Goal: Task Accomplishment & Management: Use online tool/utility

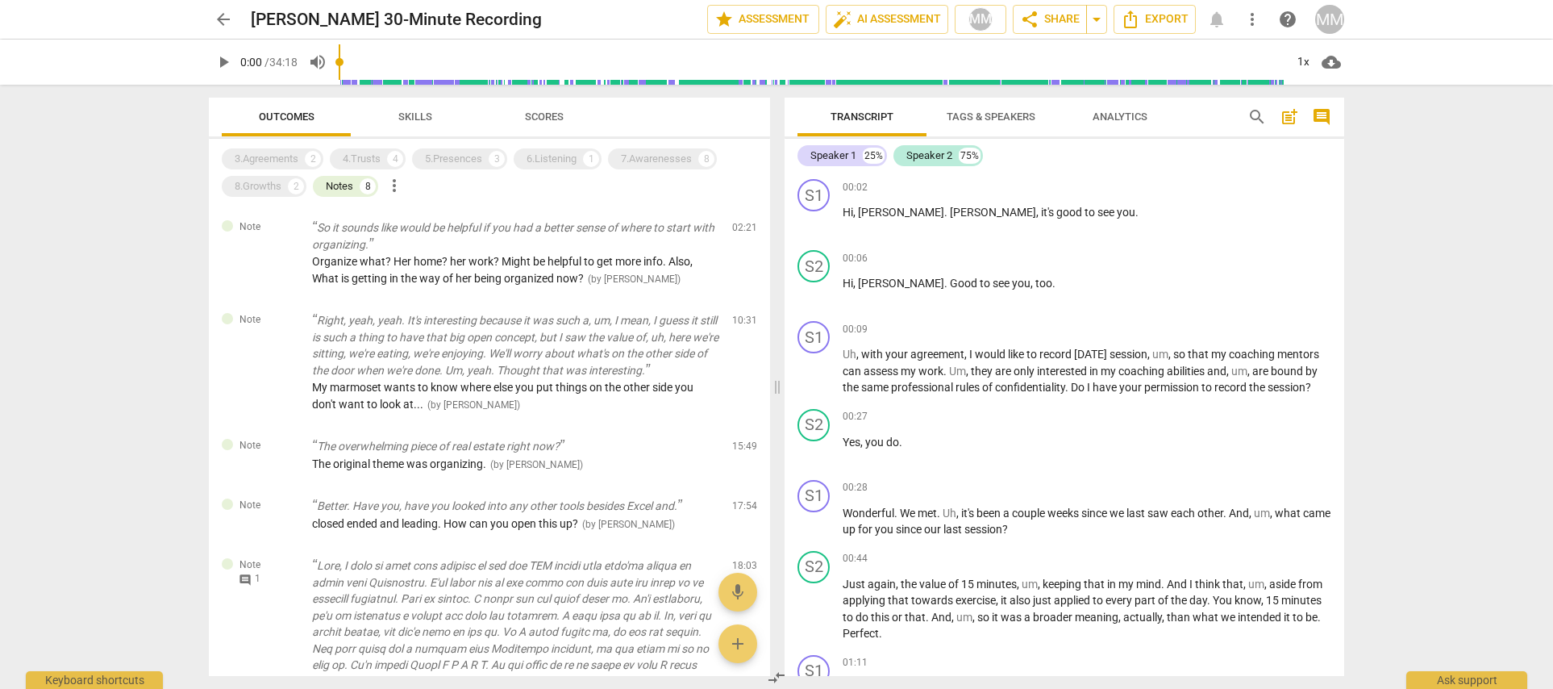
scroll to position [102, 0]
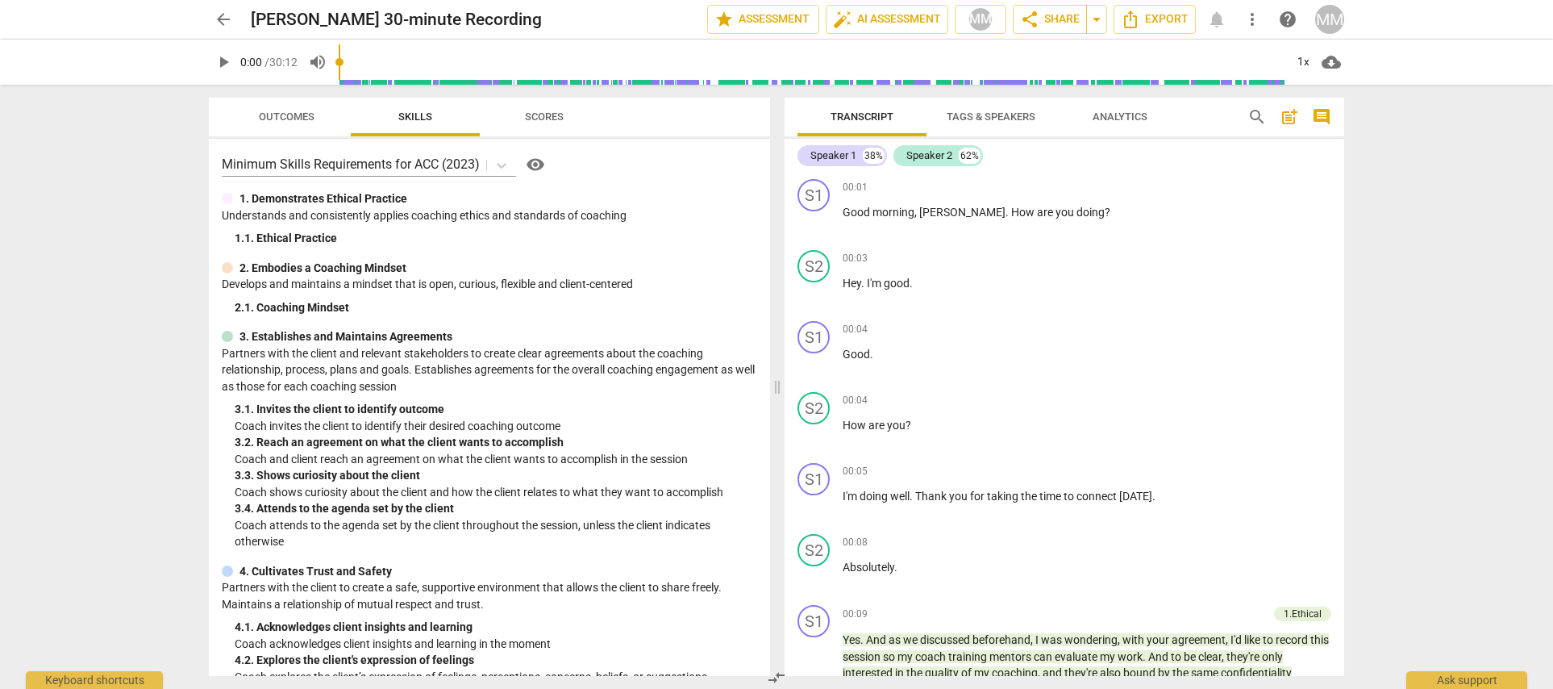
scroll to position [437, 0]
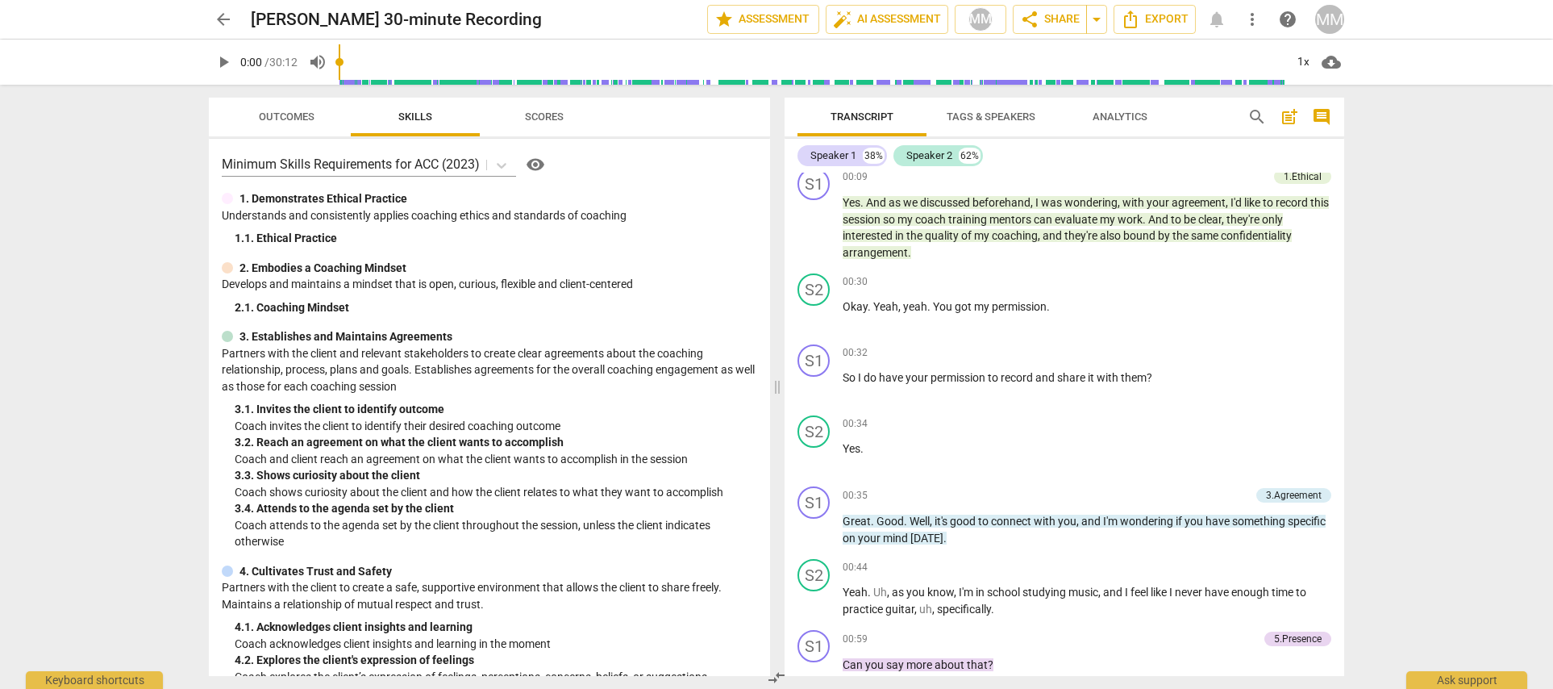
click at [223, 15] on span "arrow_back" at bounding box center [223, 19] width 19 height 19
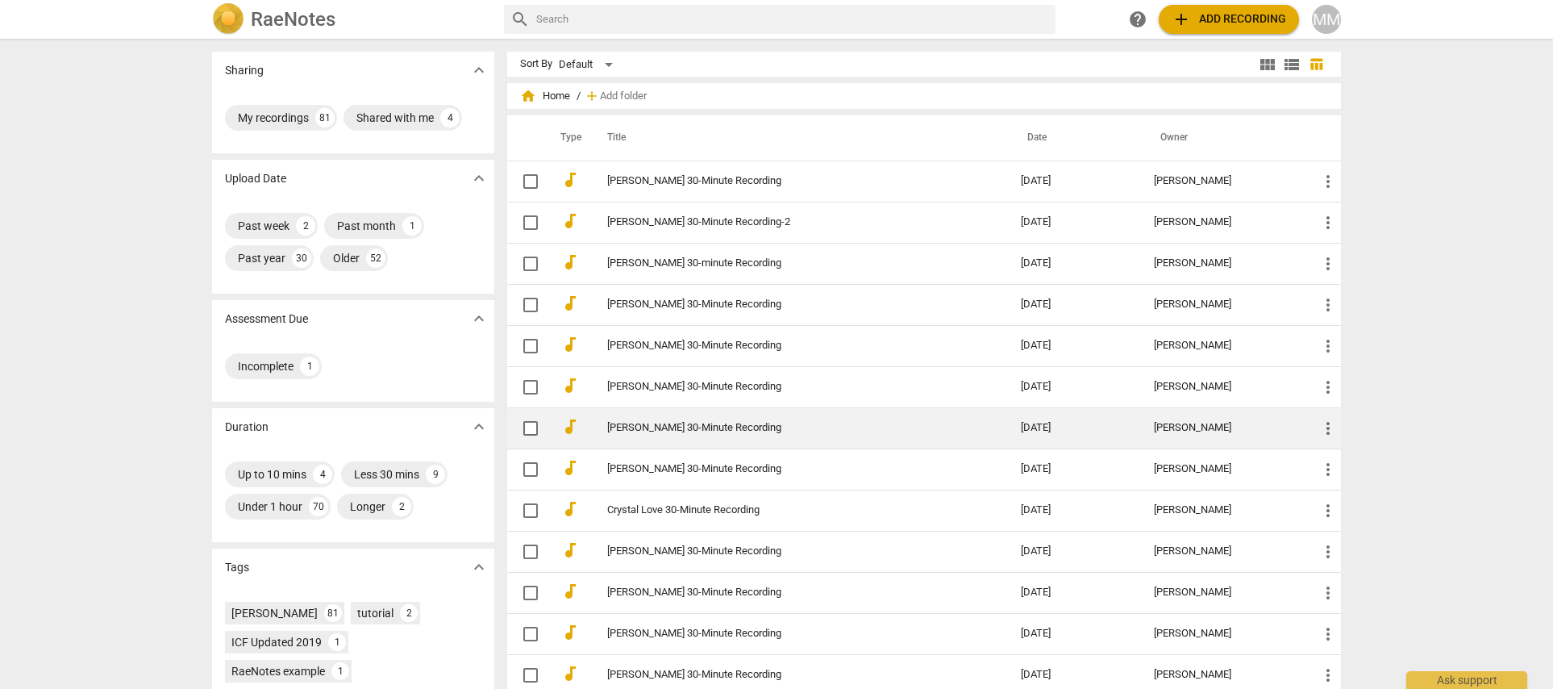
click at [649, 422] on link "[PERSON_NAME] 30-Minute Recording" at bounding box center [785, 428] width 356 height 12
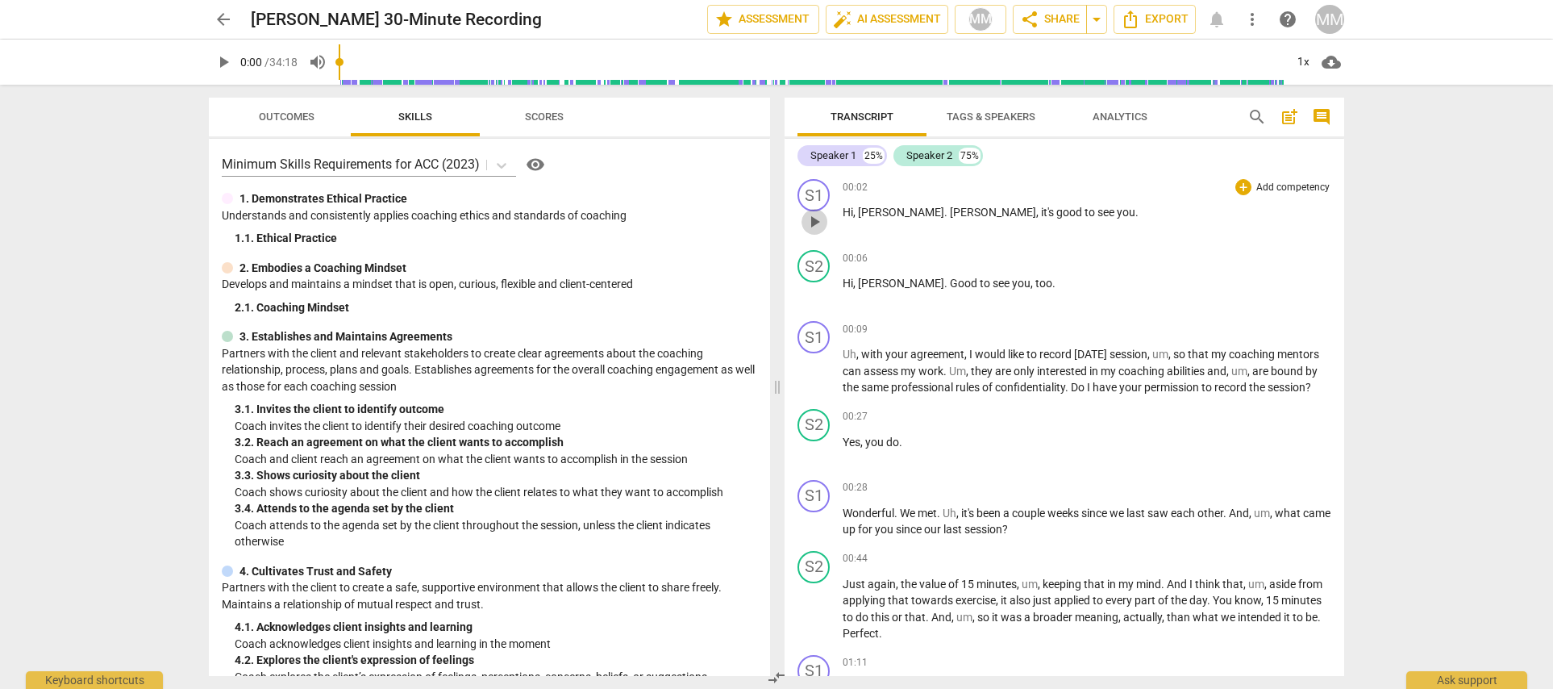
click at [814, 219] on span "play_arrow" at bounding box center [814, 221] width 19 height 19
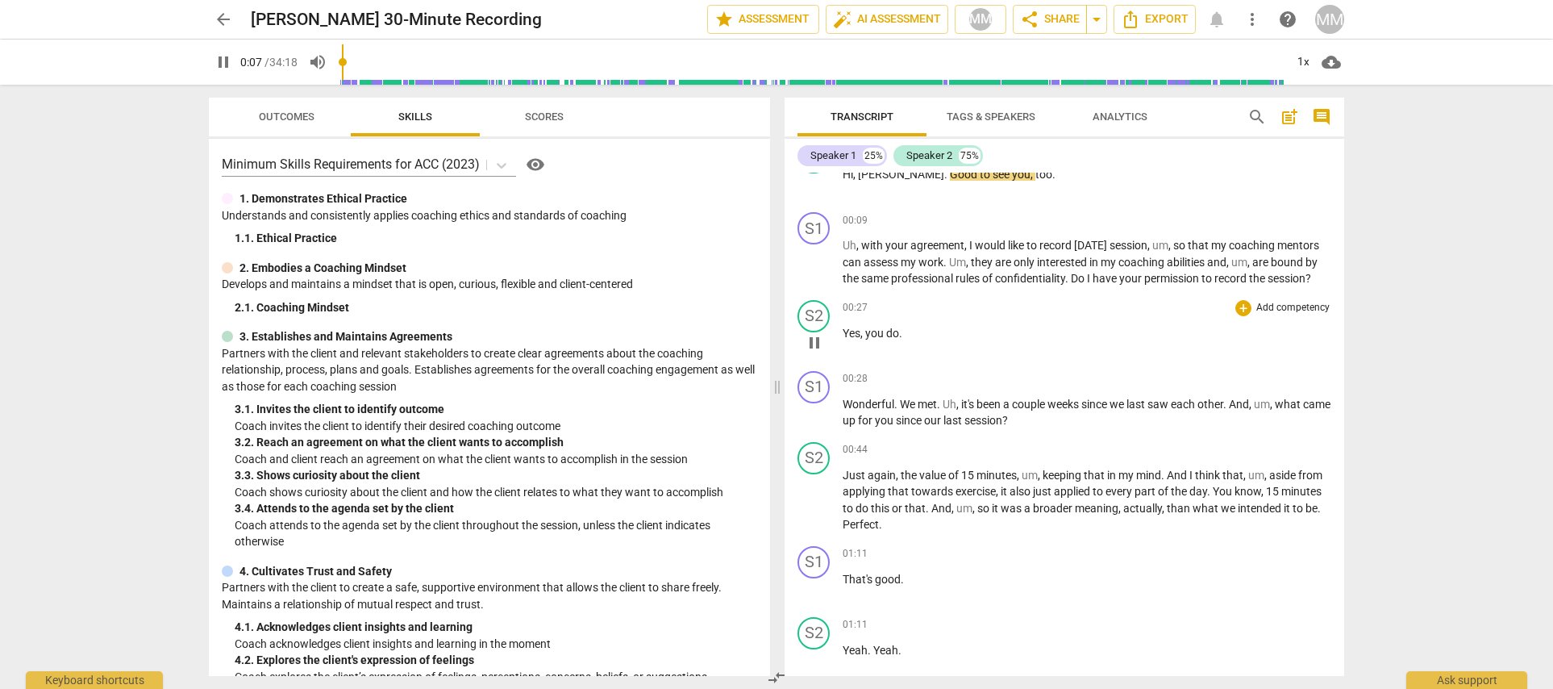
scroll to position [114, 0]
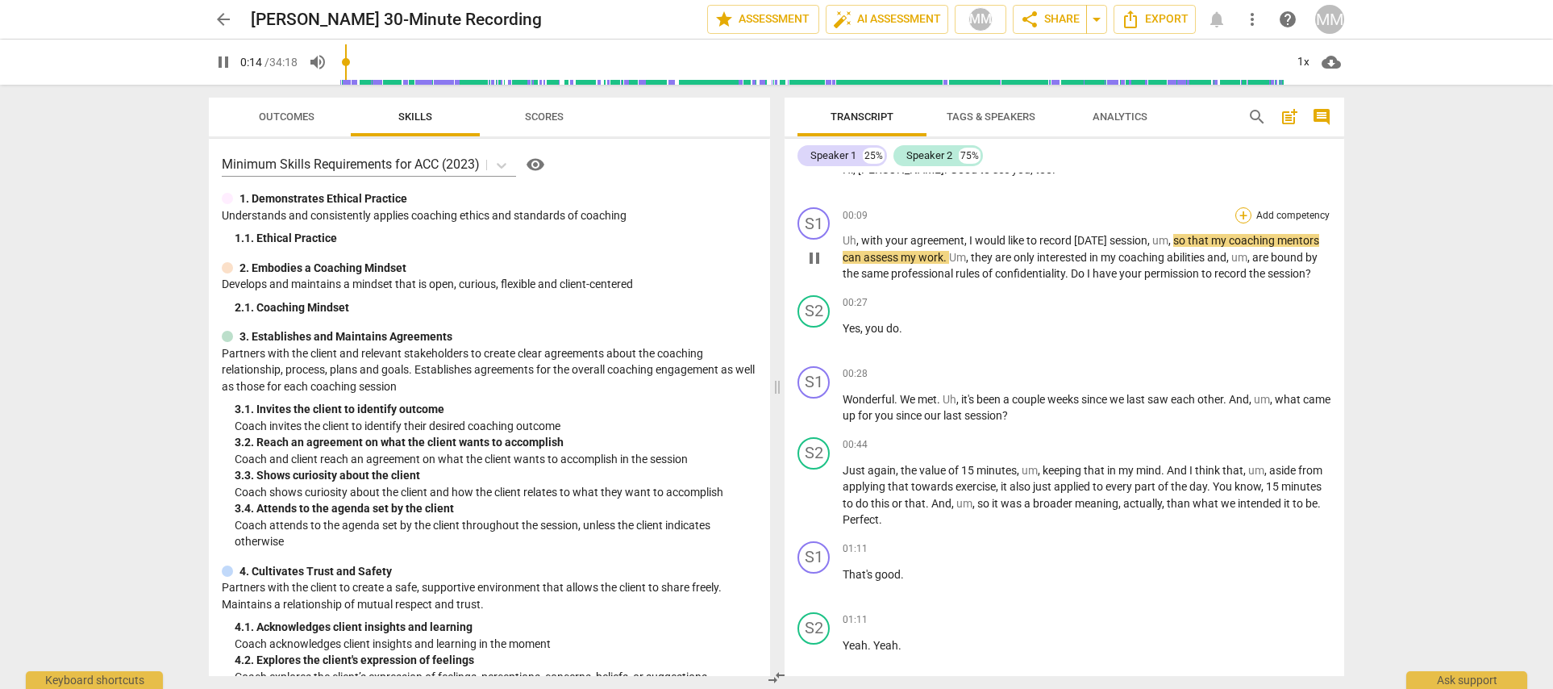
click at [1236, 212] on div "+" at bounding box center [1243, 215] width 16 height 16
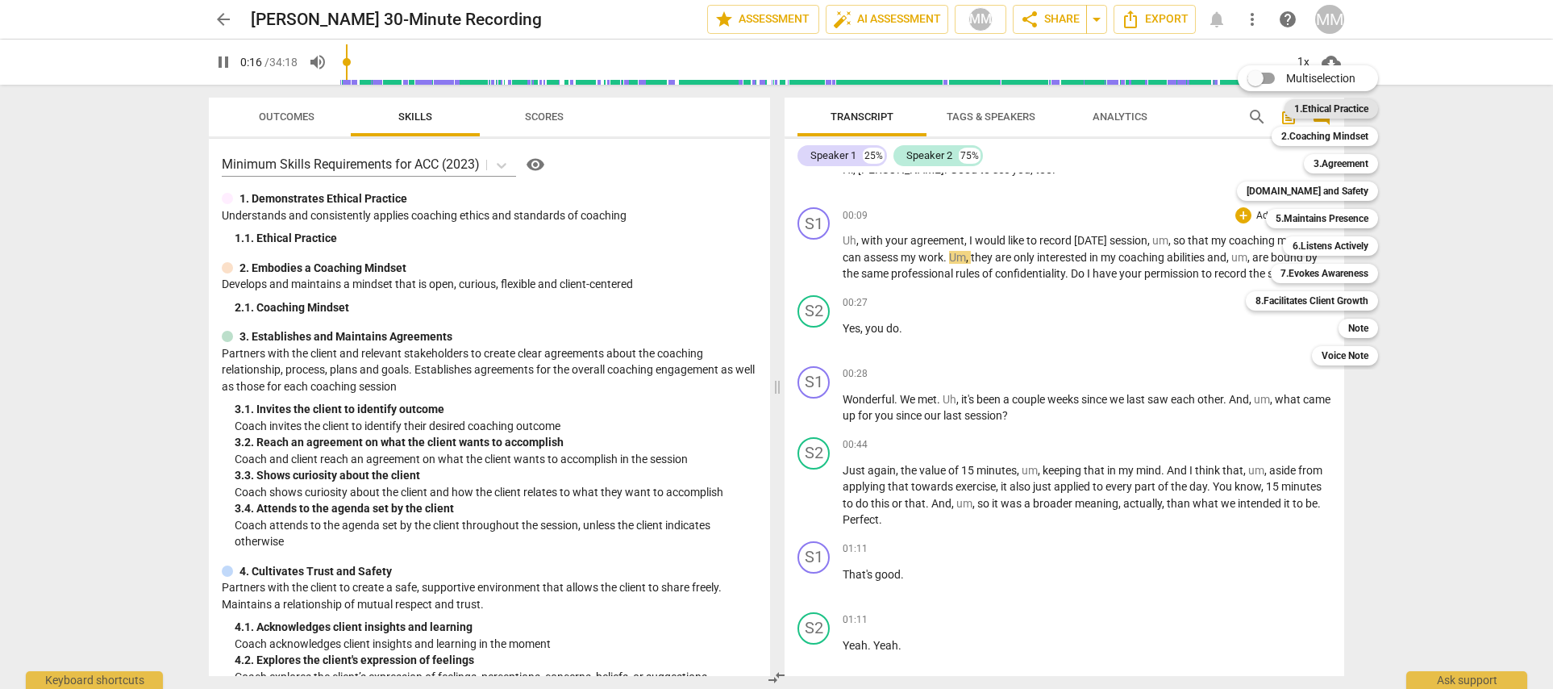
click at [1336, 103] on b "1.Ethical Practice" at bounding box center [1331, 108] width 74 height 19
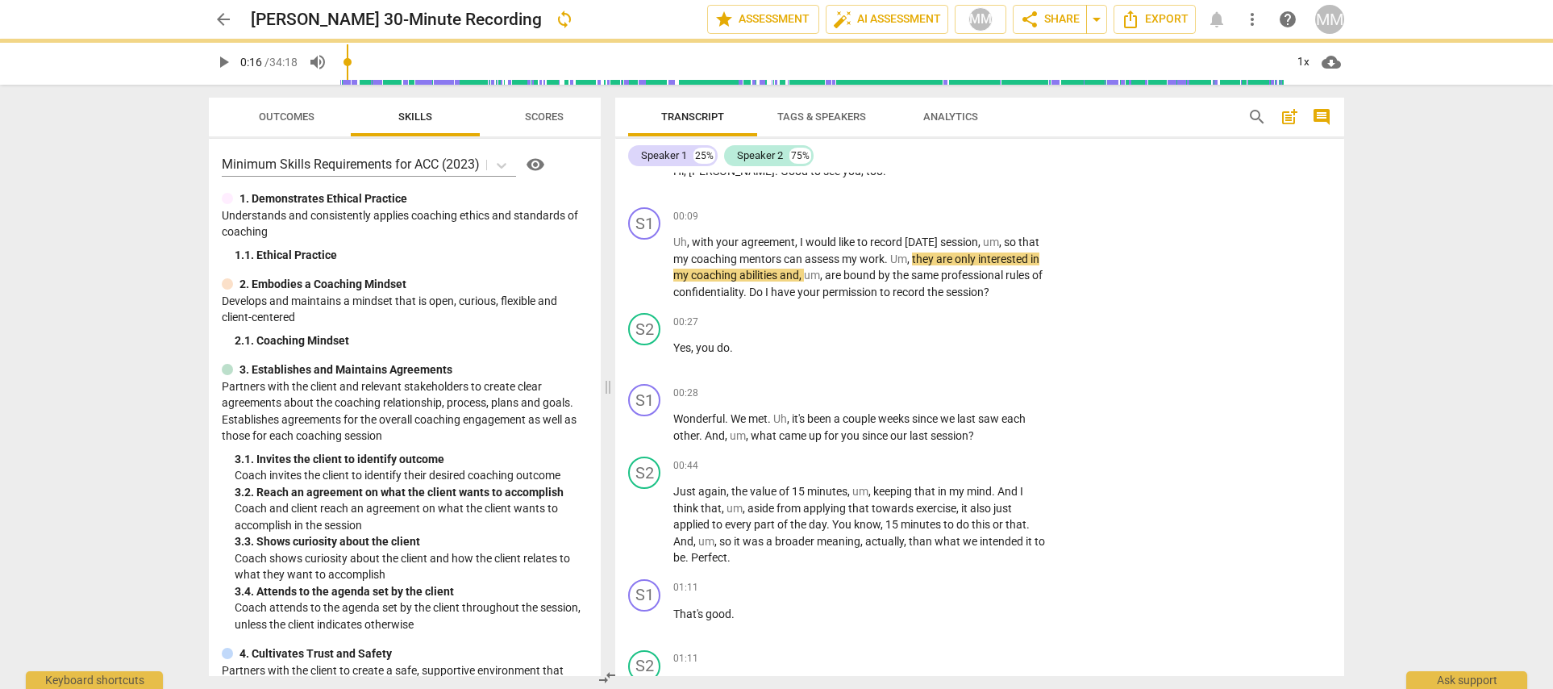
type input "17"
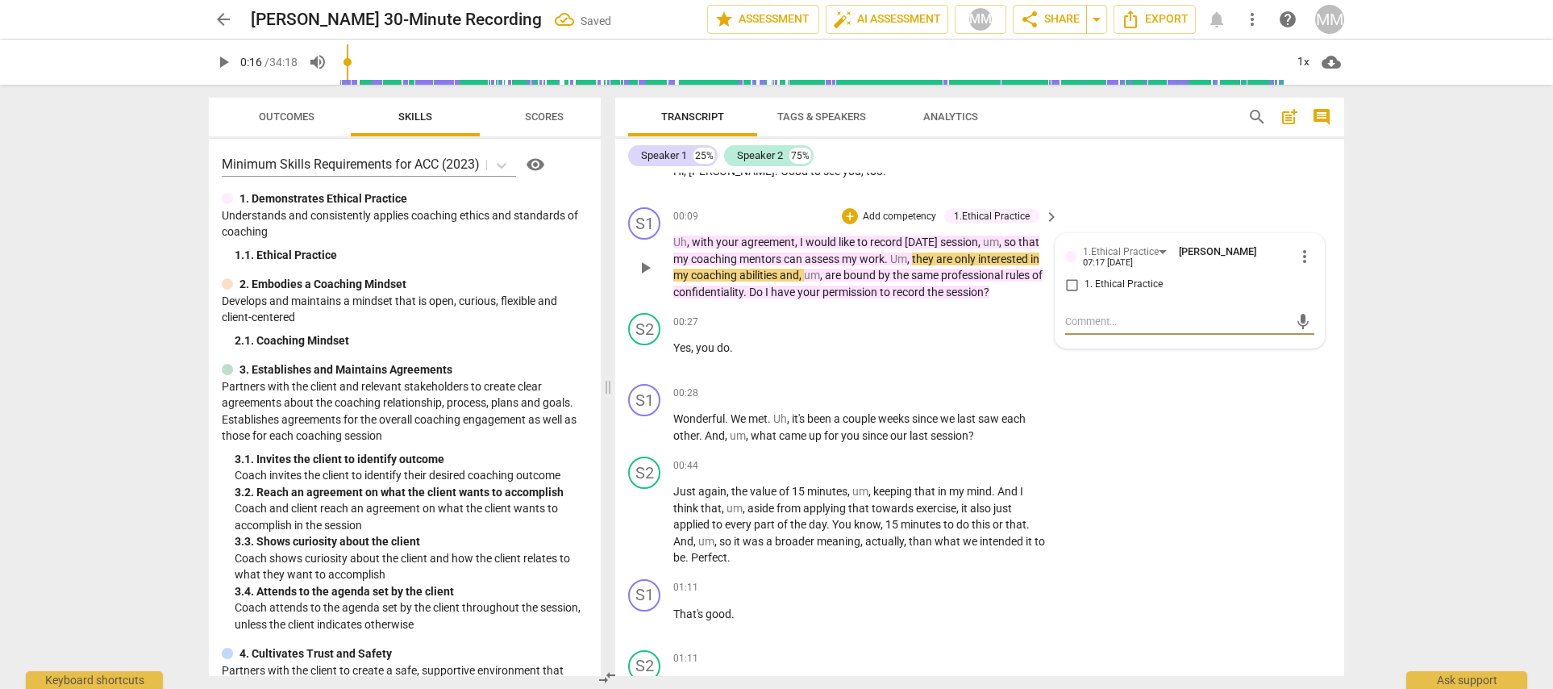
click at [1073, 281] on input "1. Ethical Practice" at bounding box center [1072, 284] width 26 height 19
checkbox input "true"
click at [1135, 431] on div "S1 play_arrow pause 00:28 + Add competency keyboard_arrow_right Wonderful . We …" at bounding box center [979, 413] width 729 height 73
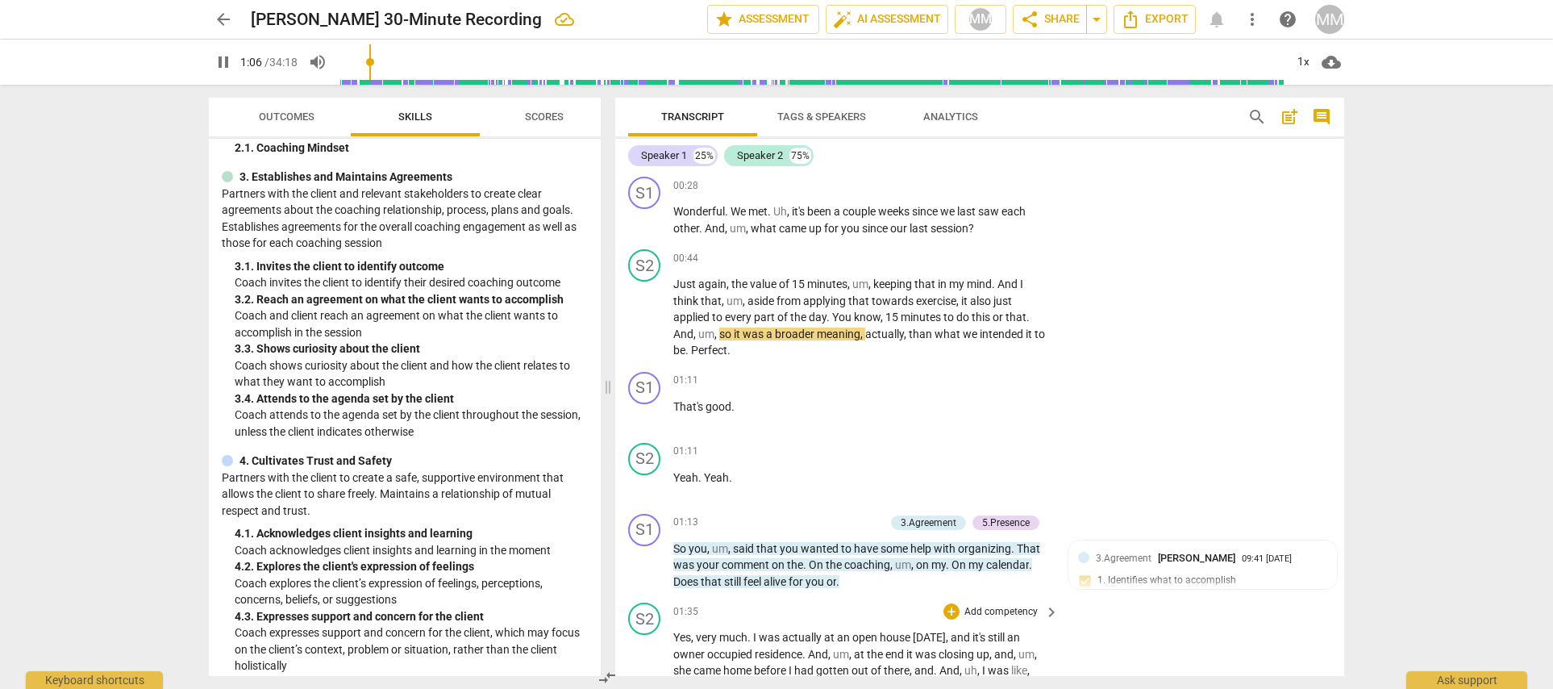
scroll to position [307, 0]
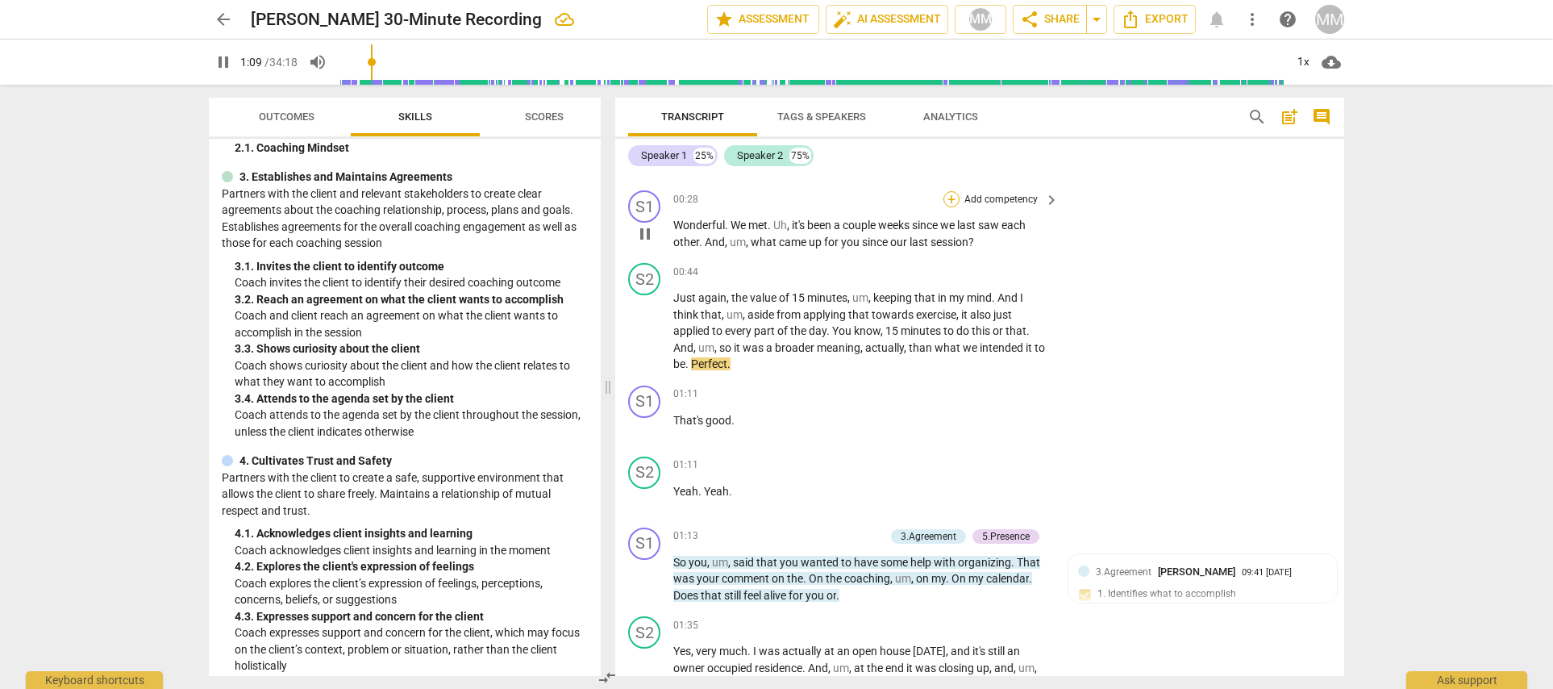
click at [948, 196] on div "+" at bounding box center [951, 199] width 16 height 16
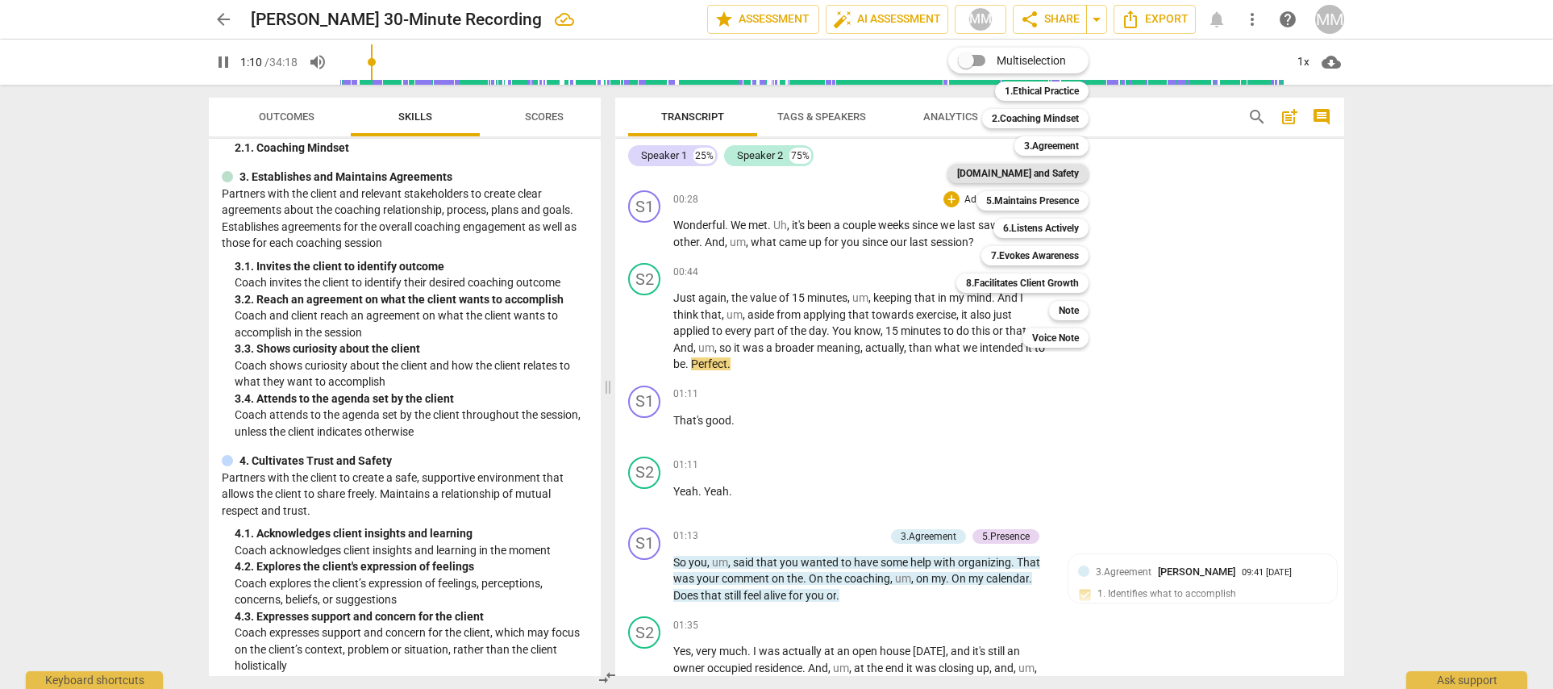
click at [1038, 167] on b "4.Trust and Safety" at bounding box center [1018, 173] width 122 height 19
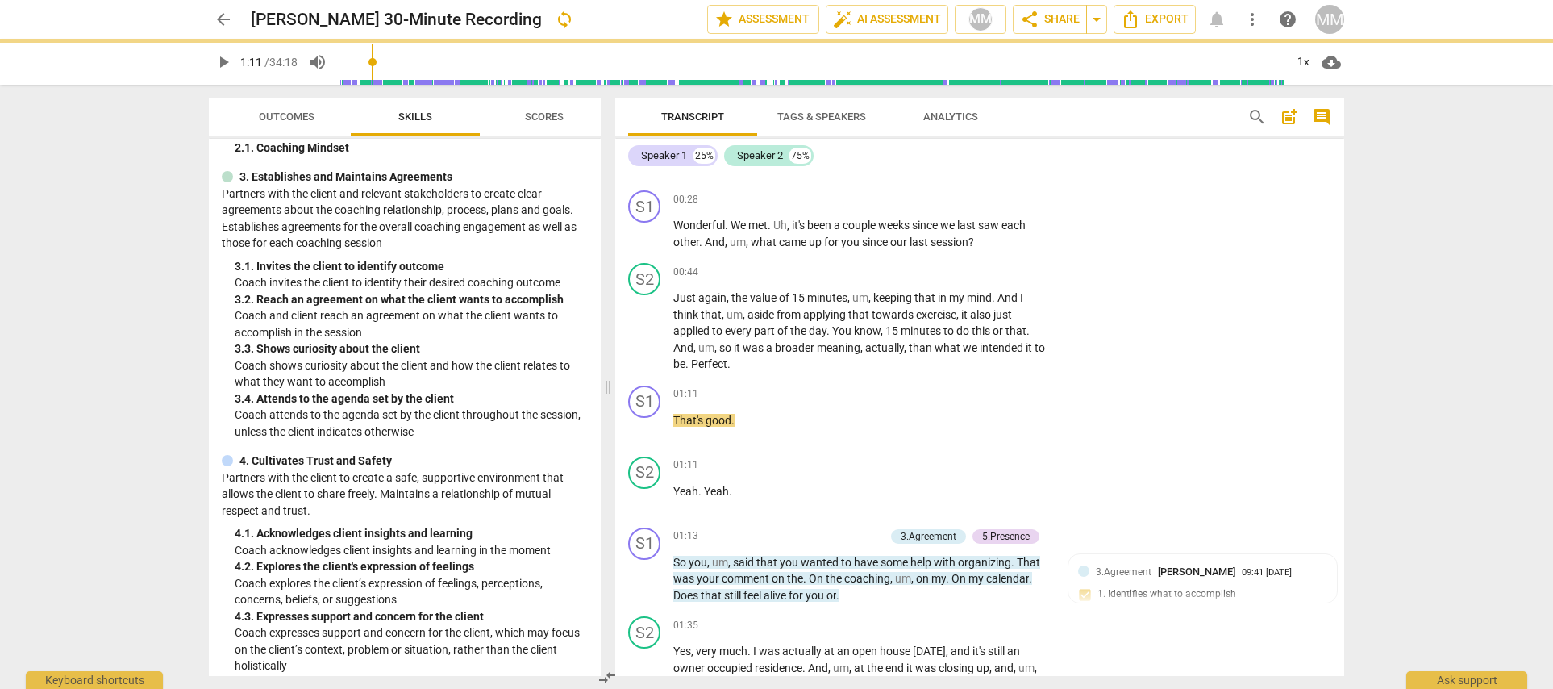
type input "72"
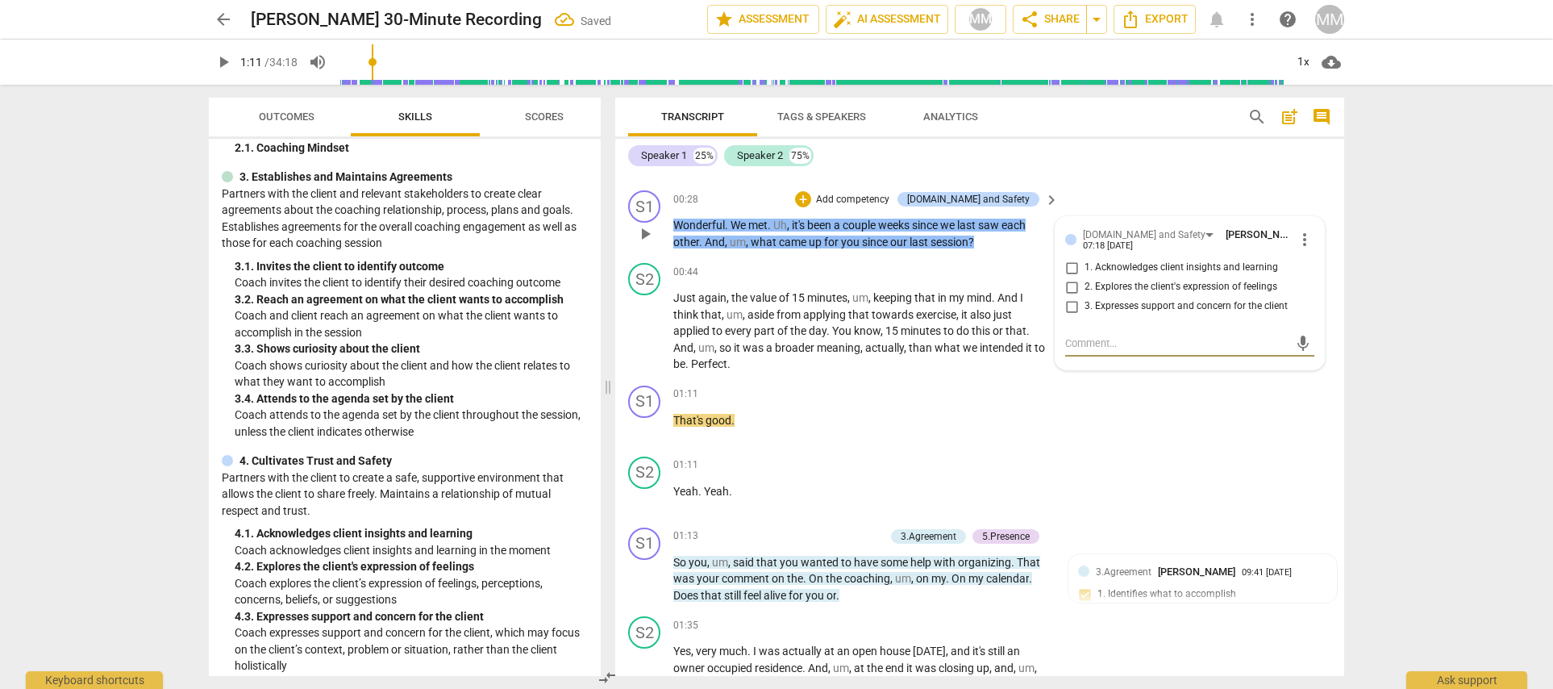
click at [1067, 267] on input "1. Acknowledges client insights and learning" at bounding box center [1072, 267] width 26 height 19
checkbox input "true"
click at [1098, 406] on div "S1 play_arrow pause 01:11 + Add competency keyboard_arrow_right That's good ." at bounding box center [979, 414] width 729 height 71
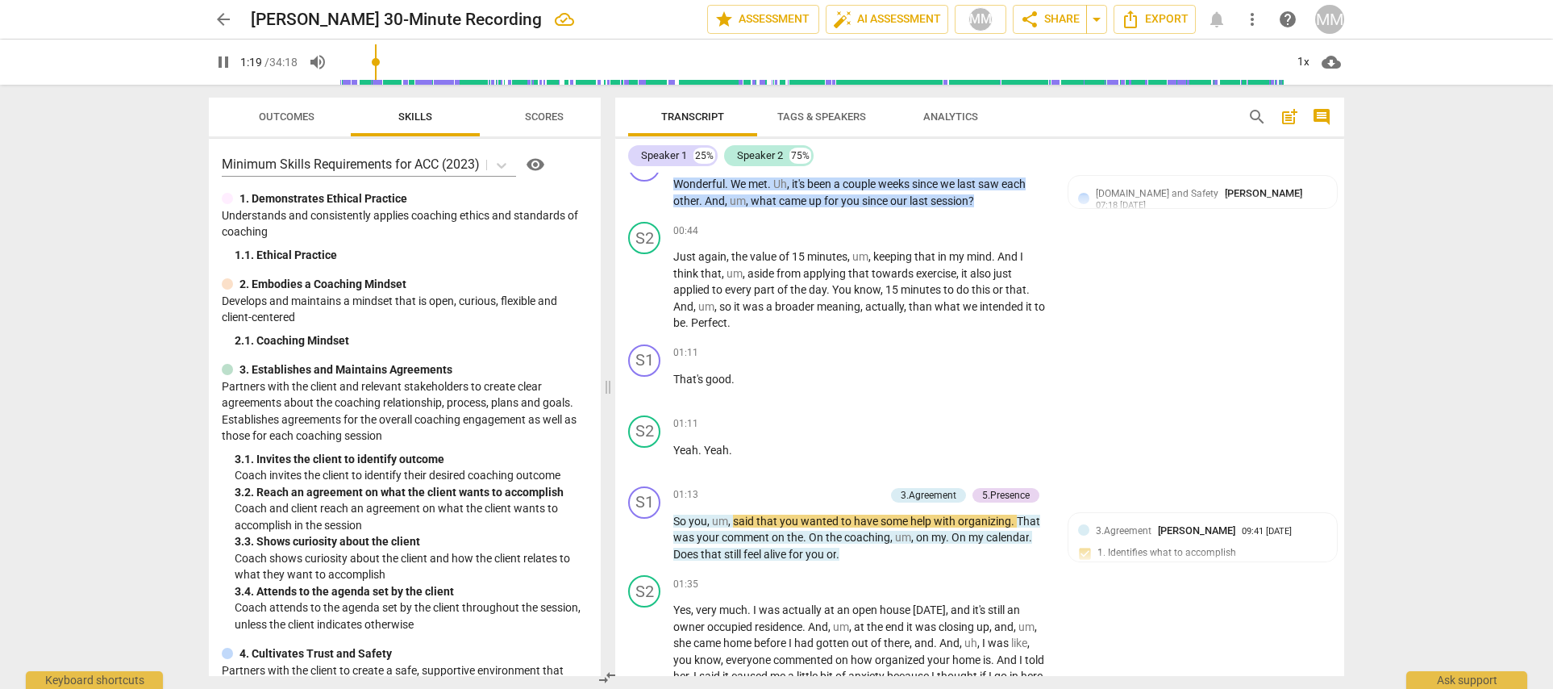
scroll to position [0, 0]
click at [500, 161] on icon at bounding box center [502, 165] width 16 height 16
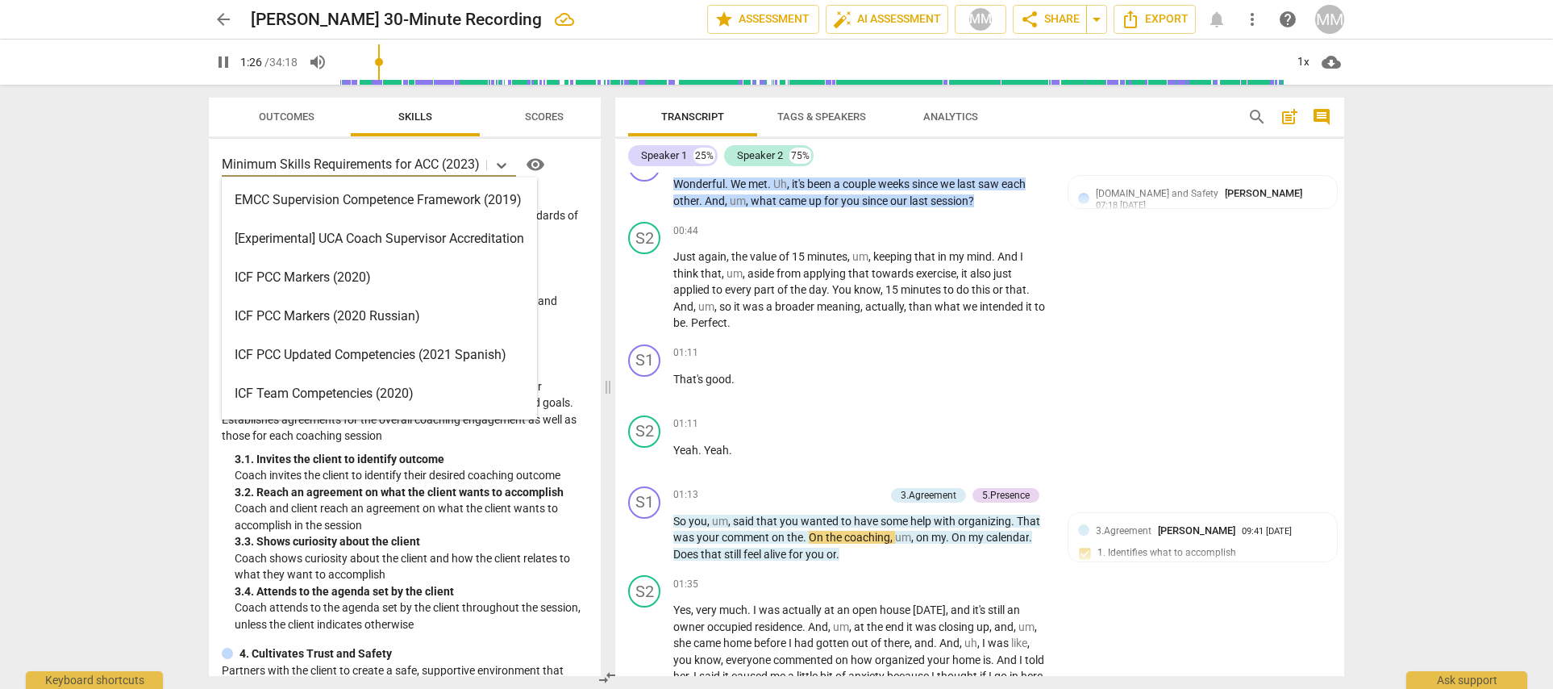
click at [347, 277] on div "ICF PCC Markers (2020)" at bounding box center [379, 277] width 315 height 39
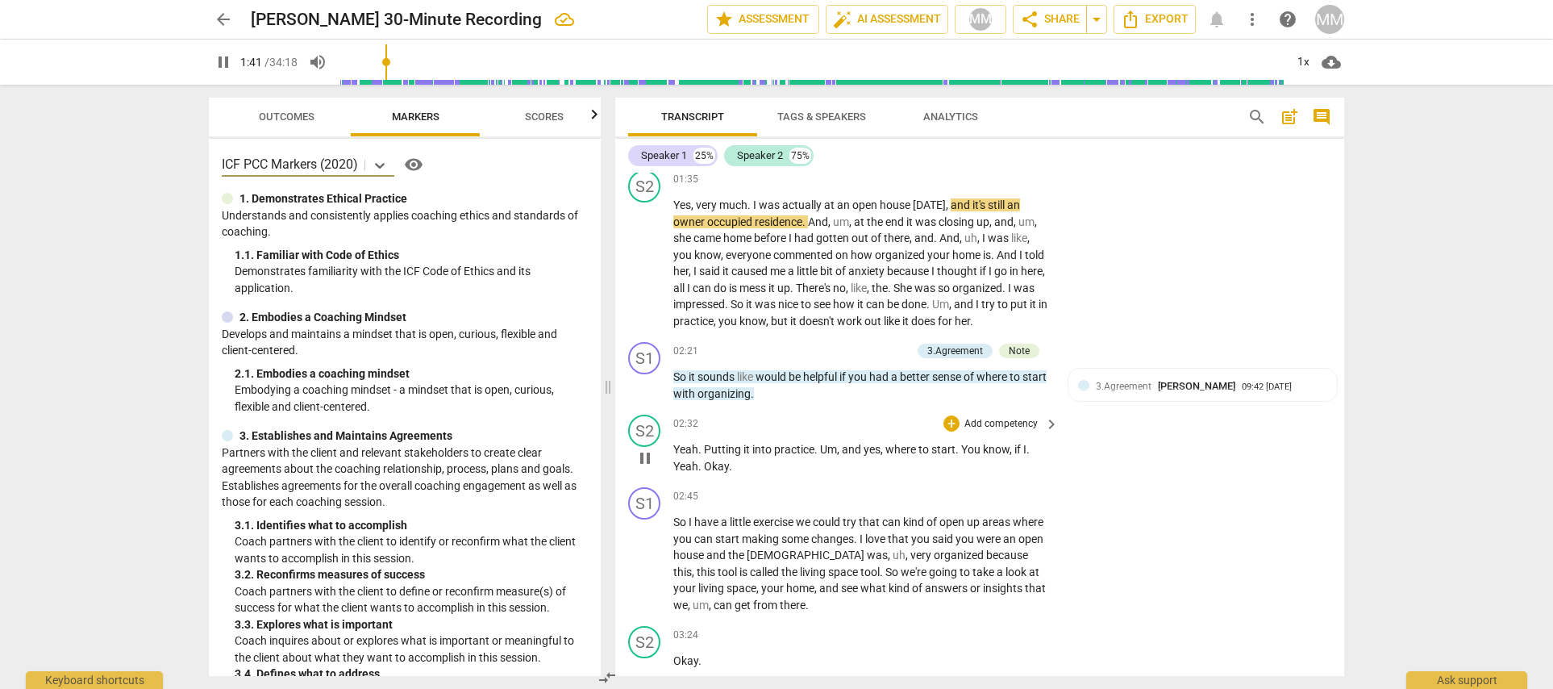
scroll to position [759, 0]
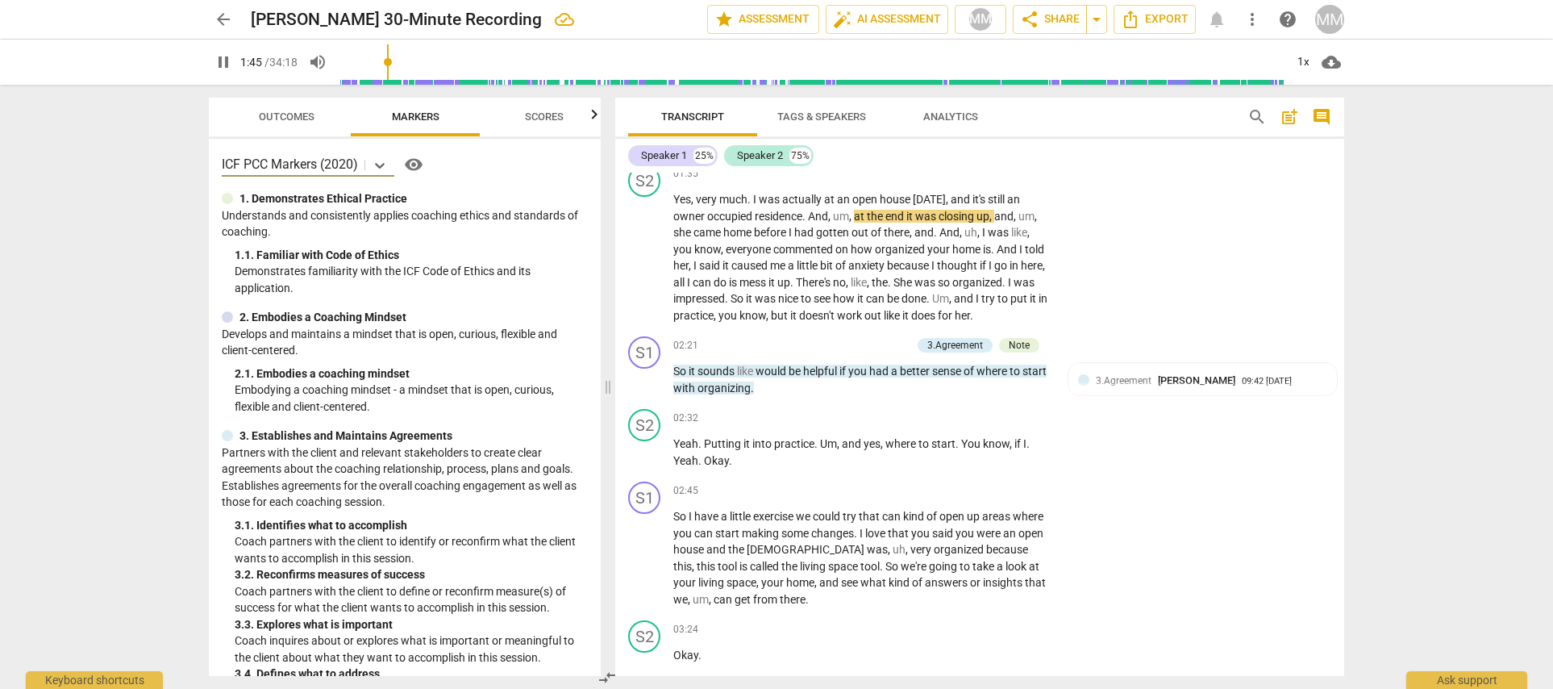
click at [810, 115] on span "Tags & Speakers" at bounding box center [821, 116] width 89 height 12
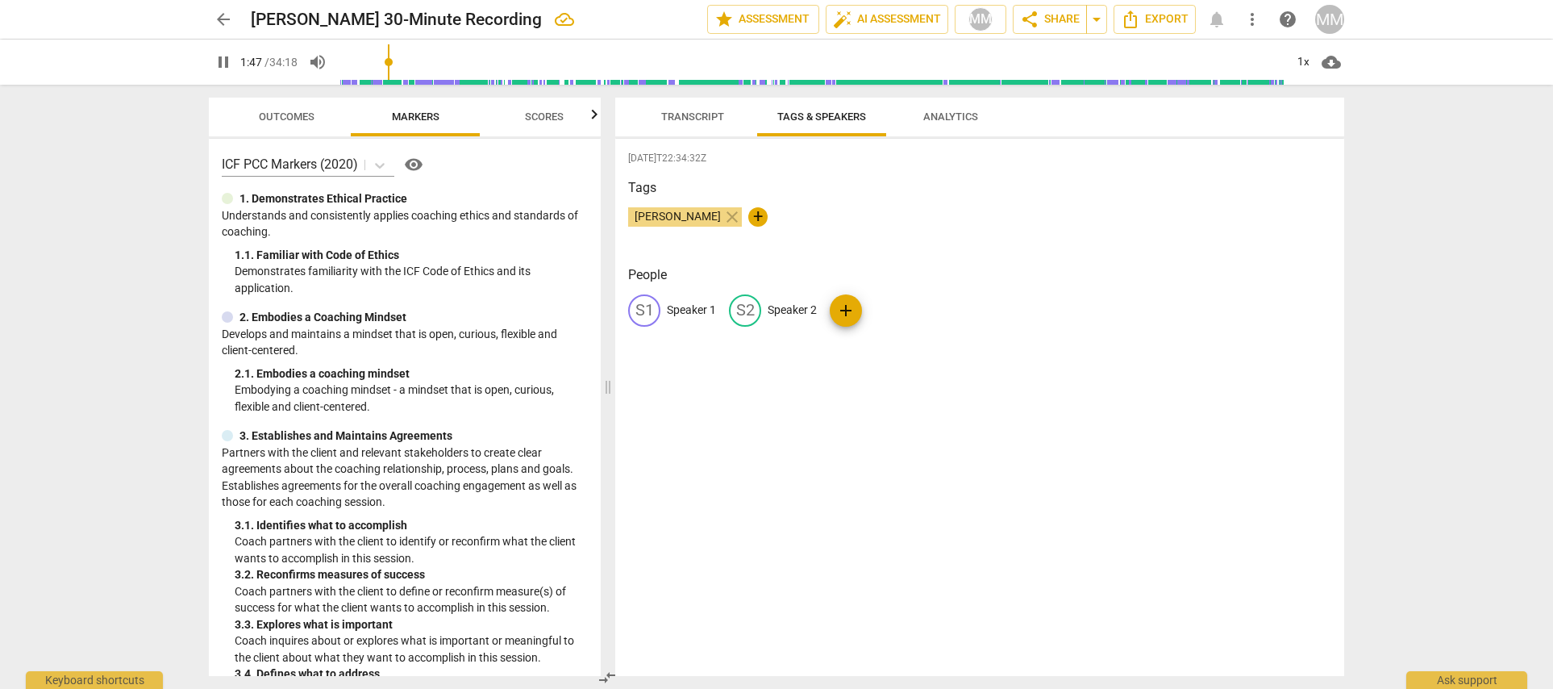
click at [685, 306] on p "Speaker 1" at bounding box center [691, 310] width 49 height 17
type input "109"
type input "Co"
type input "109"
type input "Coac"
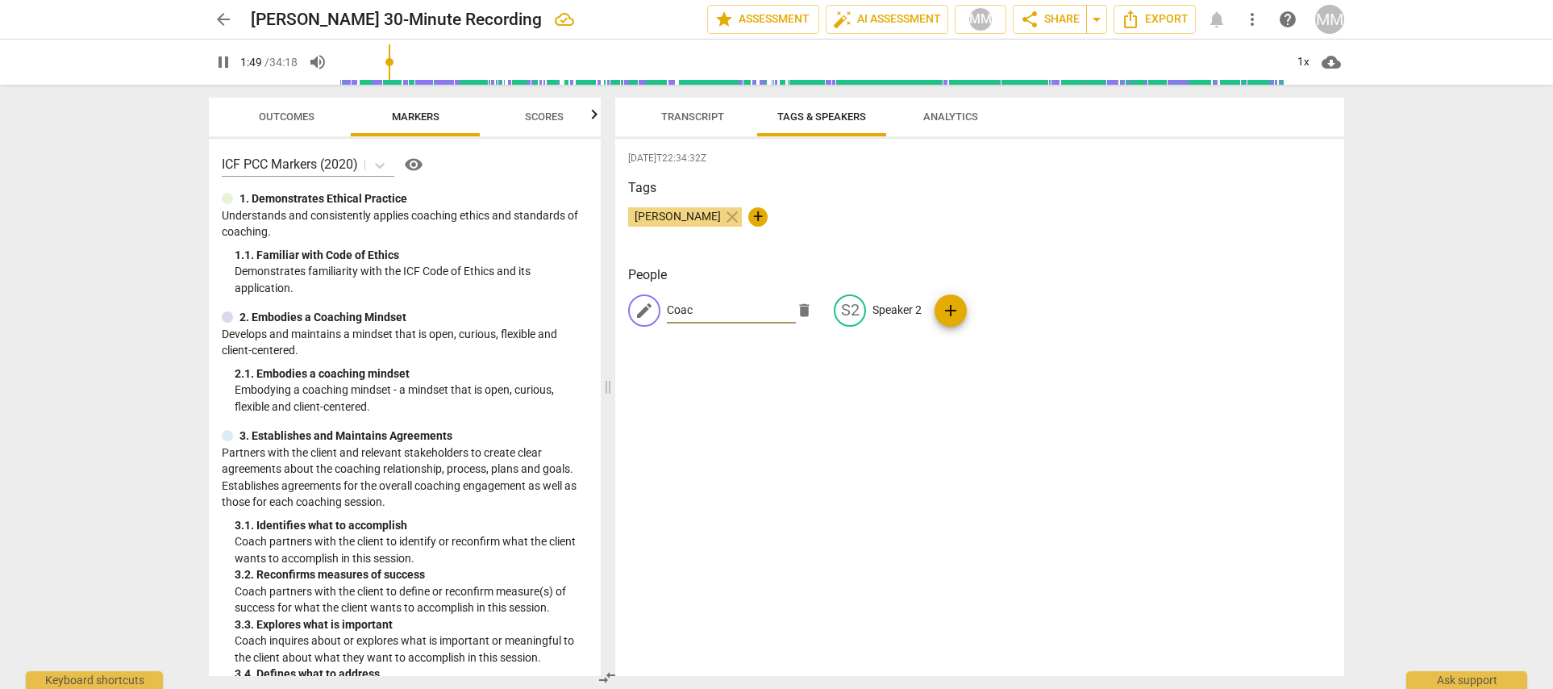
type input "110"
type input "Coach"
type input "111"
type input "Coach"
click at [881, 306] on p "Speaker 2" at bounding box center [897, 310] width 49 height 17
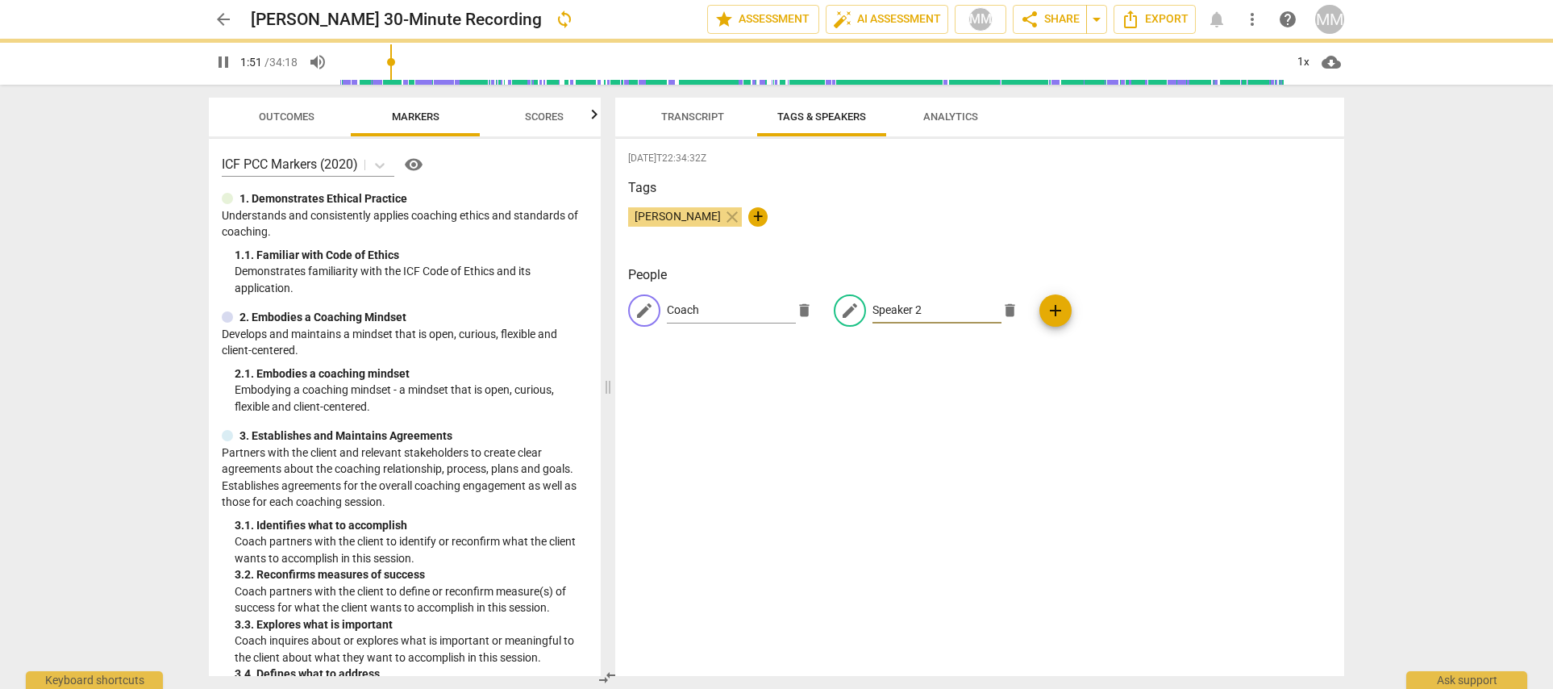
type input "112"
type input "Cl"
type input "112"
type input "Clie"
type input "112"
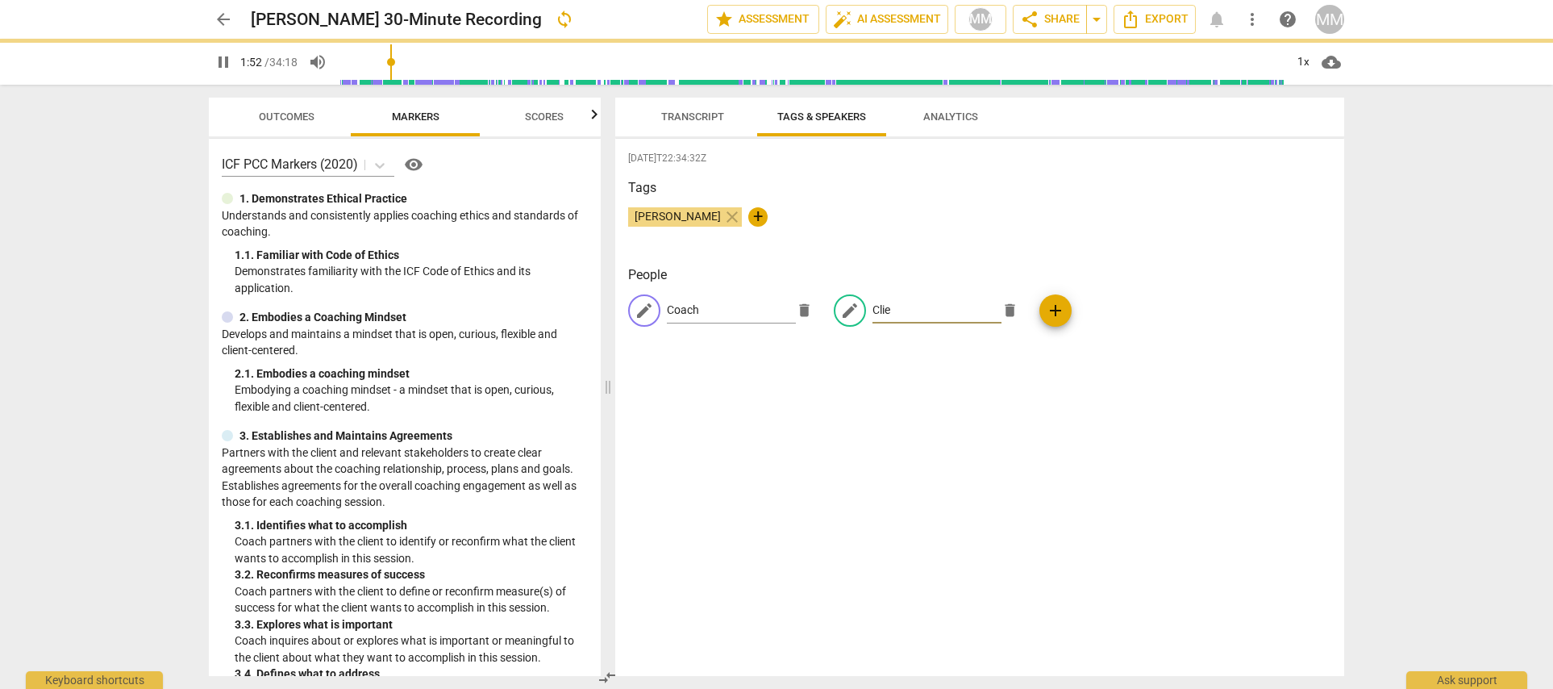
type input "Clien"
type input "113"
type input "Client"
type input "115"
type input "Client"
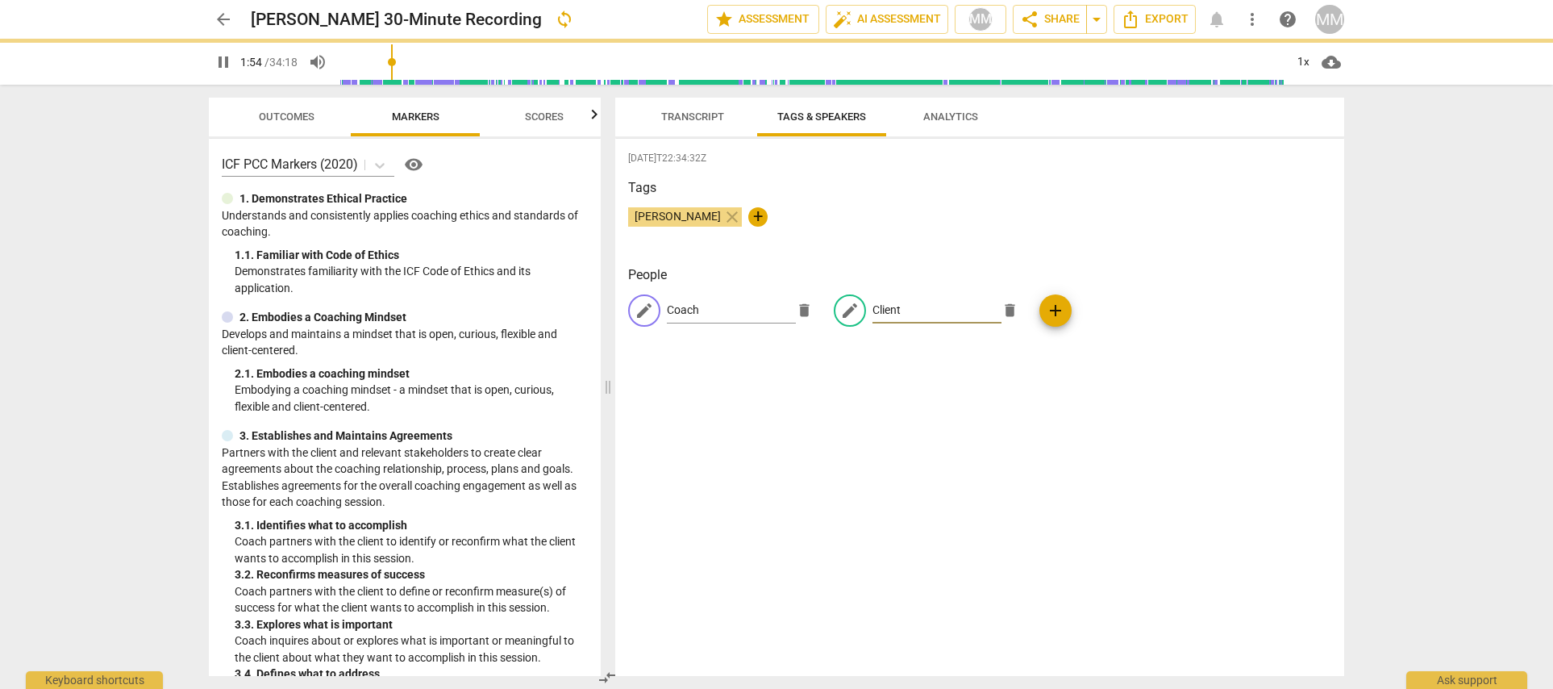
click at [842, 433] on div "2025-08-01T22:34:32Z Tags Mary McEvilly close + People edit Coach delete edit C…" at bounding box center [979, 407] width 729 height 537
click at [687, 115] on span "Transcript" at bounding box center [692, 116] width 63 height 12
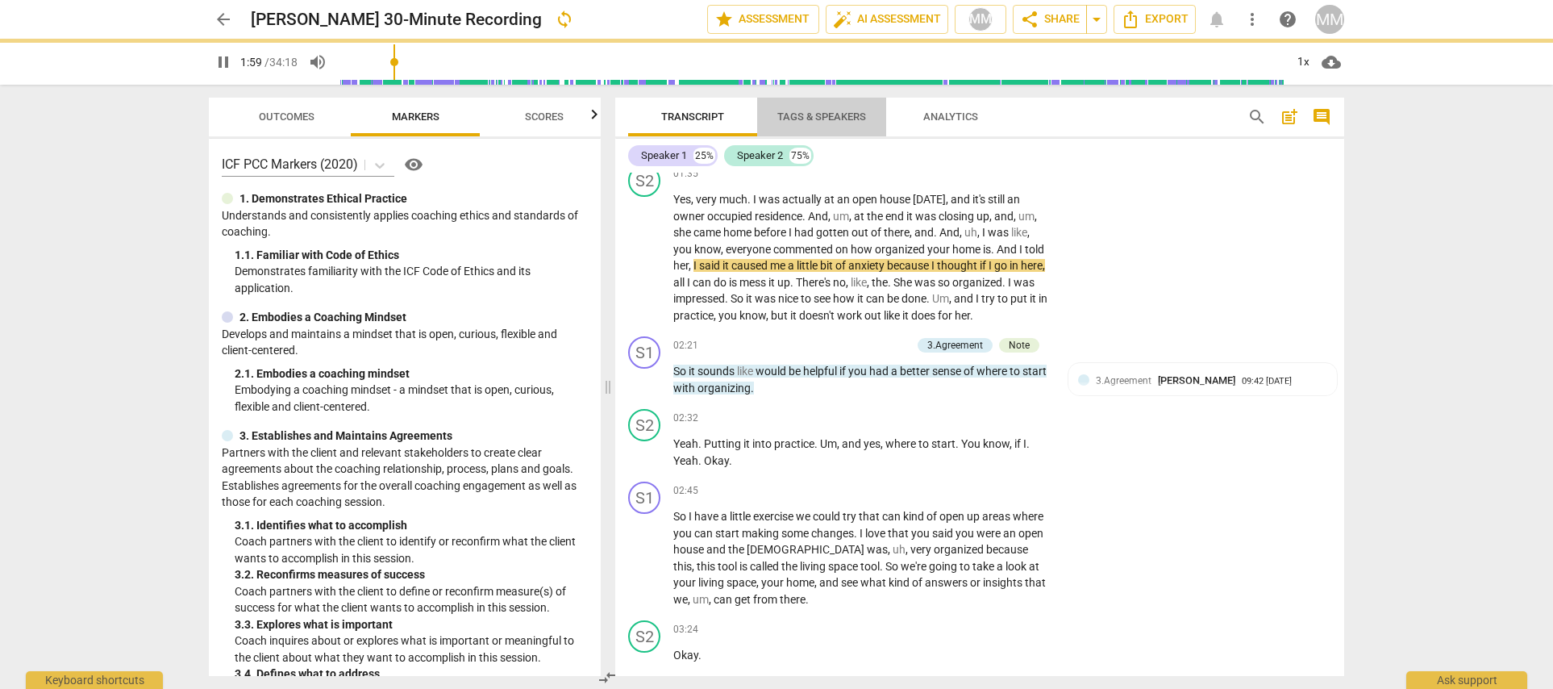
click at [818, 119] on span "Tags & Speakers" at bounding box center [821, 116] width 89 height 12
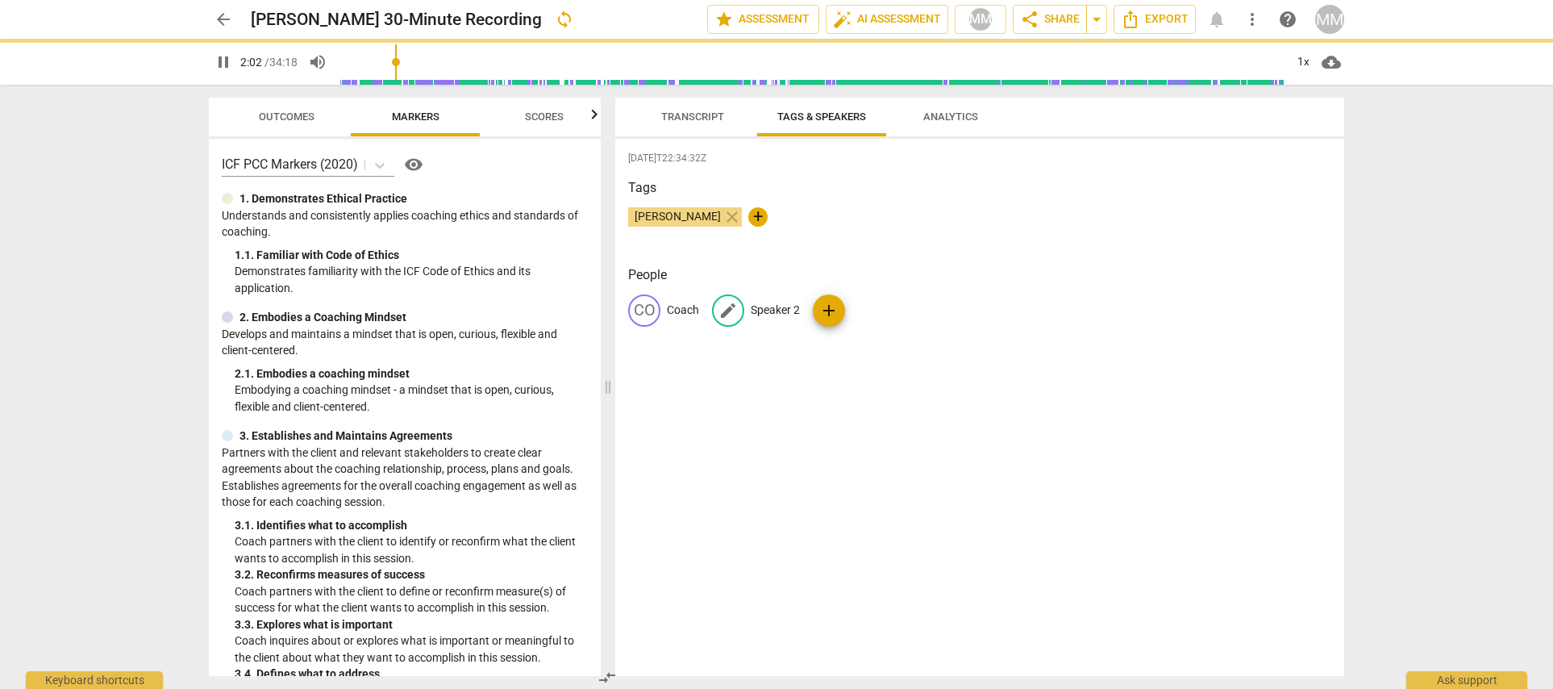
click at [772, 312] on p "Speaker 2" at bounding box center [775, 310] width 49 height 17
type input "125"
type input "Cl"
type input "125"
type input "Clie"
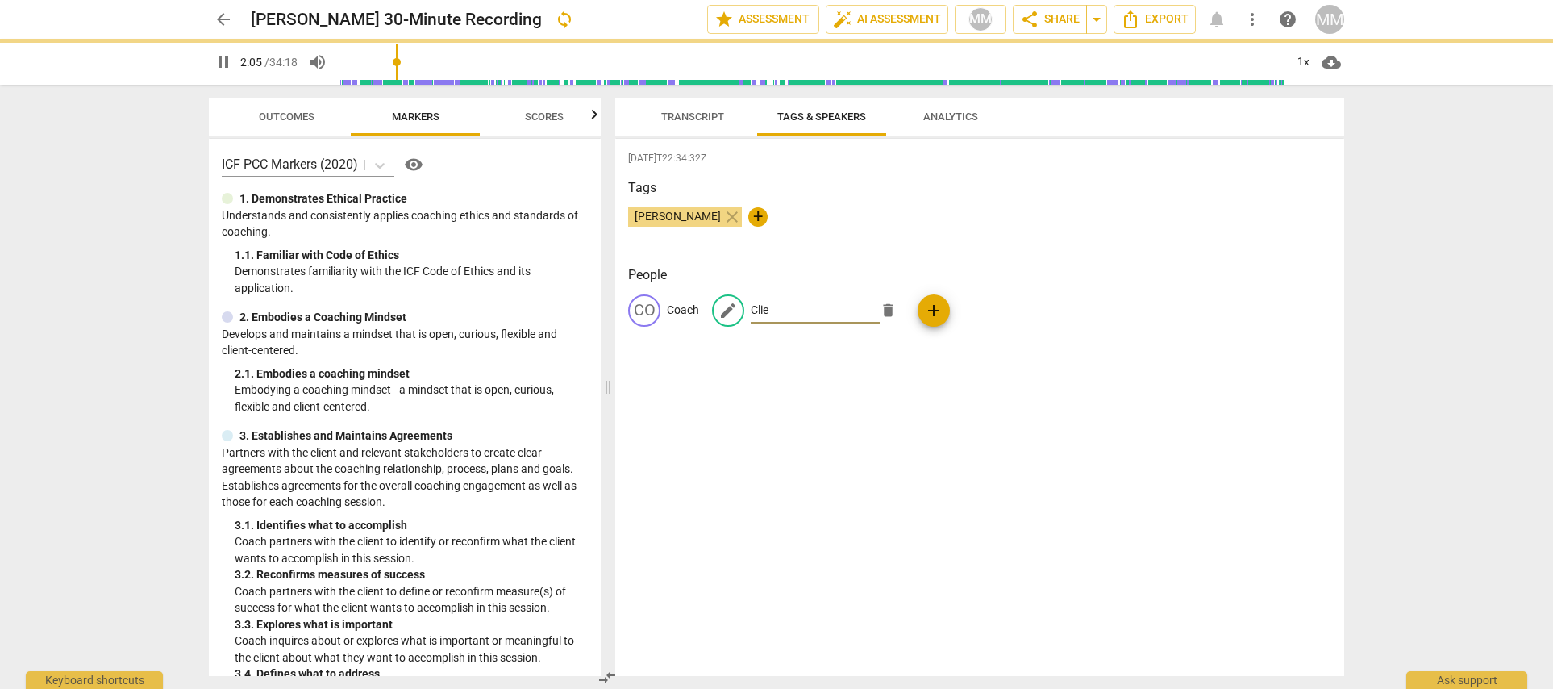
type input "125"
type input "Client"
click at [827, 307] on div "CO Coach CL Client add" at bounding box center [979, 316] width 703 height 45
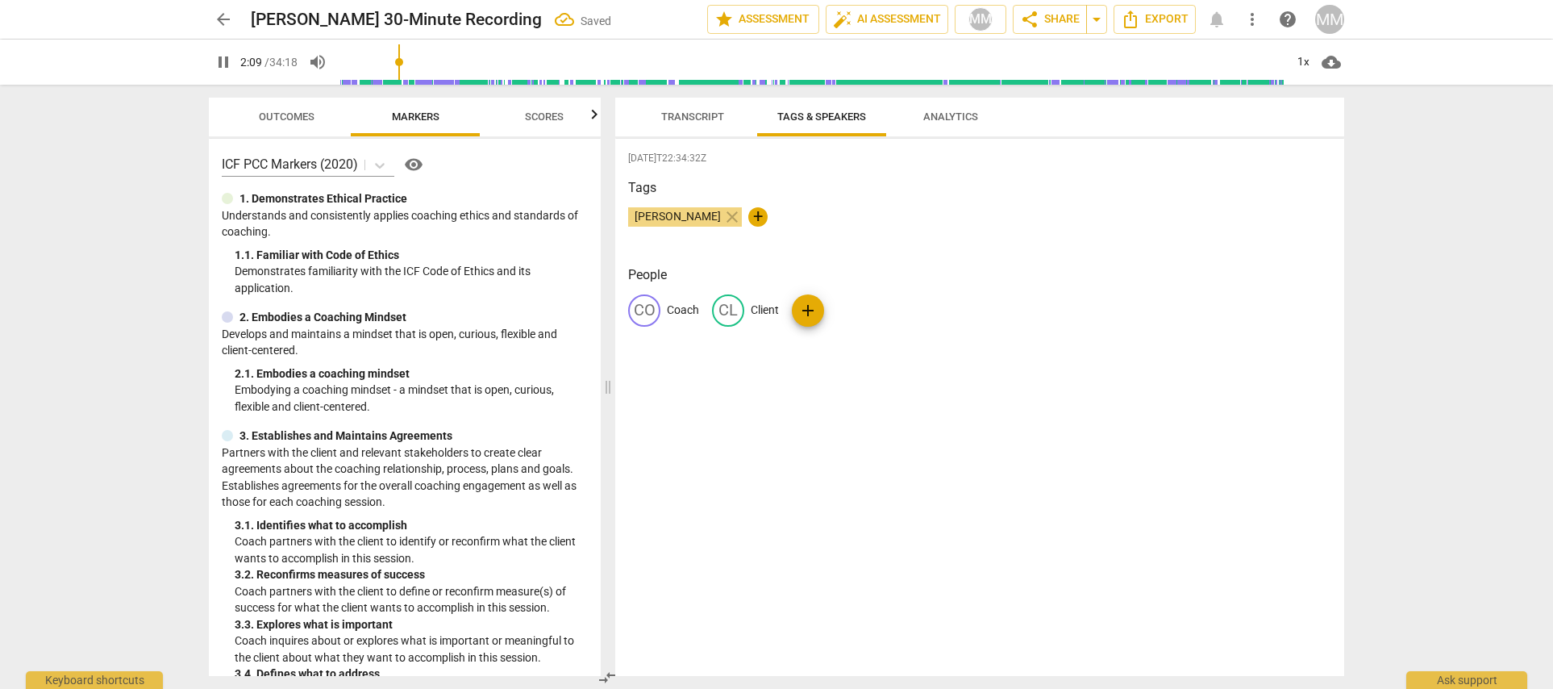
click at [680, 112] on span "Transcript" at bounding box center [692, 116] width 63 height 12
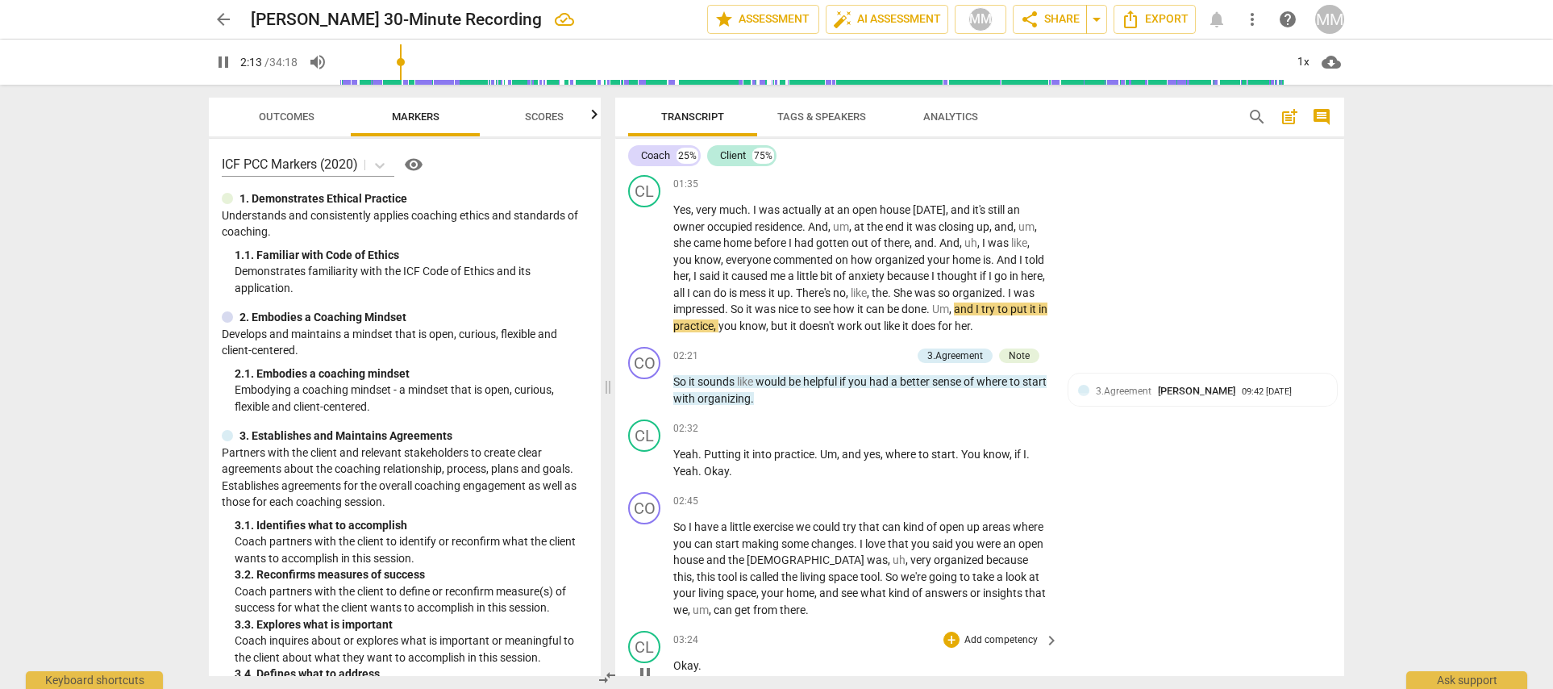
scroll to position [747, 0]
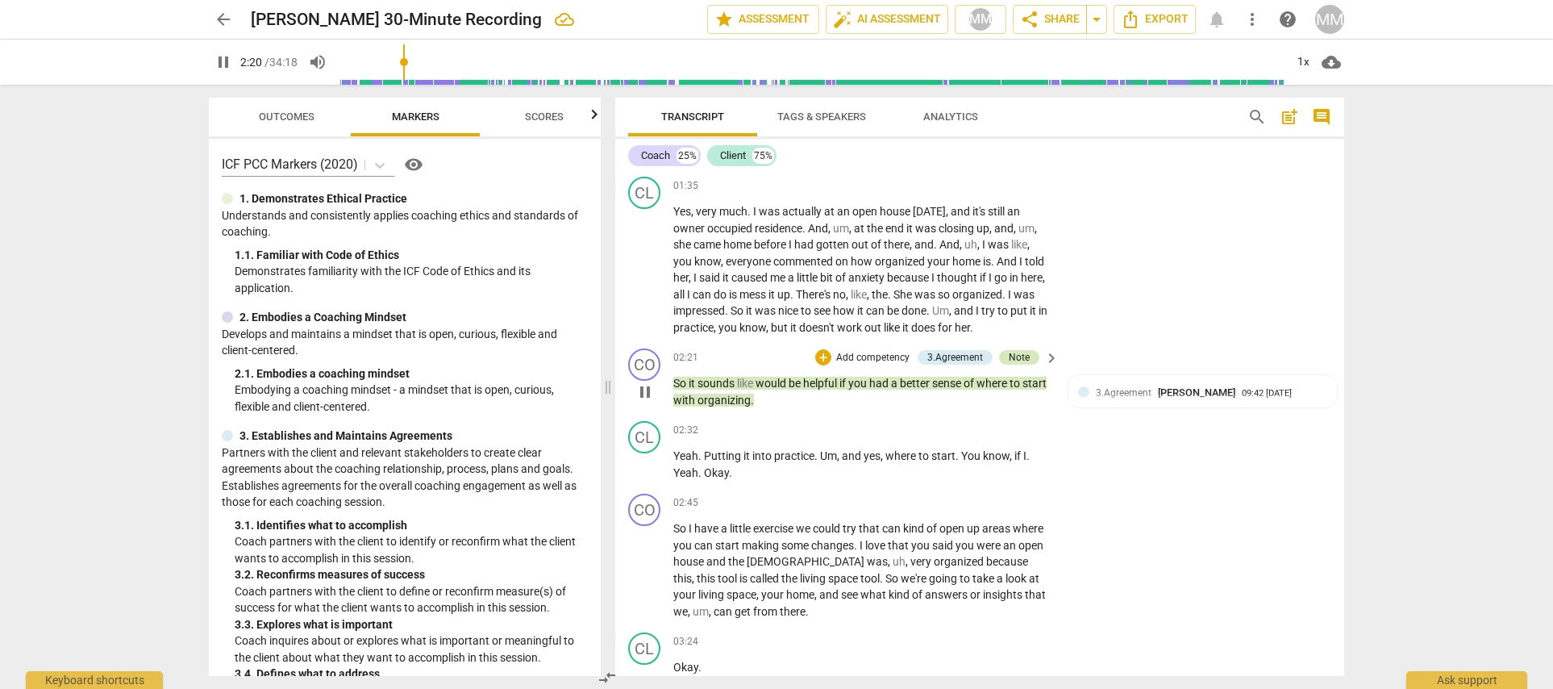
click at [1014, 350] on div "Note" at bounding box center [1019, 357] width 21 height 15
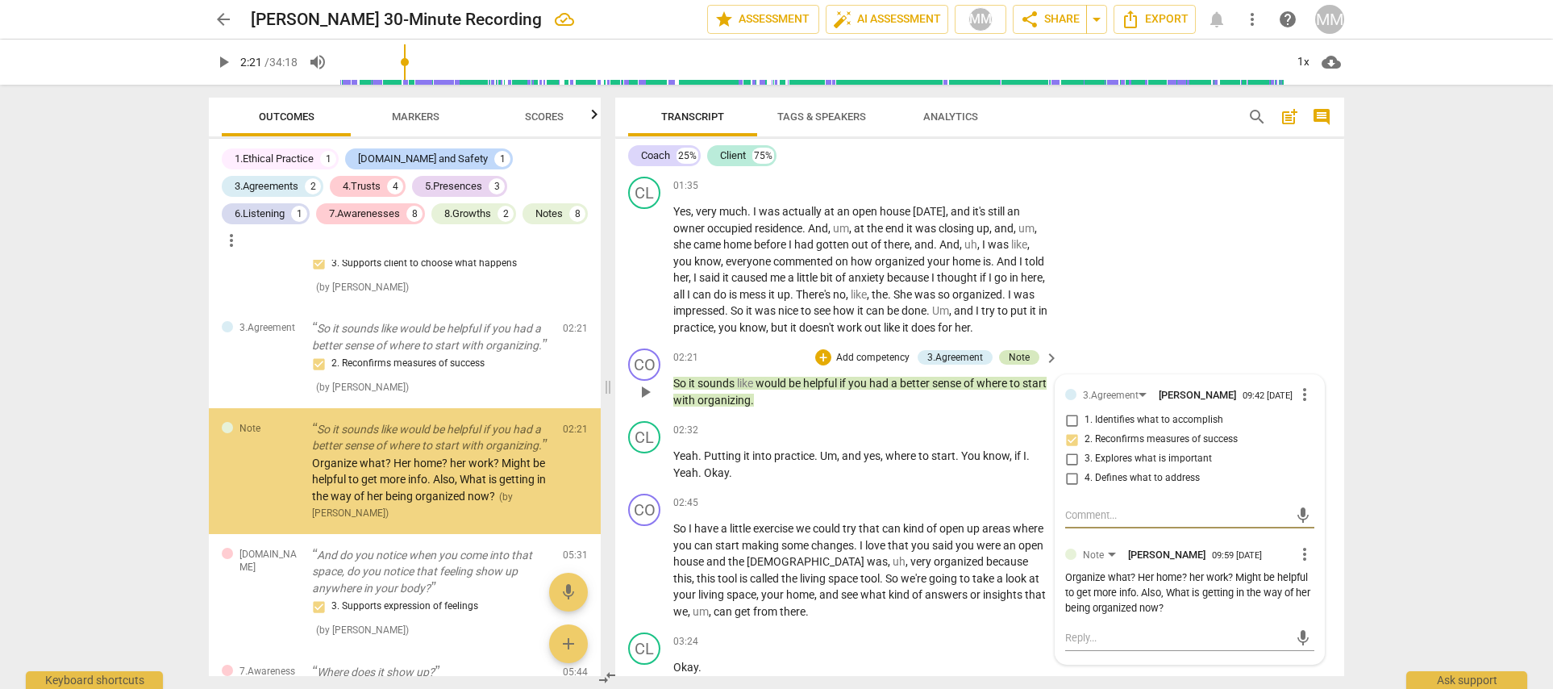
scroll to position [555, 0]
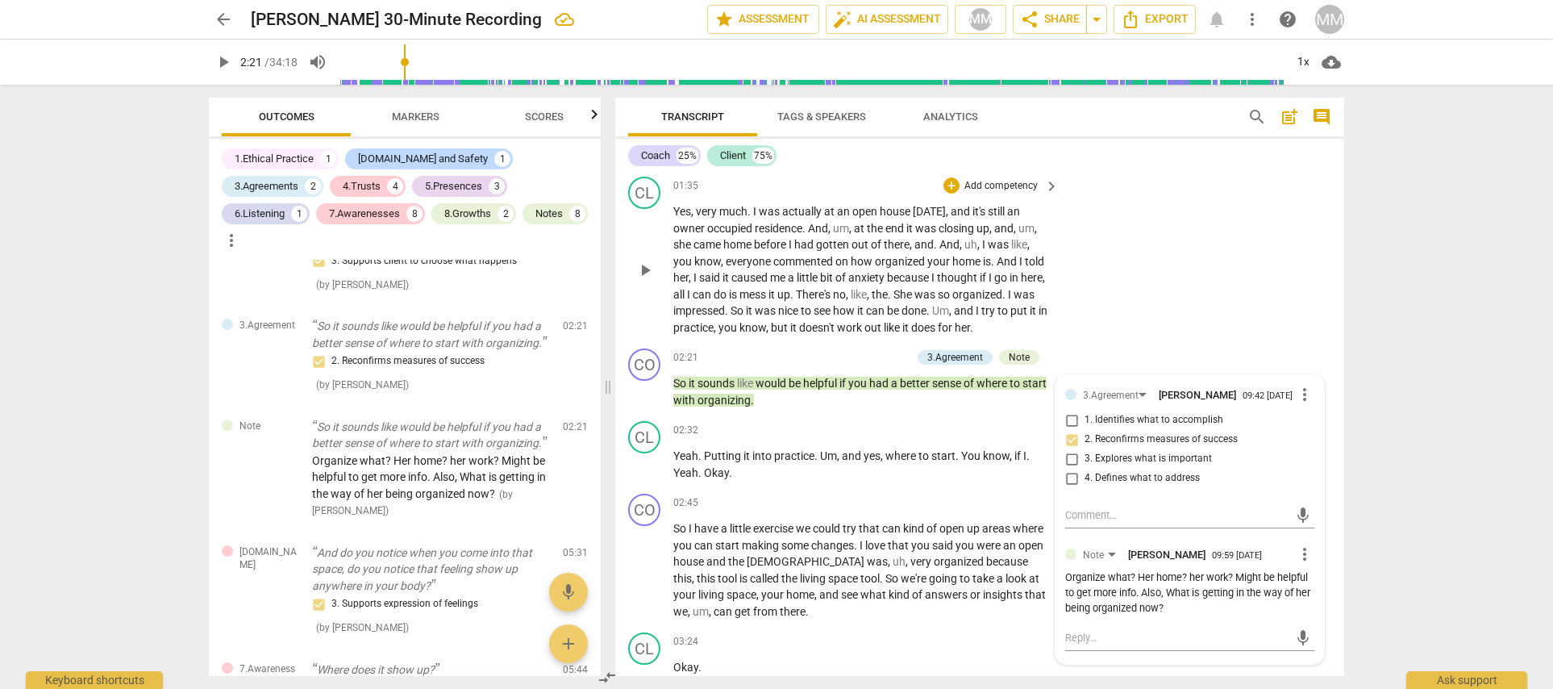
click at [1114, 300] on div "CL play_arrow pause 01:35 + Add competency keyboard_arrow_right Yes , very much…" at bounding box center [979, 256] width 729 height 172
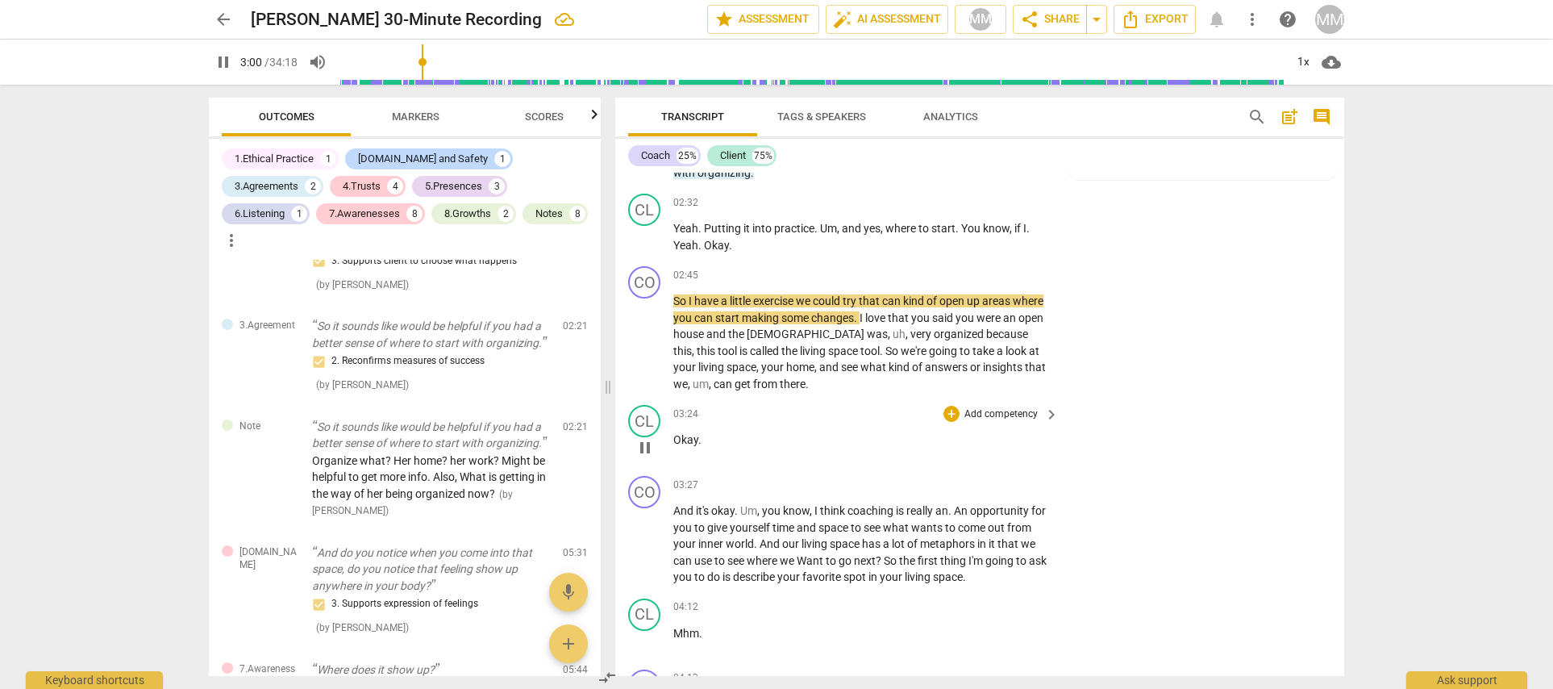
scroll to position [973, 0]
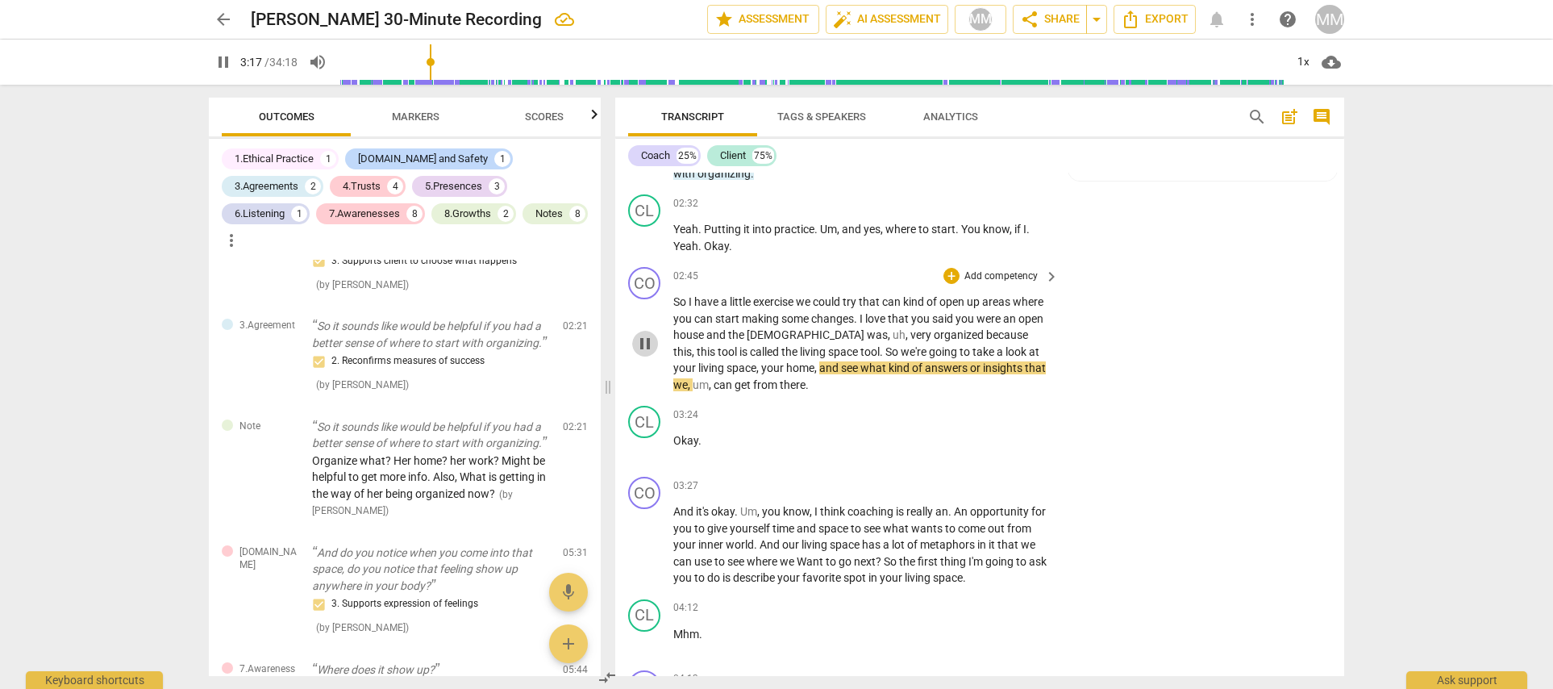
click at [645, 334] on span "pause" at bounding box center [644, 343] width 19 height 19
click at [639, 334] on span "play_arrow" at bounding box center [644, 343] width 19 height 19
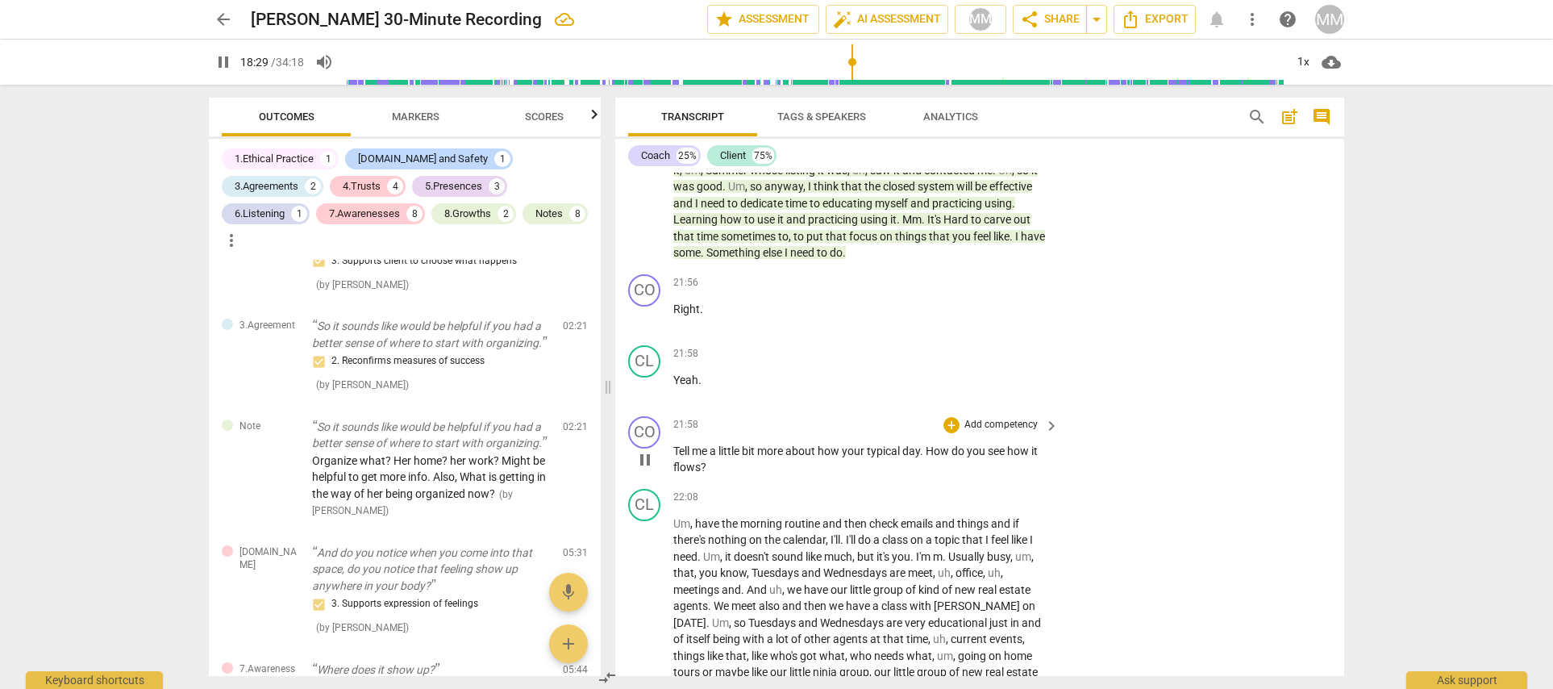
scroll to position [6758, 0]
click at [950, 414] on div "+" at bounding box center [951, 422] width 16 height 16
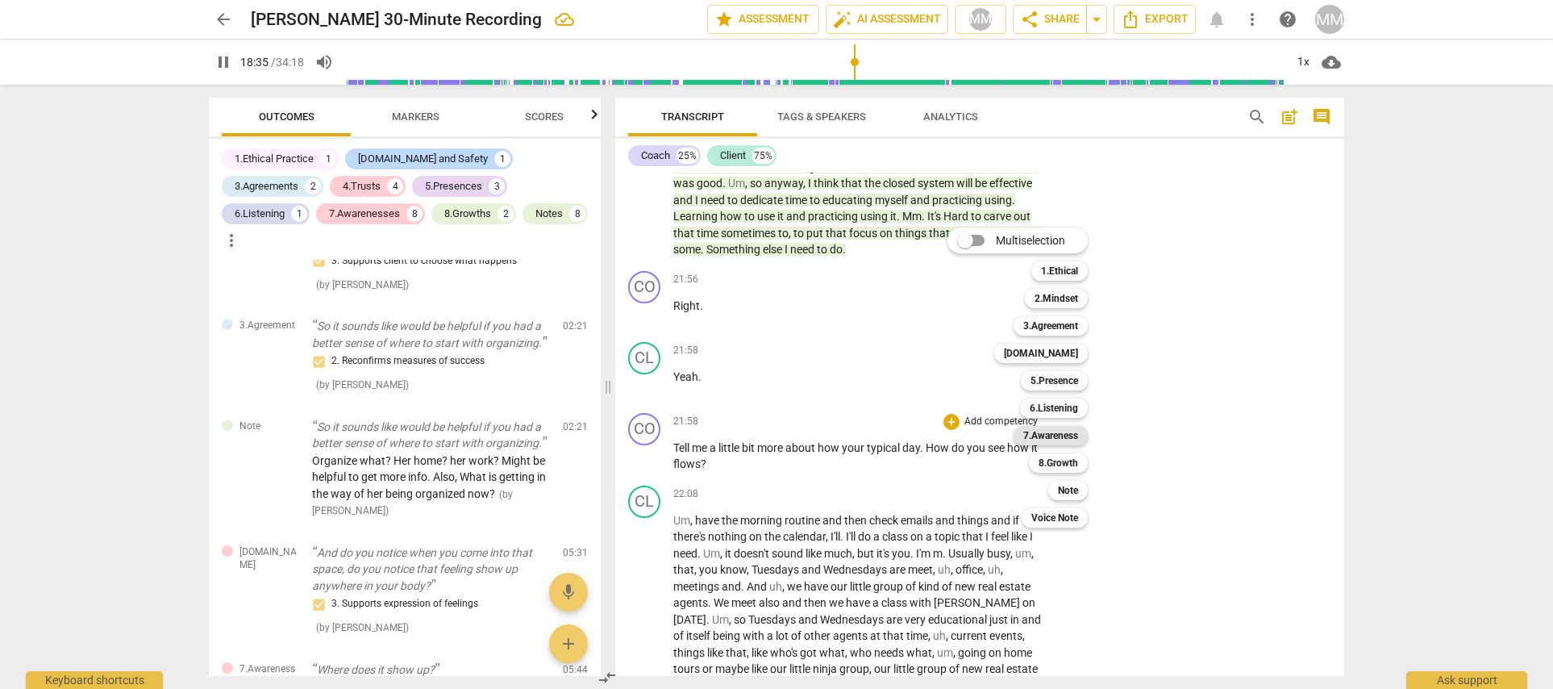
click at [1052, 434] on b "7.Awareness" at bounding box center [1050, 435] width 55 height 19
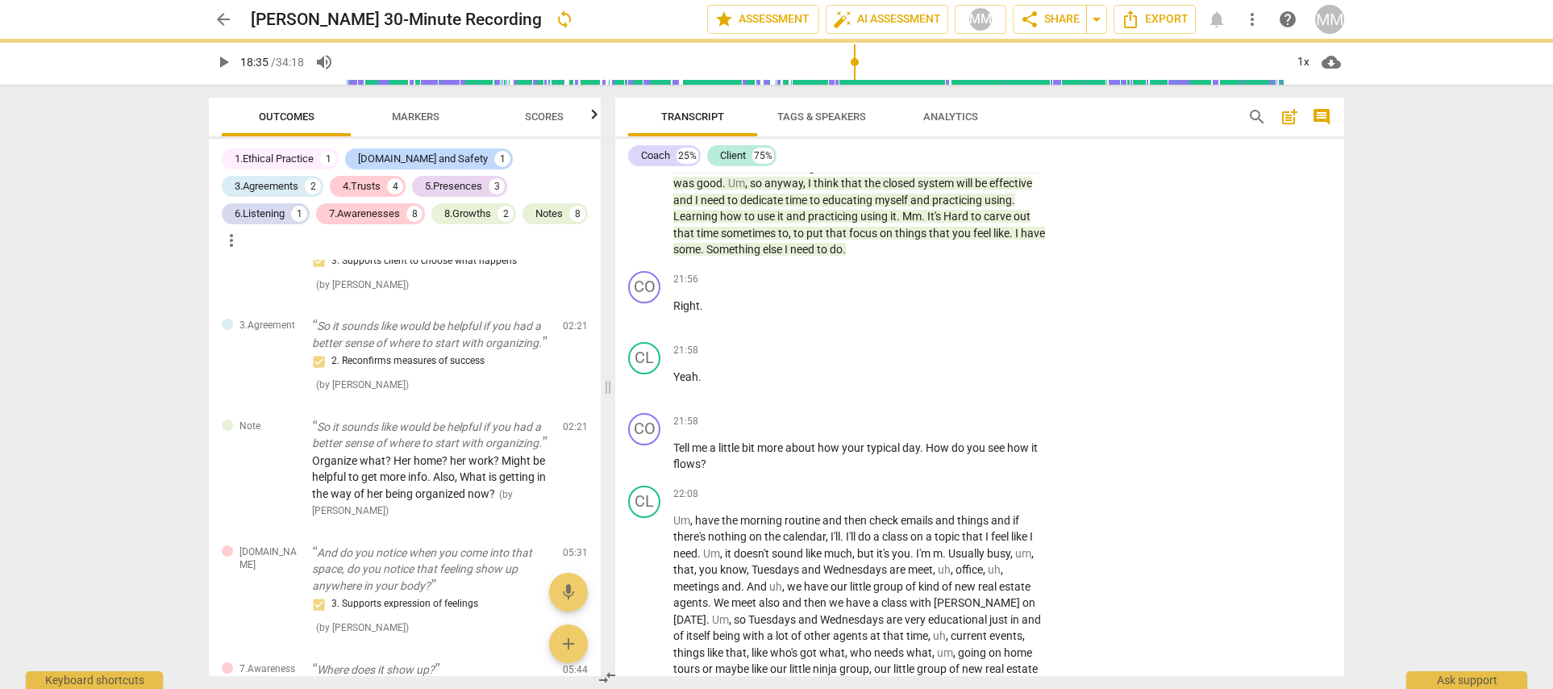
type input "1116"
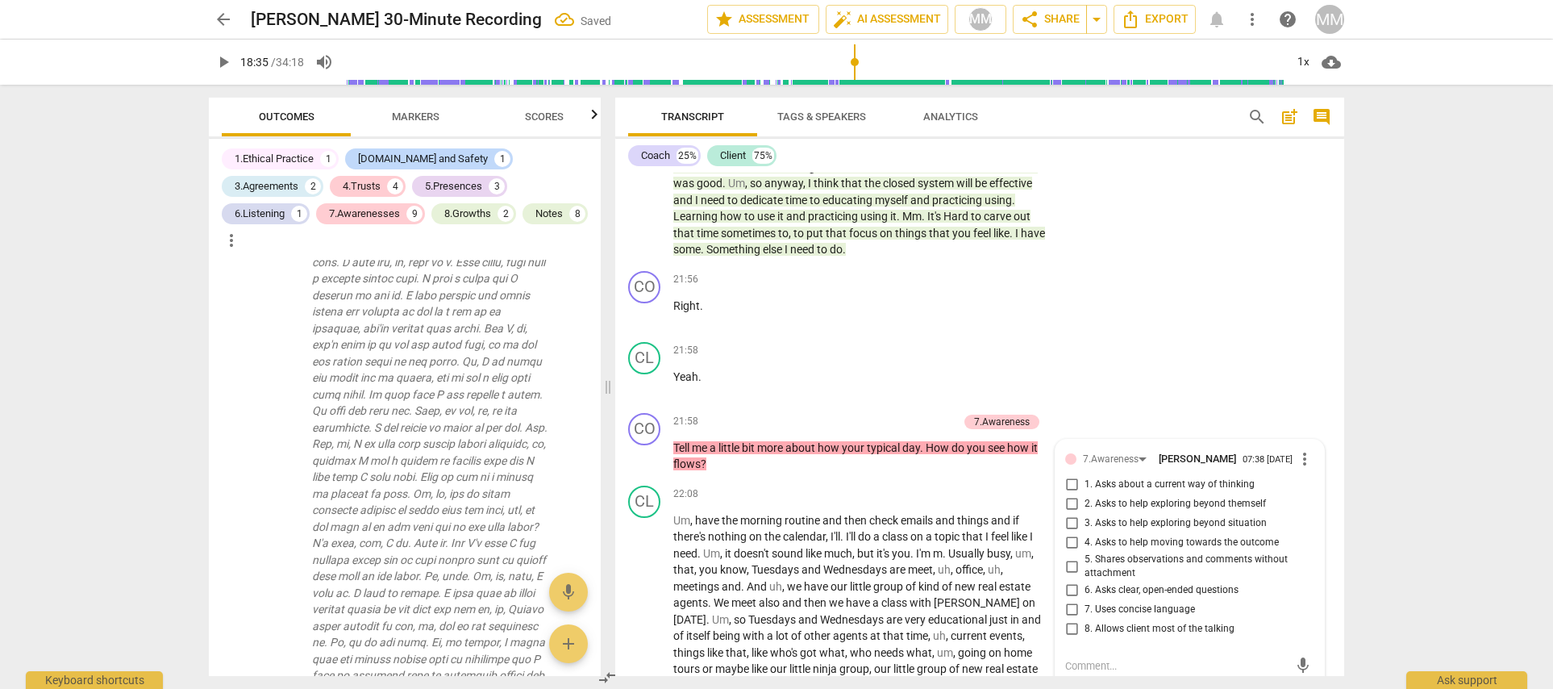
scroll to position [3910, 0]
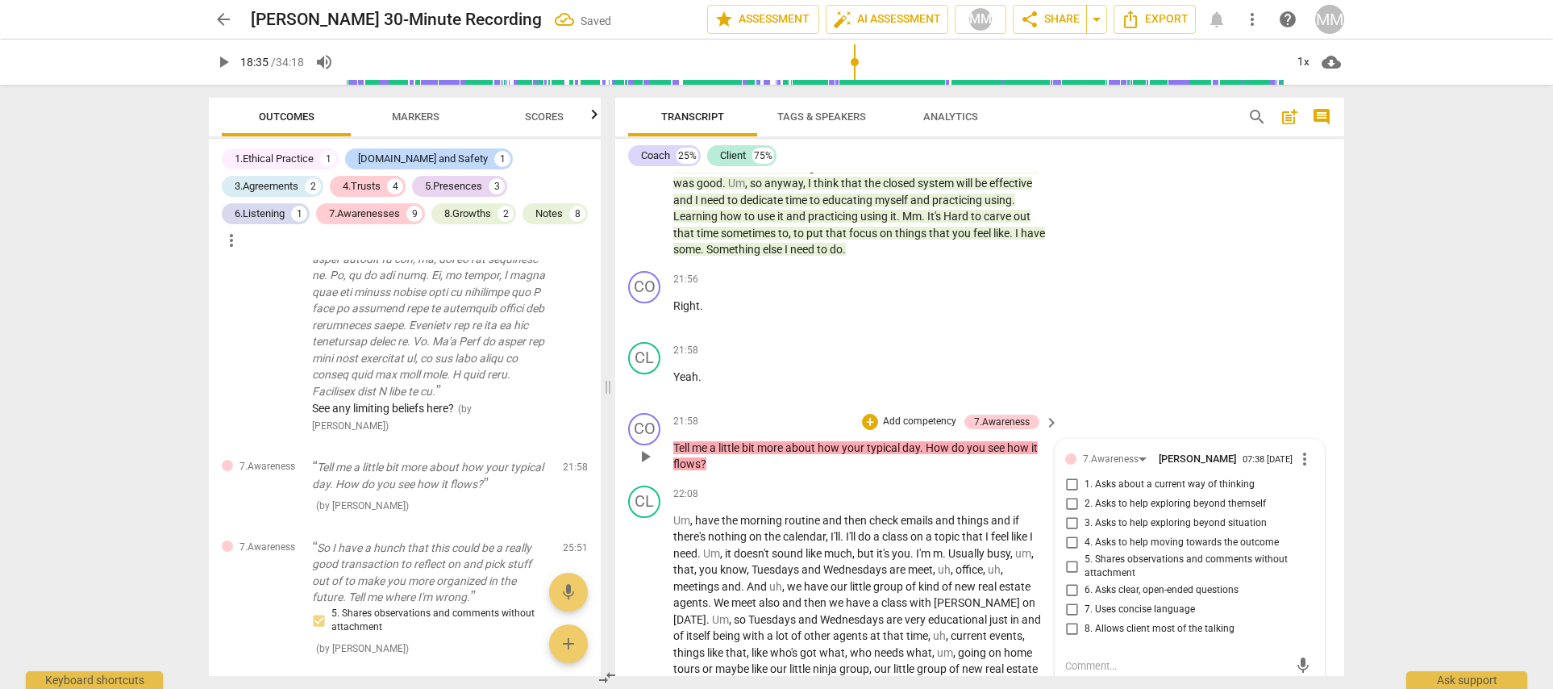
click at [1069, 475] on input "1. Asks about a current way of thinking" at bounding box center [1072, 484] width 26 height 19
checkbox input "true"
click at [1116, 335] on div "CL play_arrow pause 21:58 + Add competency keyboard_arrow_right Yeah ." at bounding box center [979, 370] width 729 height 71
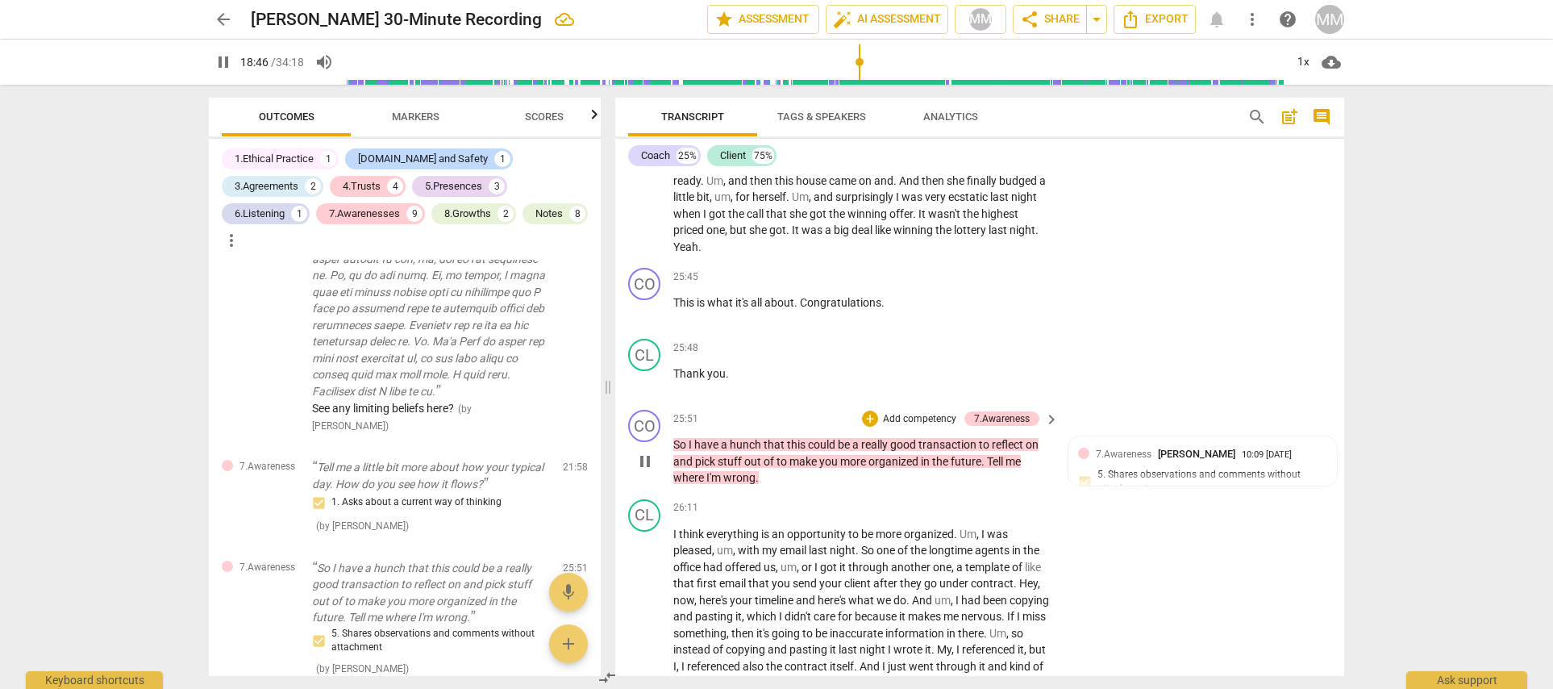
scroll to position [7776, 0]
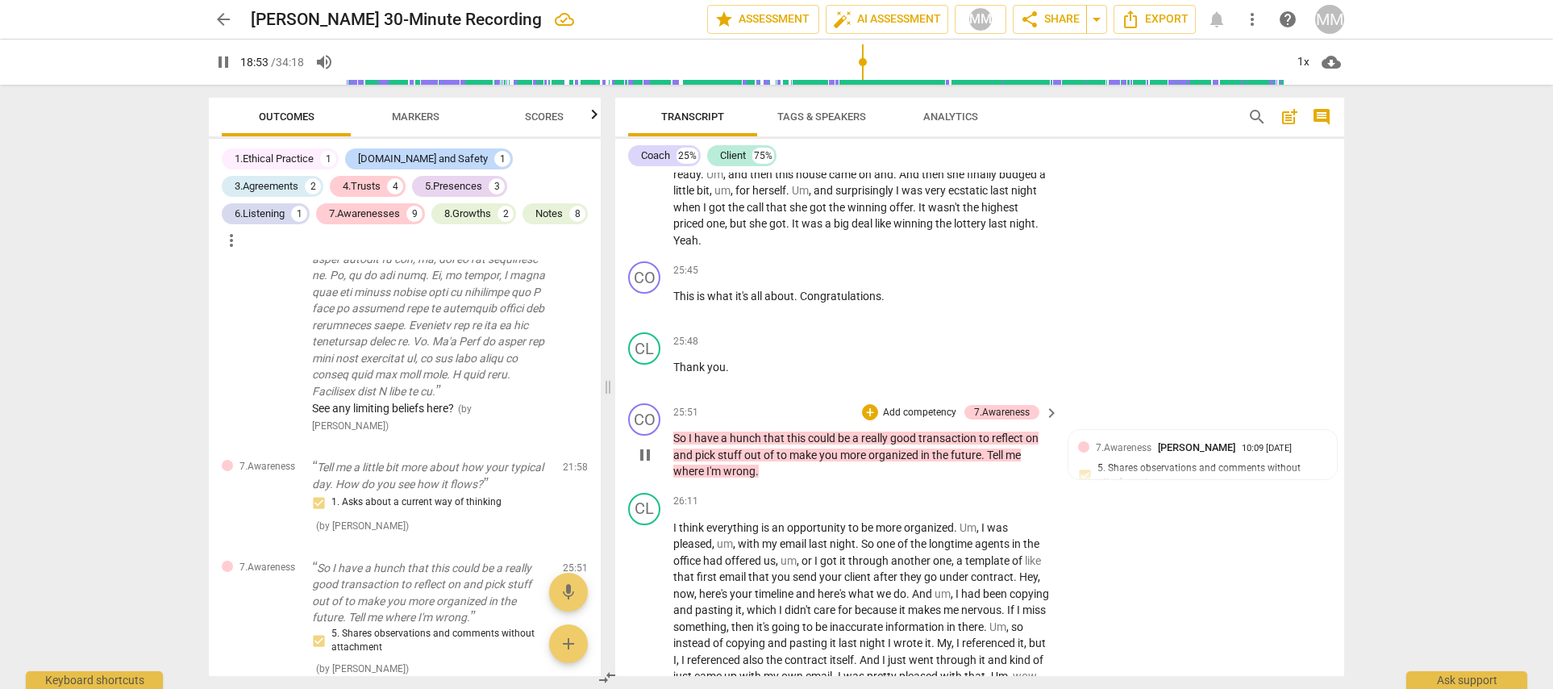
click at [641, 445] on span "pause" at bounding box center [644, 454] width 19 height 19
click at [641, 445] on span "play_arrow" at bounding box center [644, 454] width 19 height 19
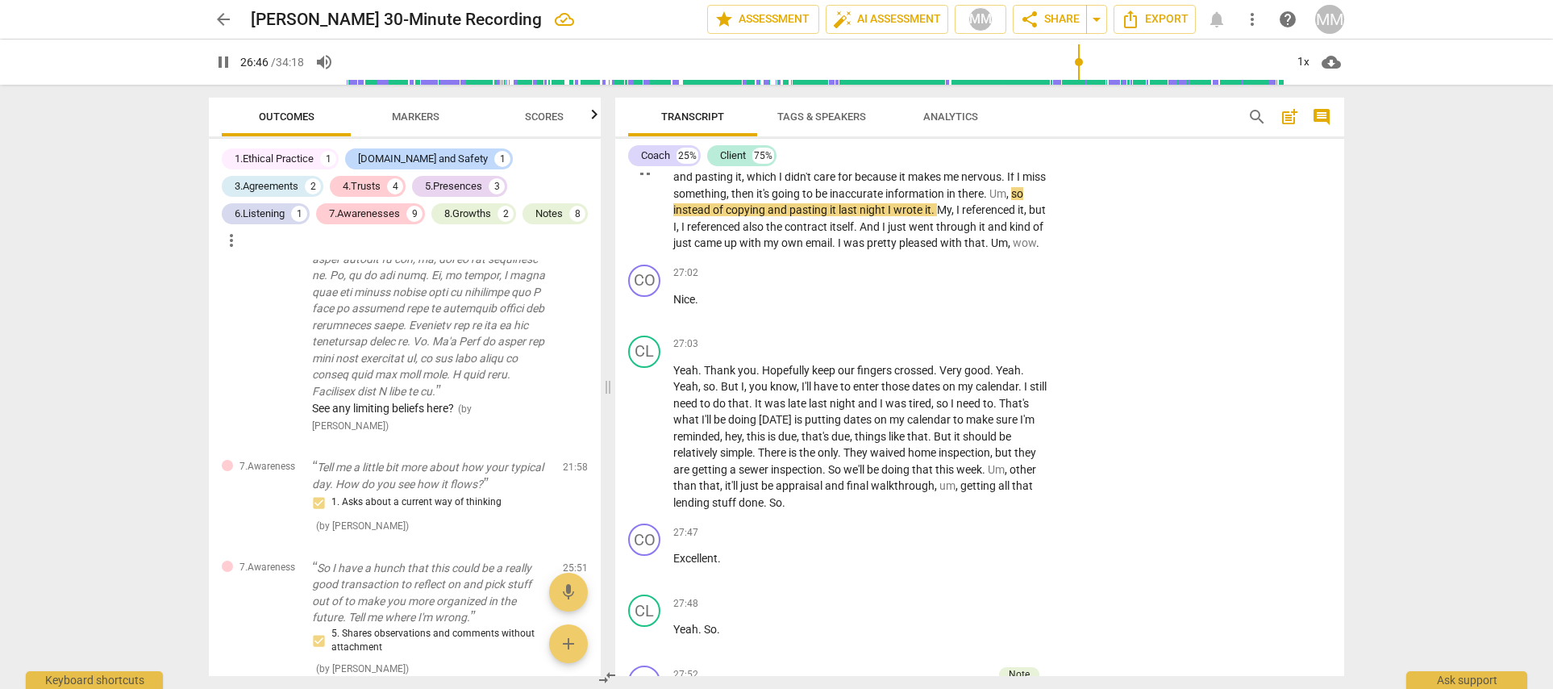
scroll to position [8214, 0]
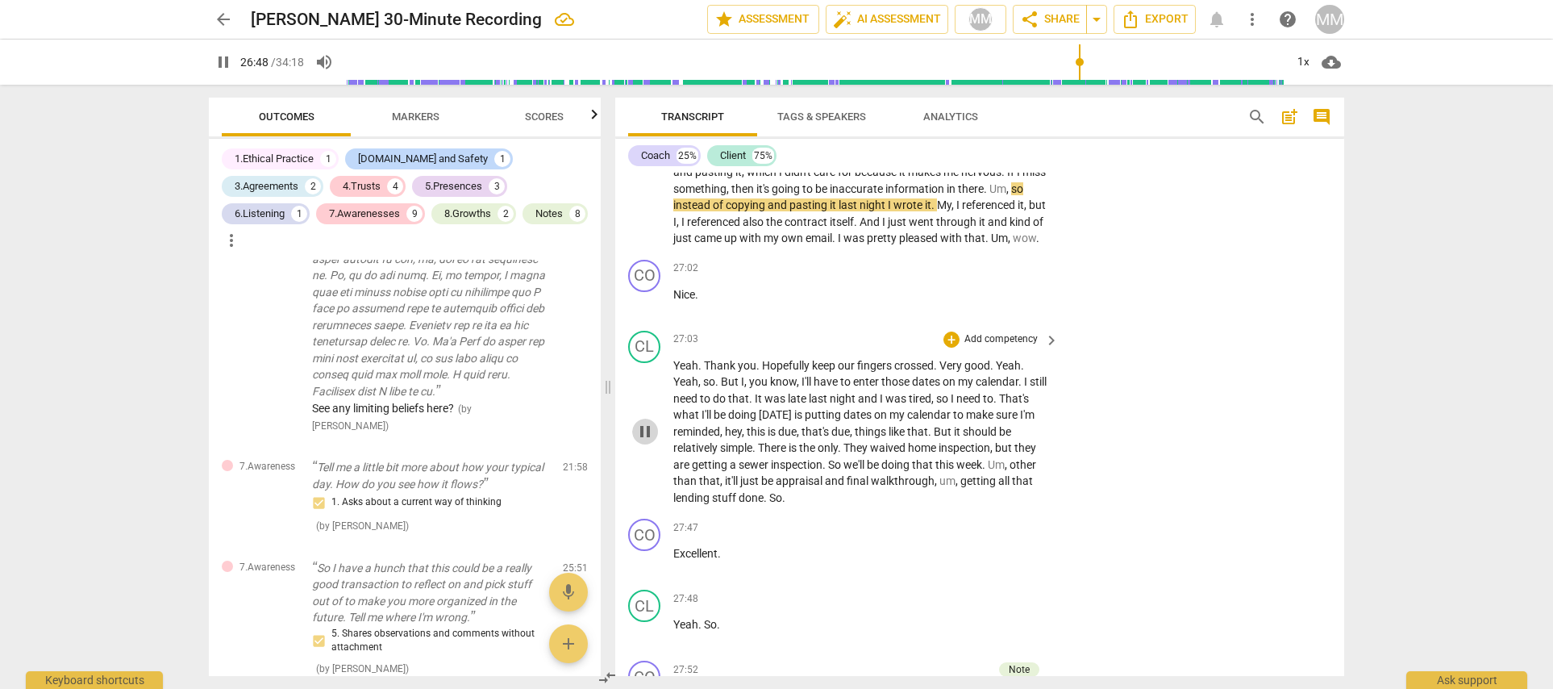
click at [644, 422] on span "pause" at bounding box center [644, 431] width 19 height 19
click at [644, 422] on span "play_arrow" at bounding box center [644, 431] width 19 height 19
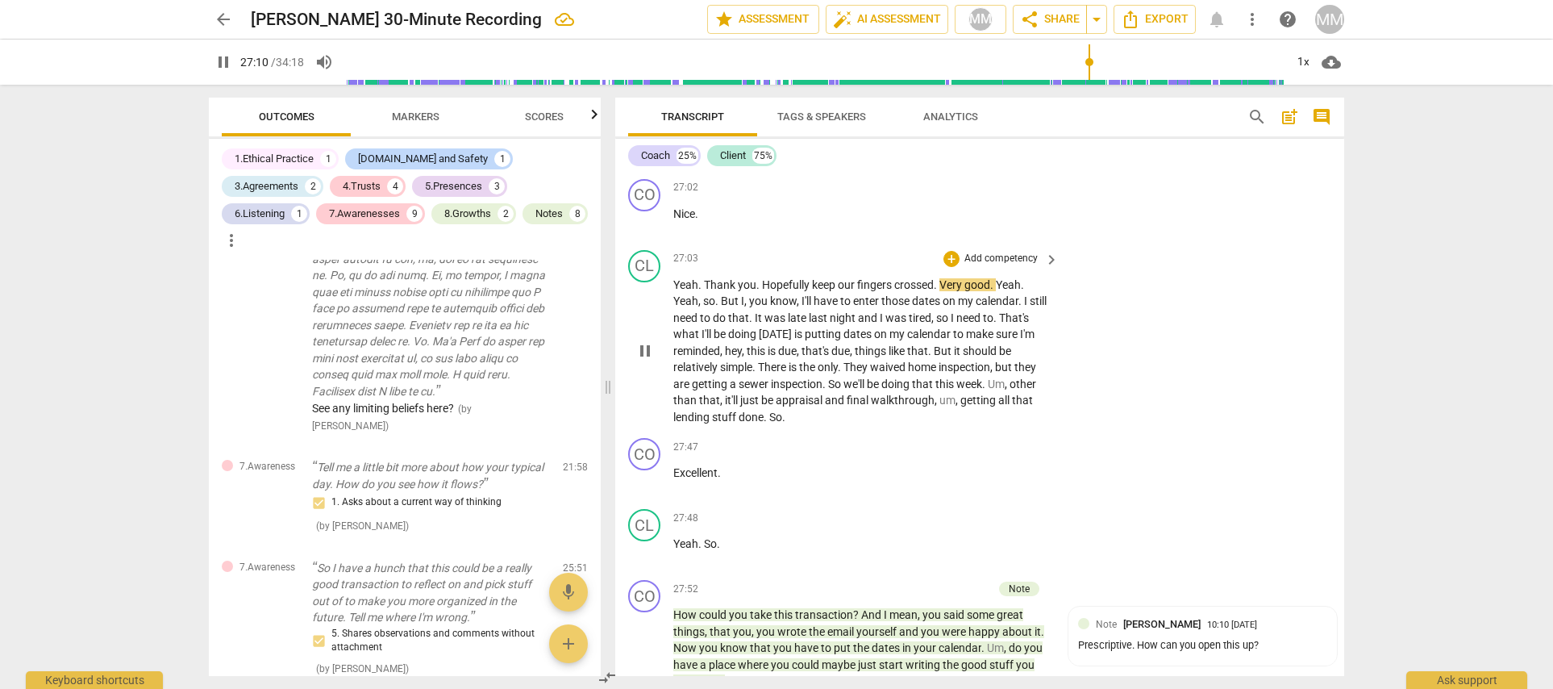
scroll to position [8370, 0]
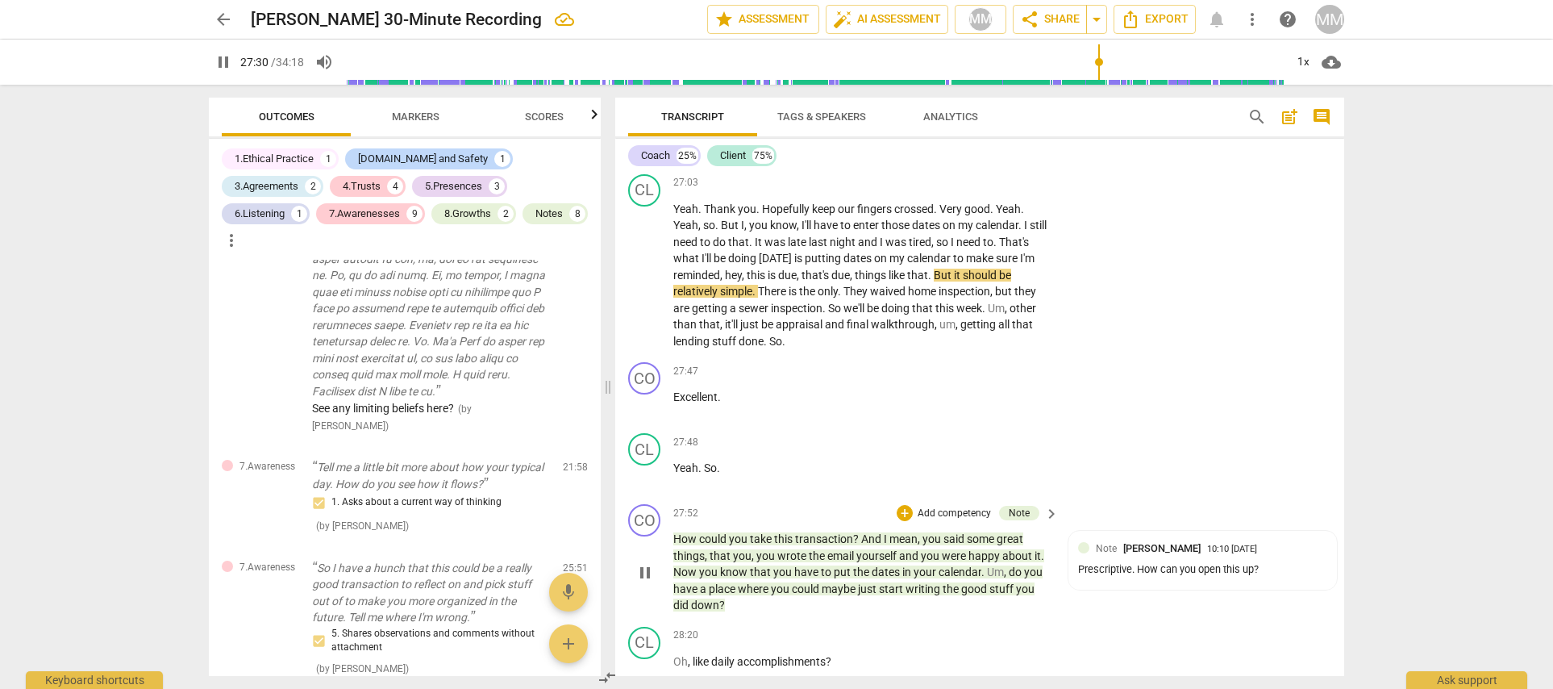
click at [647, 563] on span "pause" at bounding box center [644, 572] width 19 height 19
click at [647, 563] on span "play_arrow" at bounding box center [644, 572] width 19 height 19
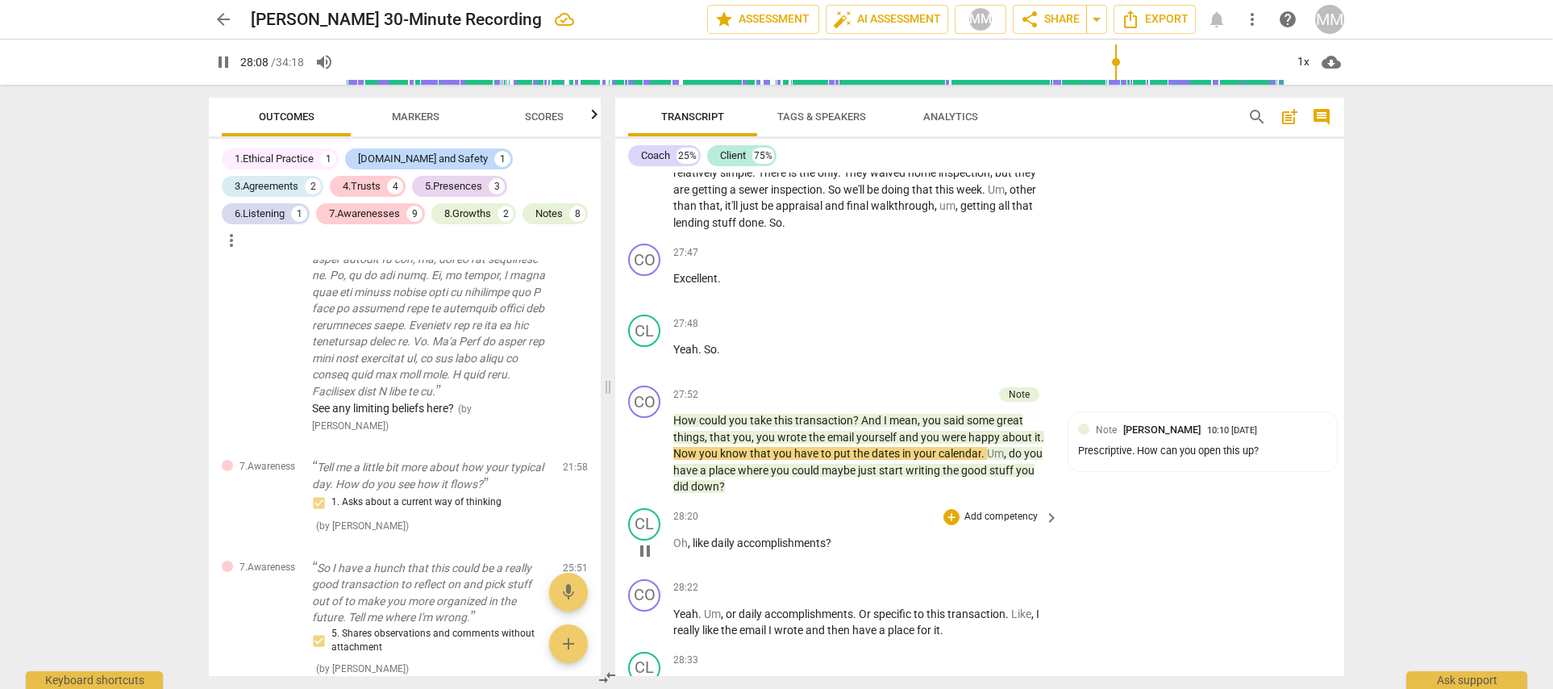
scroll to position [8488, 0]
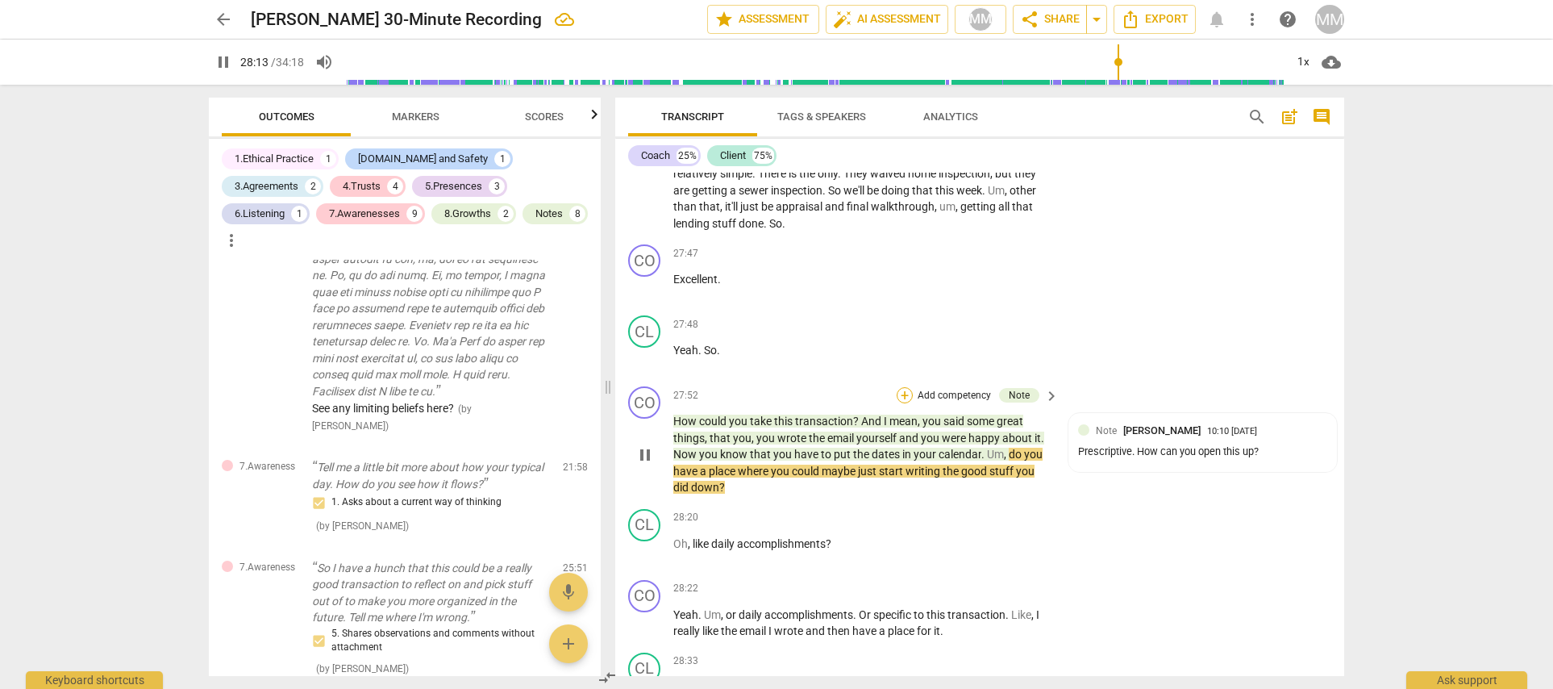
click at [900, 387] on div "+" at bounding box center [905, 395] width 16 height 16
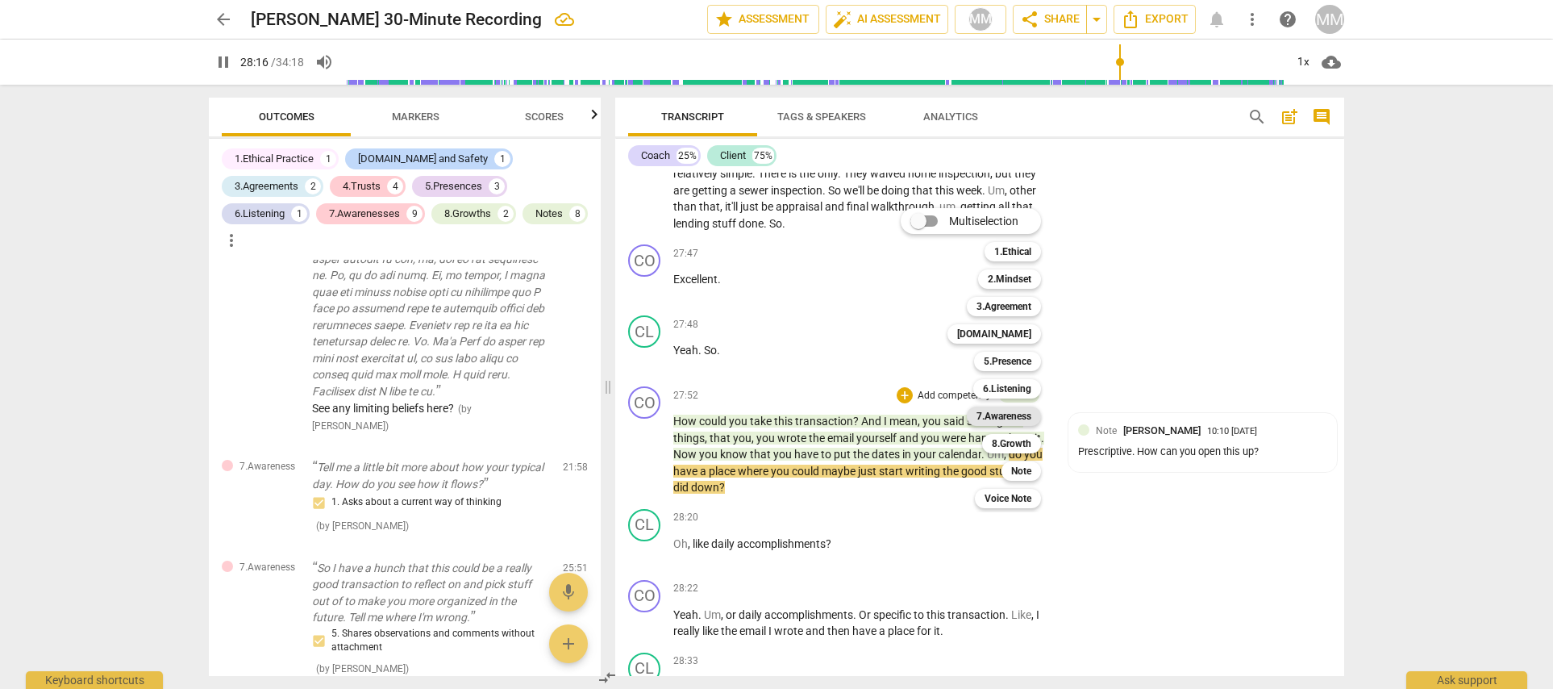
click at [1011, 415] on b "7.Awareness" at bounding box center [1004, 415] width 55 height 19
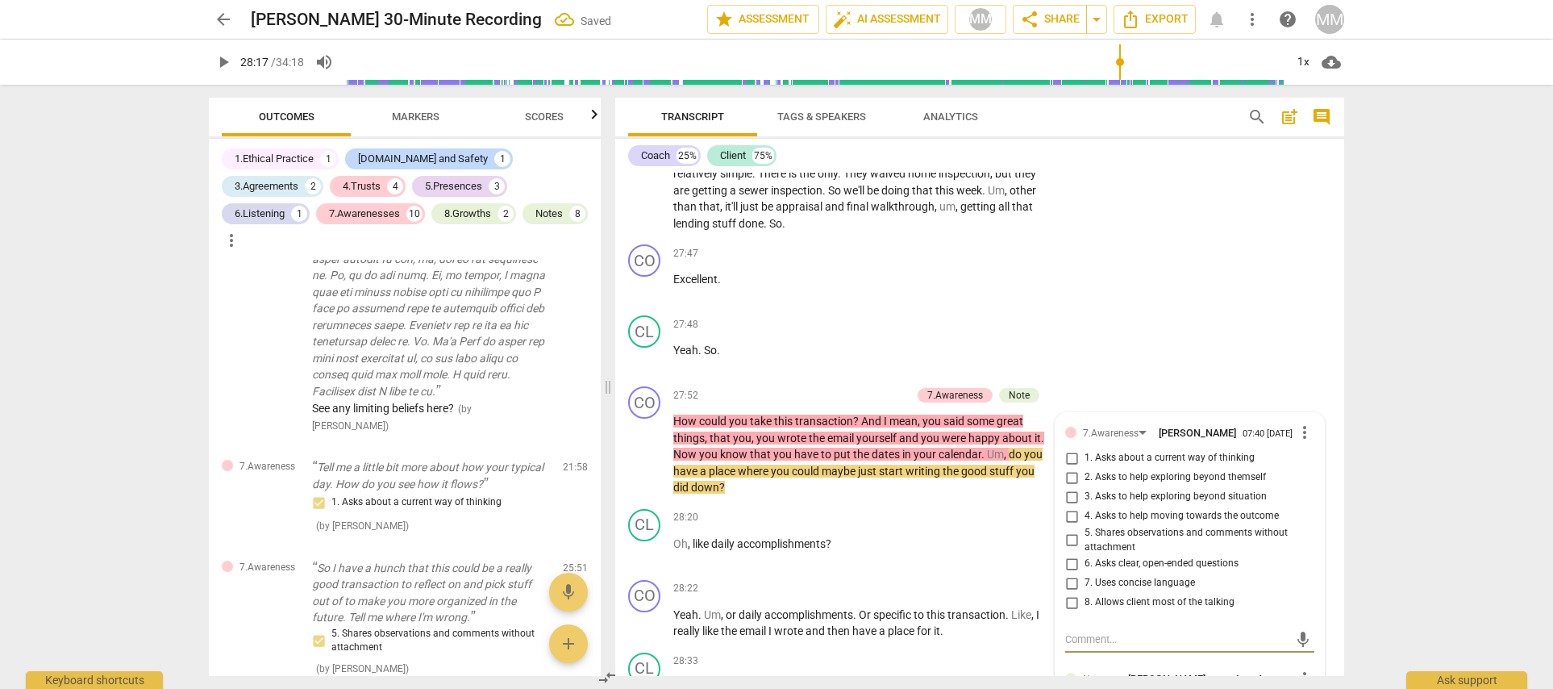
scroll to position [4361, 0]
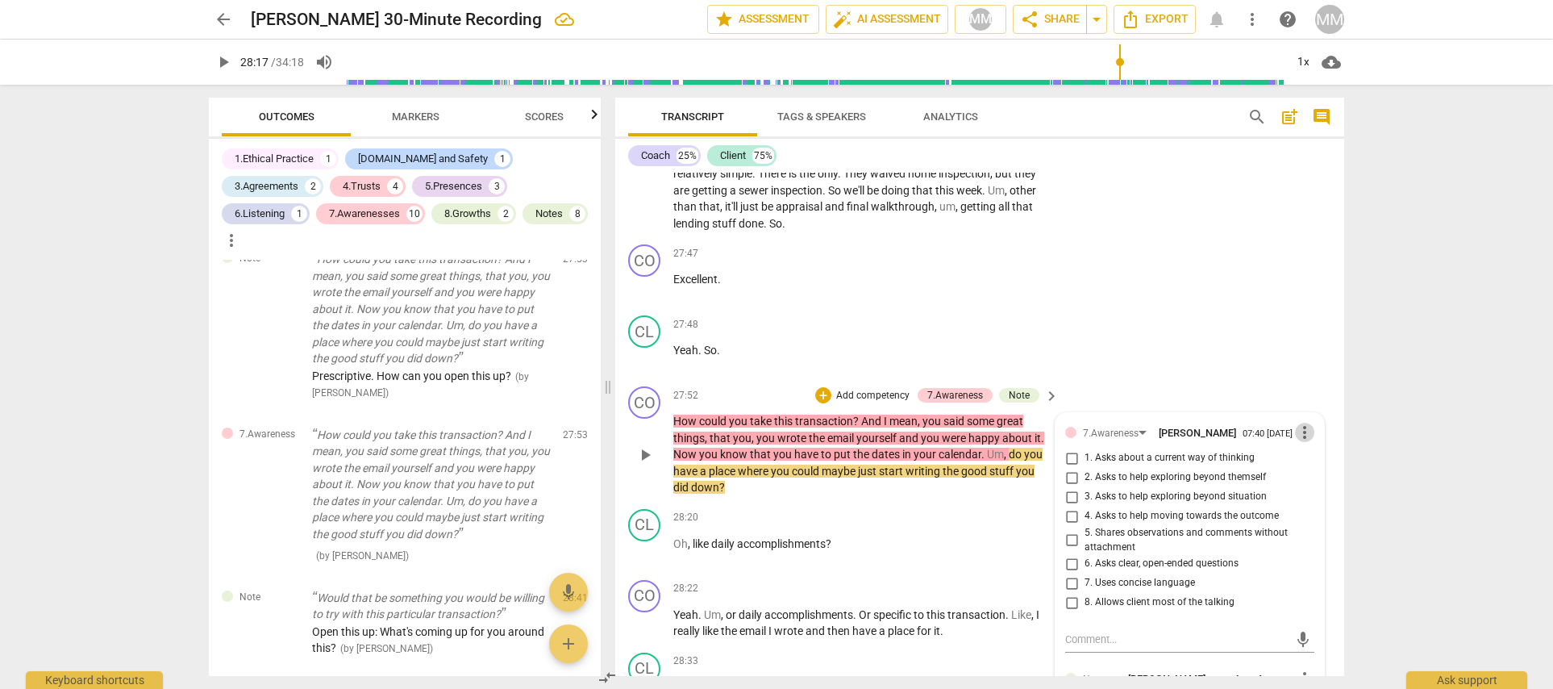
click at [1301, 423] on span "more_vert" at bounding box center [1304, 432] width 19 height 19
click at [1309, 430] on li "Delete" at bounding box center [1317, 428] width 56 height 31
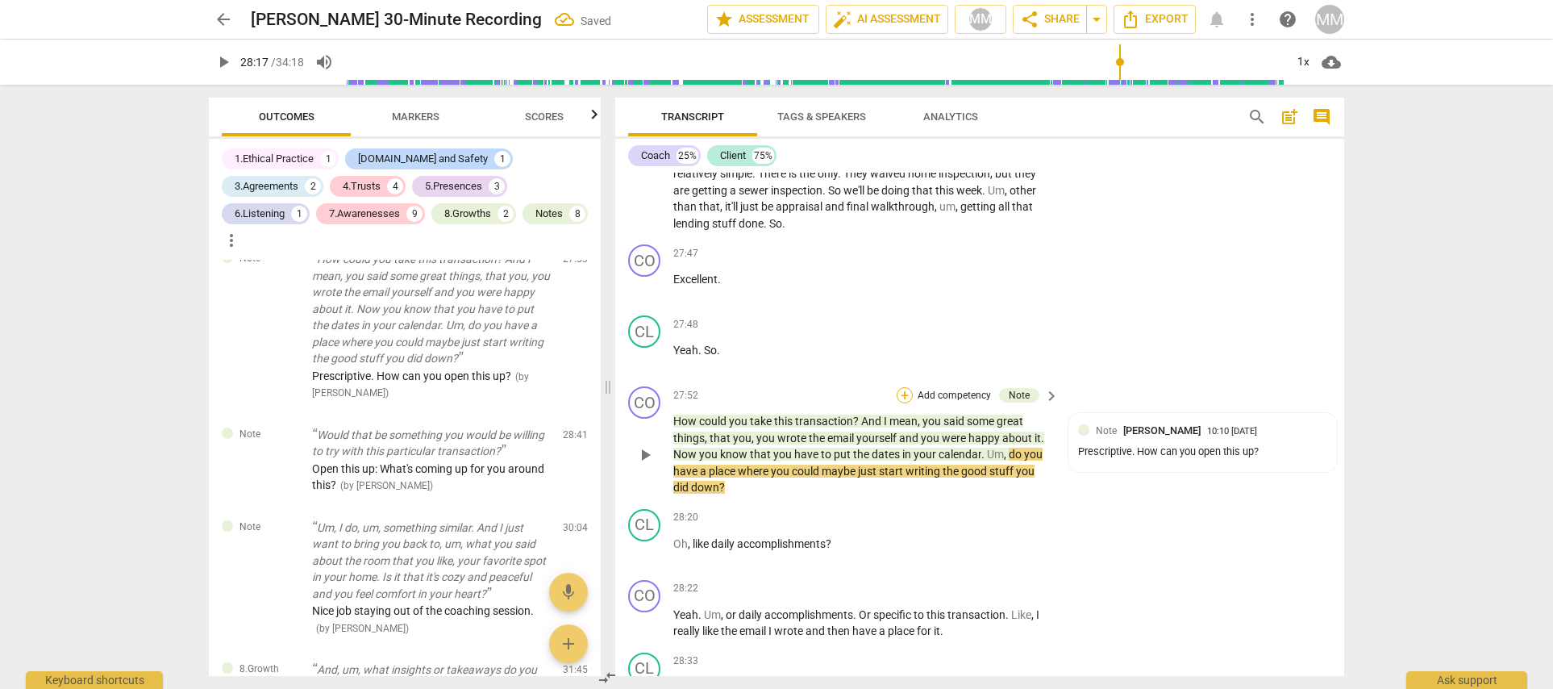
click at [905, 387] on div "+" at bounding box center [905, 395] width 16 height 16
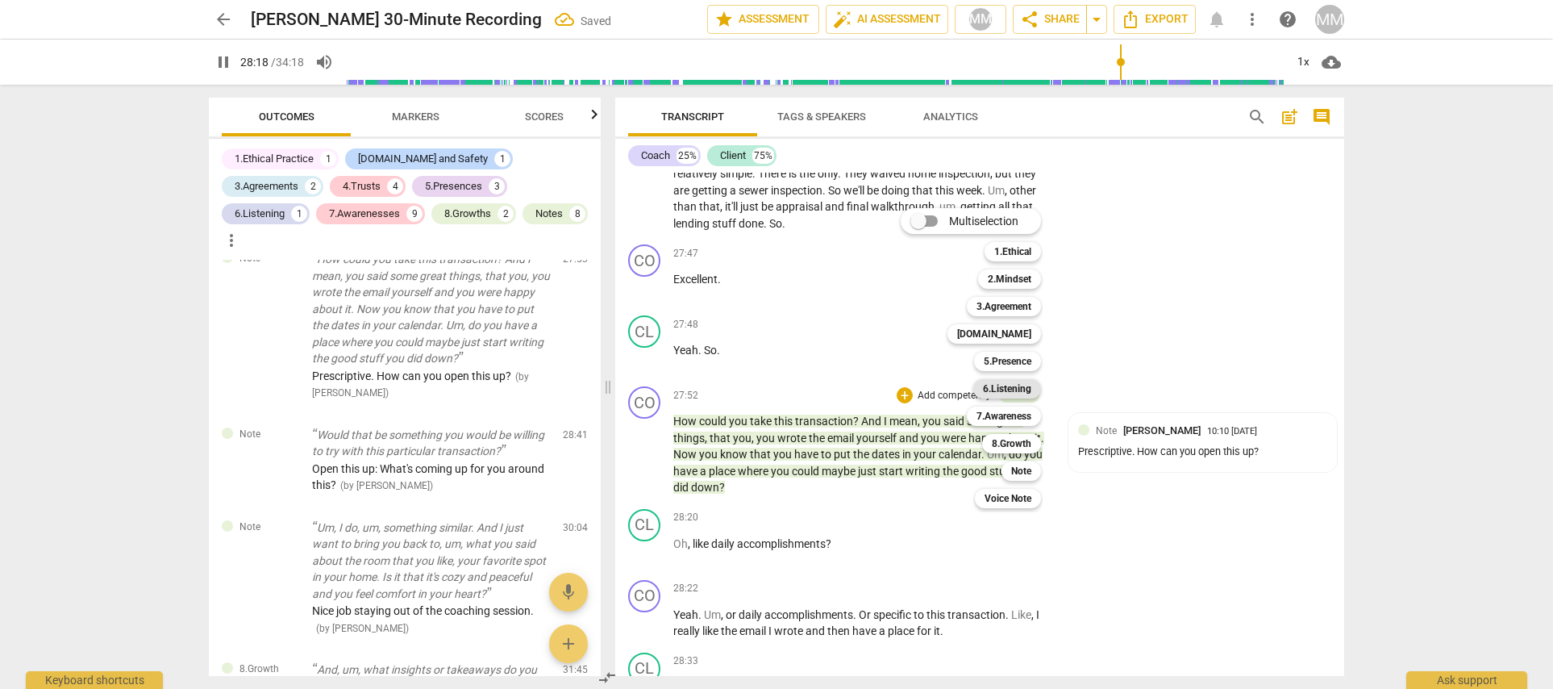
click at [1003, 385] on b "6.Listening" at bounding box center [1007, 388] width 48 height 19
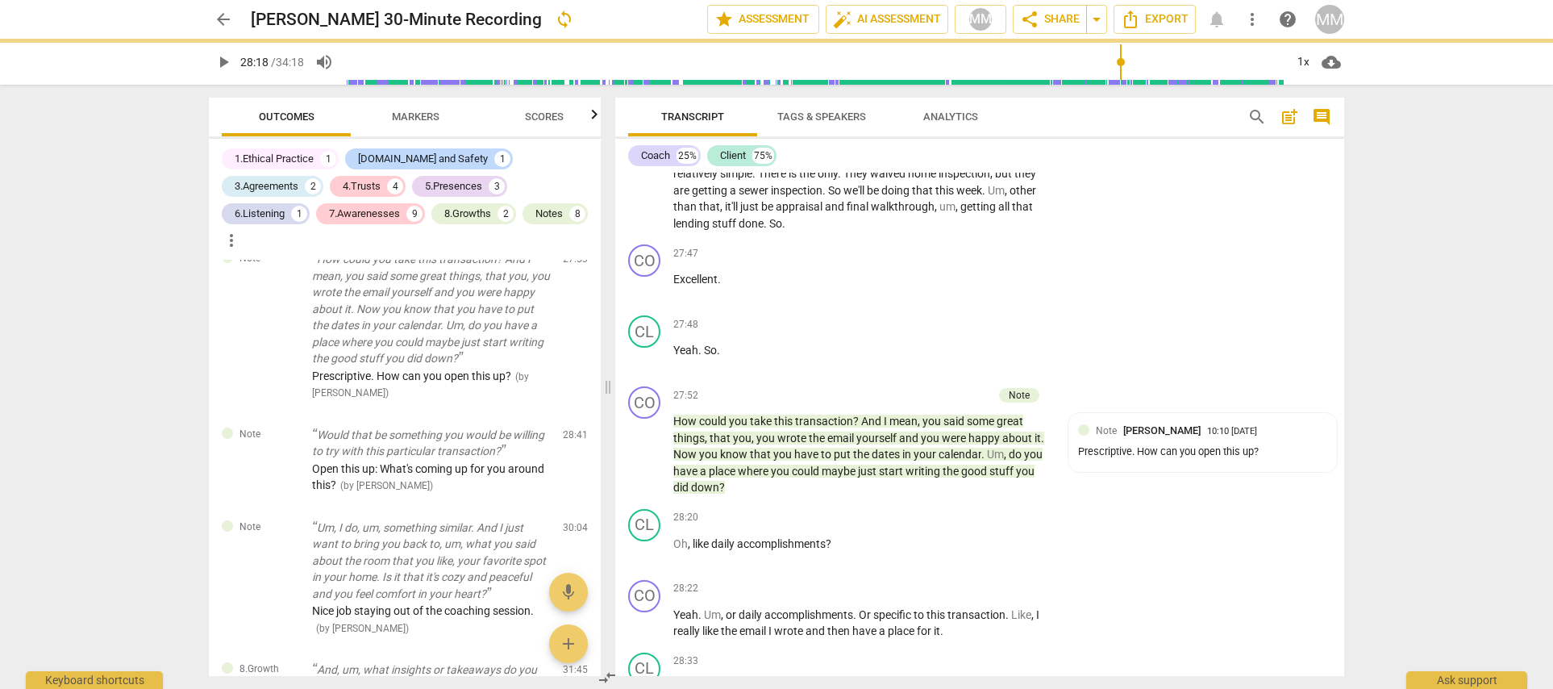
type input "1699"
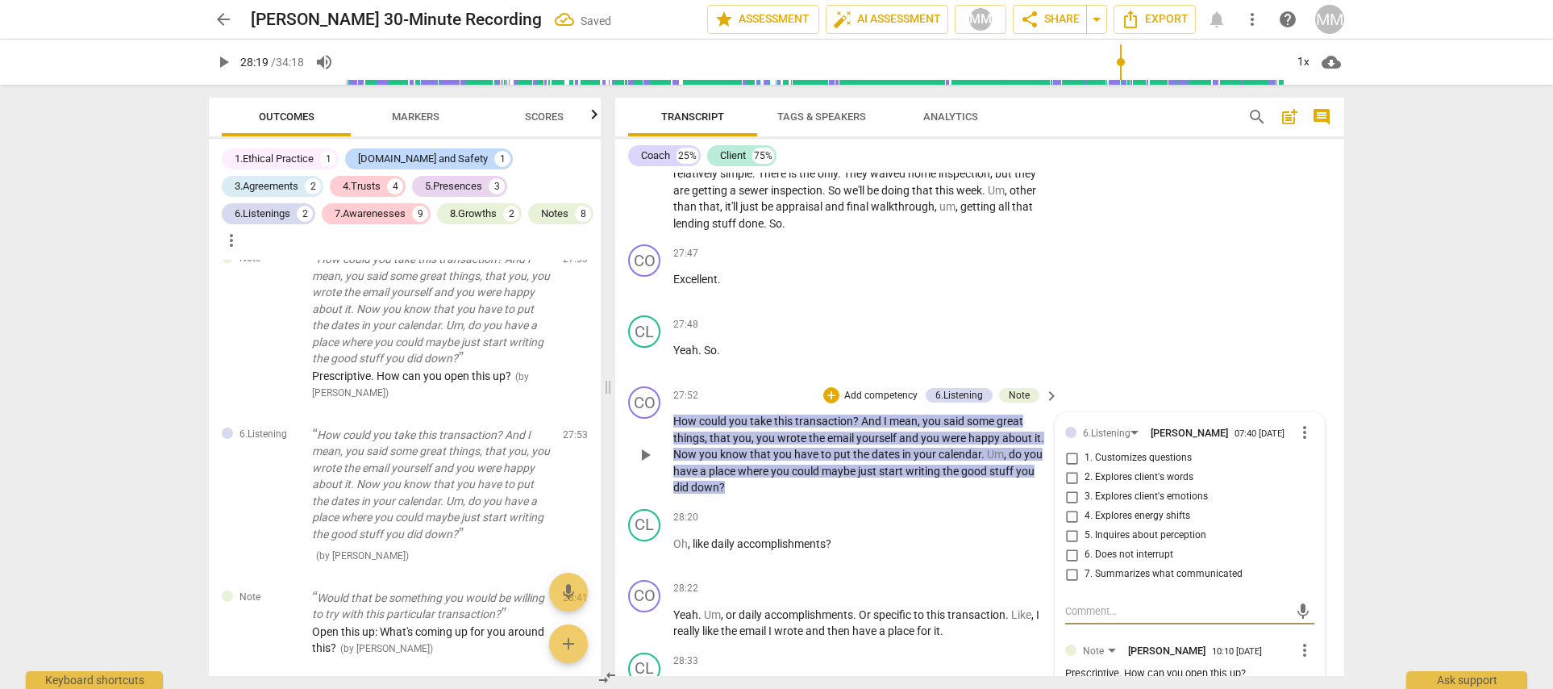
click at [1071, 564] on input "7. Summarizes what communicated" at bounding box center [1072, 573] width 26 height 19
checkbox input "true"
click at [1222, 309] on div "CL play_arrow pause 27:48 + Add competency keyboard_arrow_right Yeah . So ." at bounding box center [979, 344] width 729 height 71
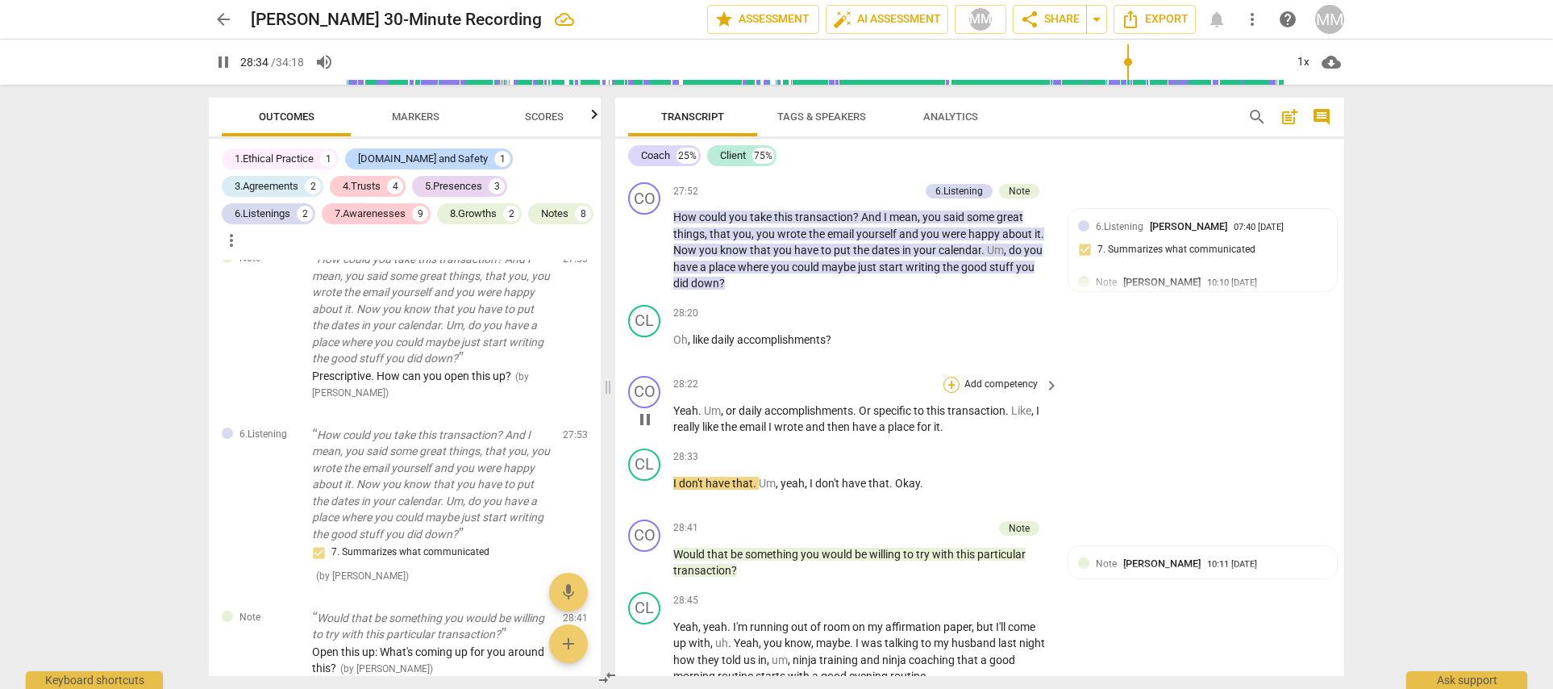
scroll to position [8684, 0]
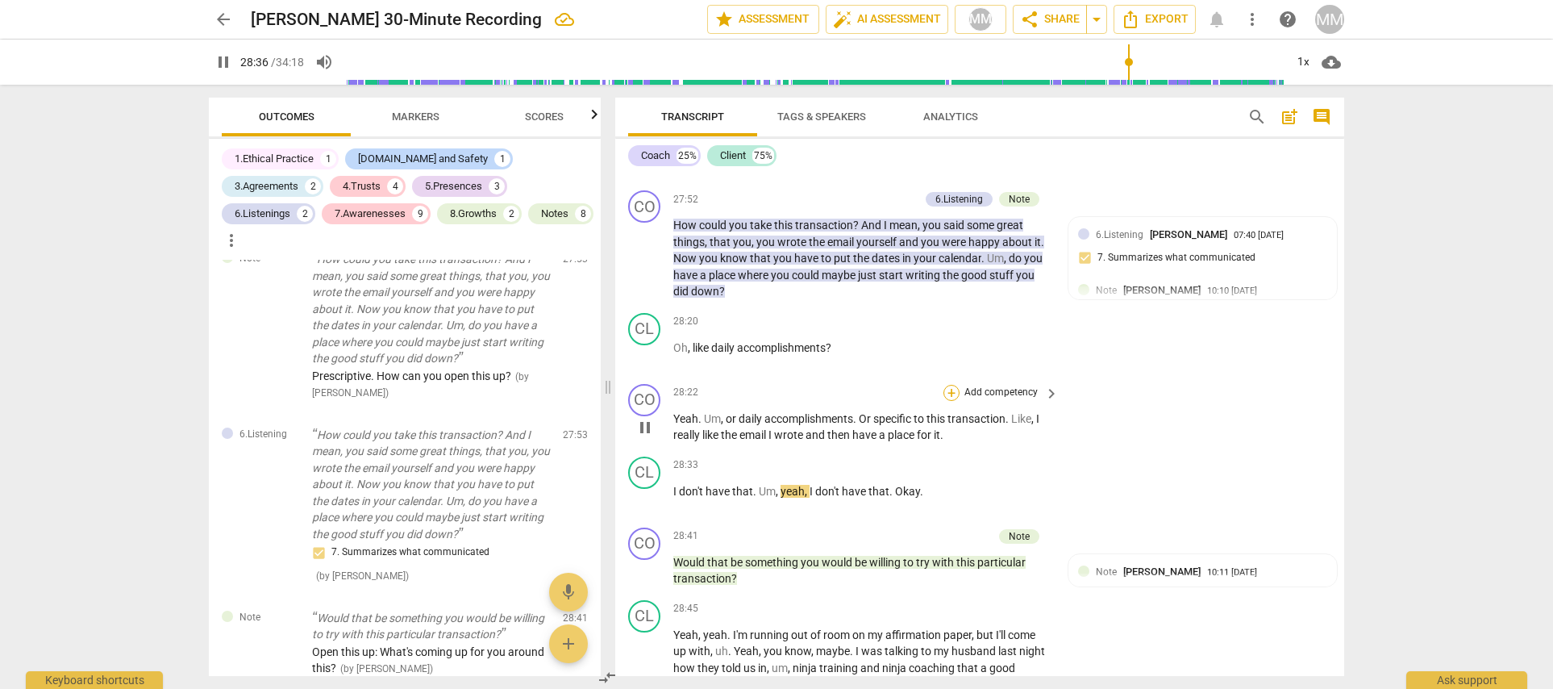
click at [948, 385] on div "+" at bounding box center [951, 393] width 16 height 16
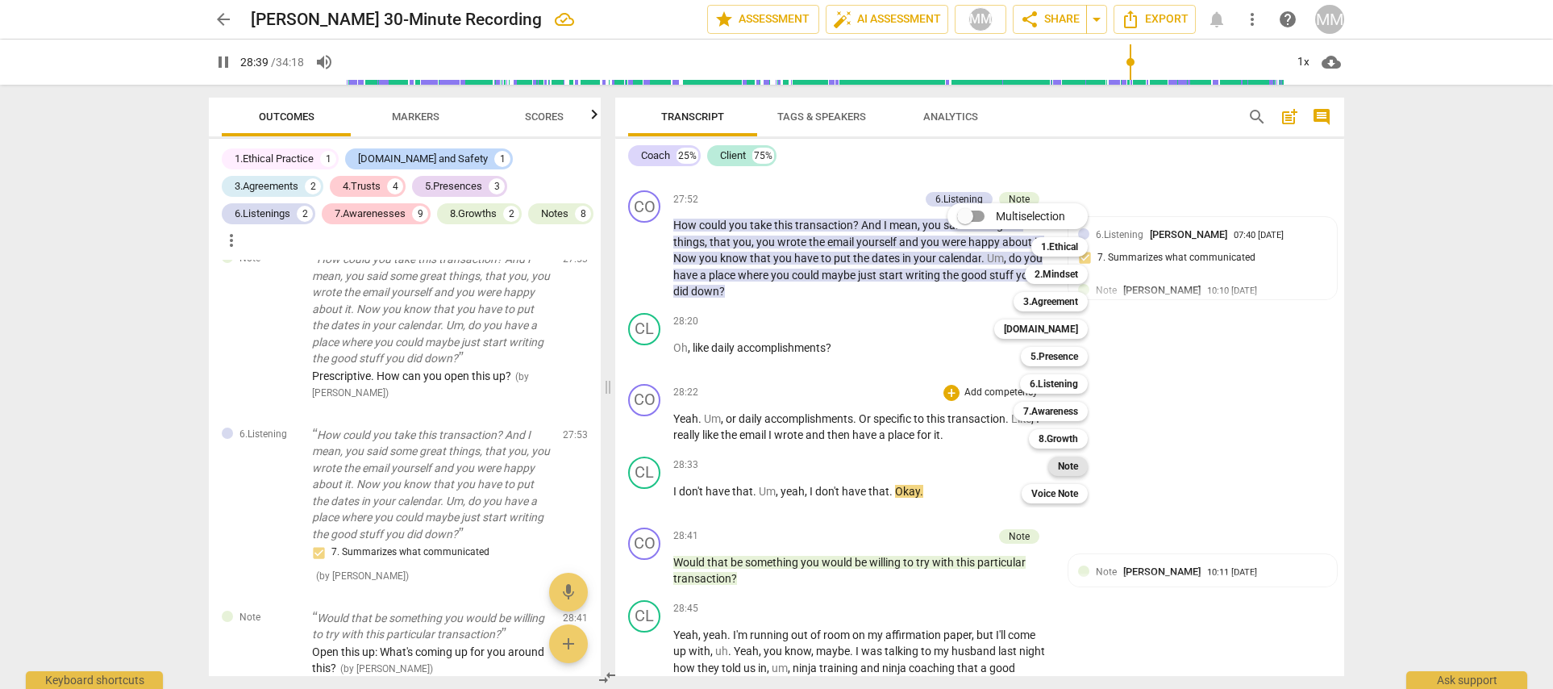
click at [1070, 465] on b "Note" at bounding box center [1068, 465] width 20 height 19
type input "1720"
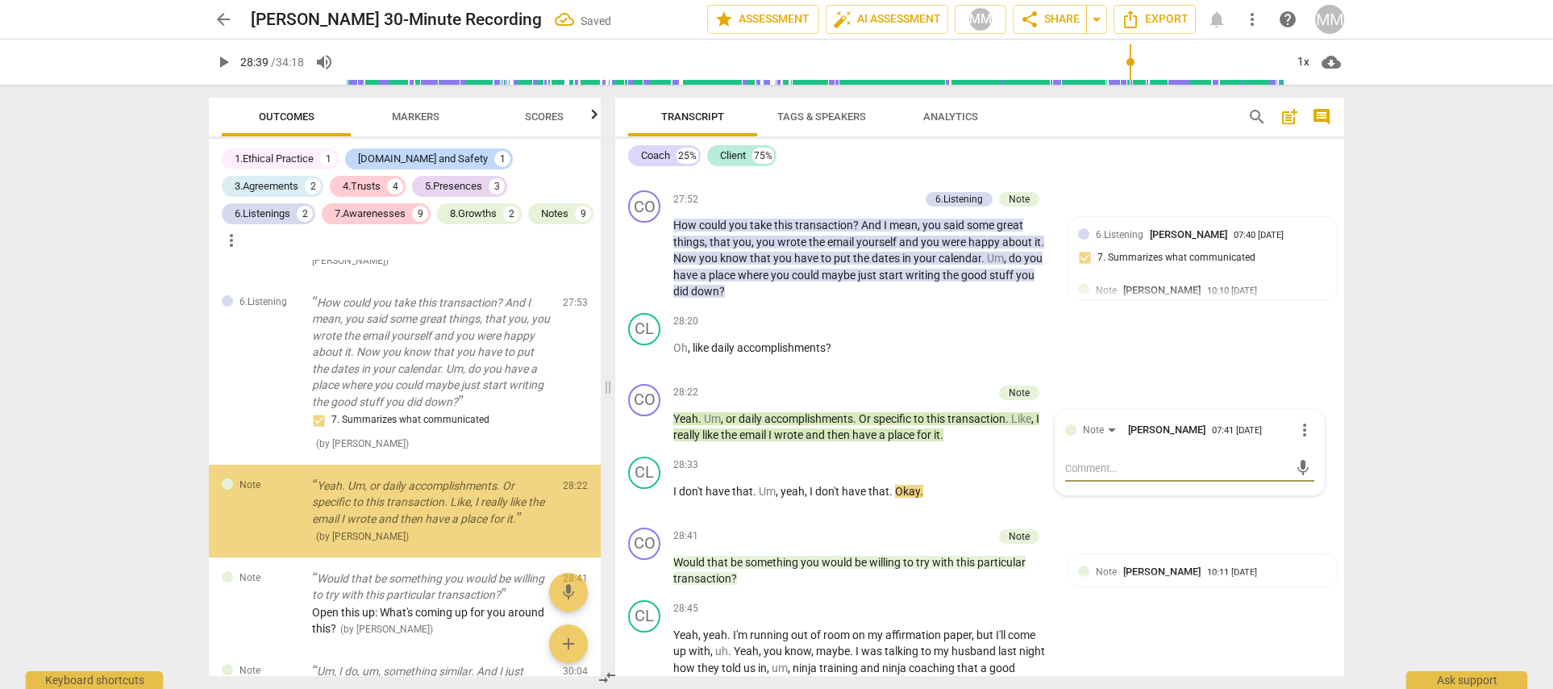
scroll to position [4507, 0]
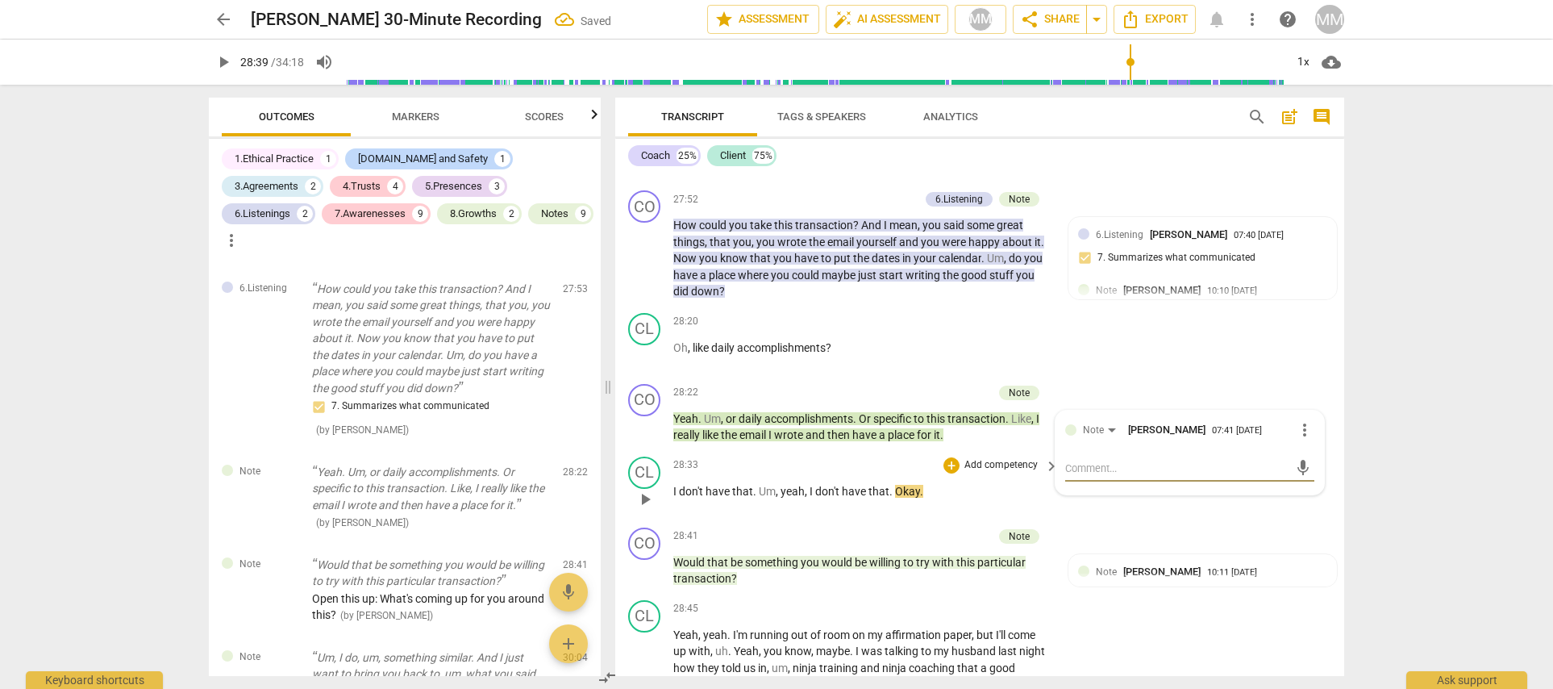
type textarea "I"
type textarea "If"
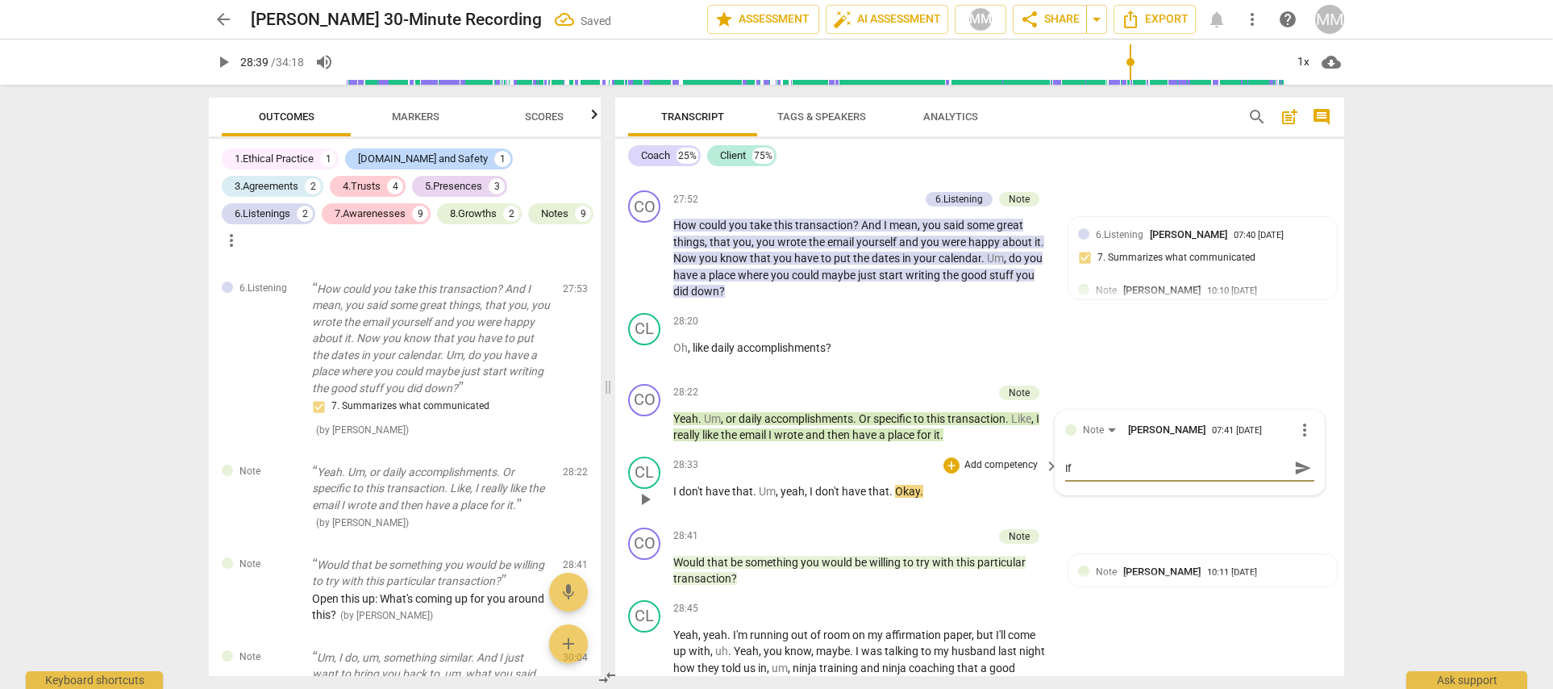
type textarea "If"
type textarea "If y"
type textarea "If yo"
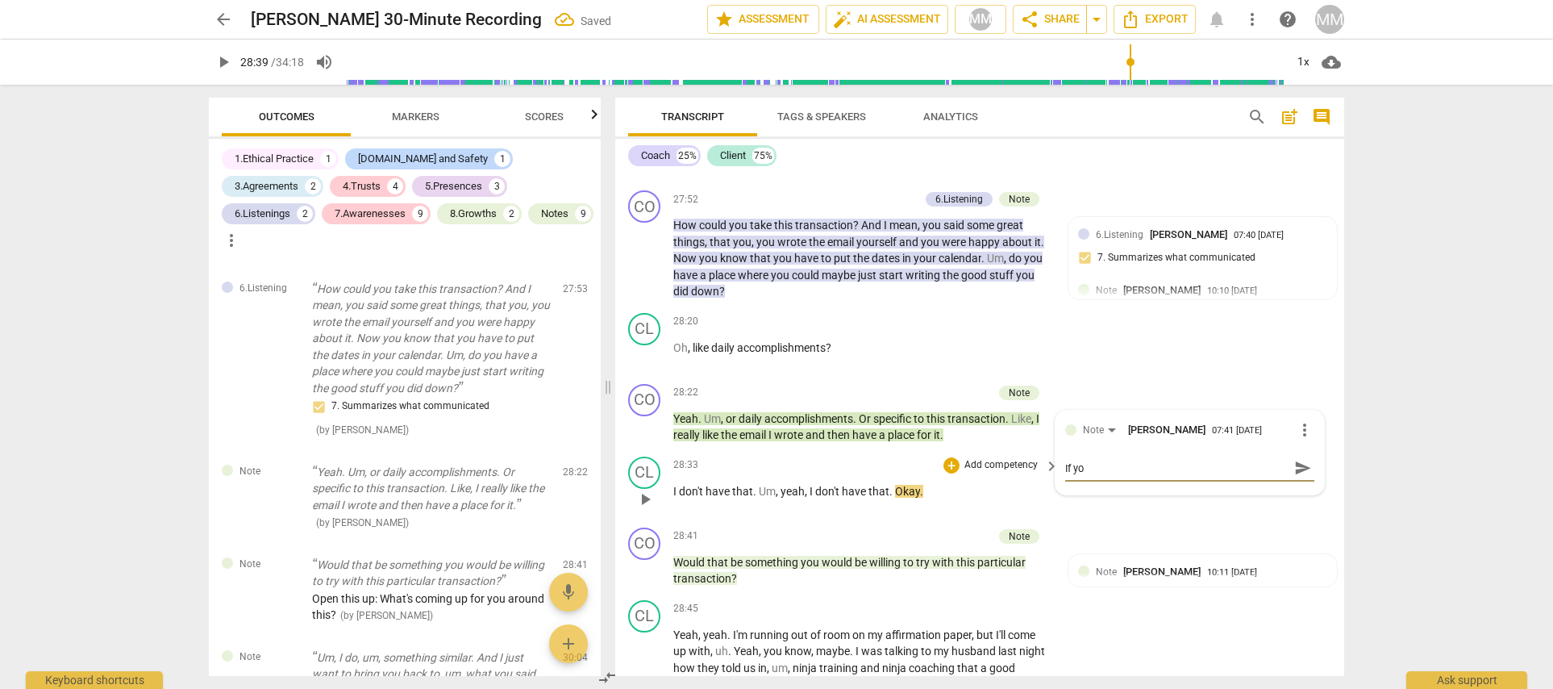
type textarea "If you"
type textarea "If you a"
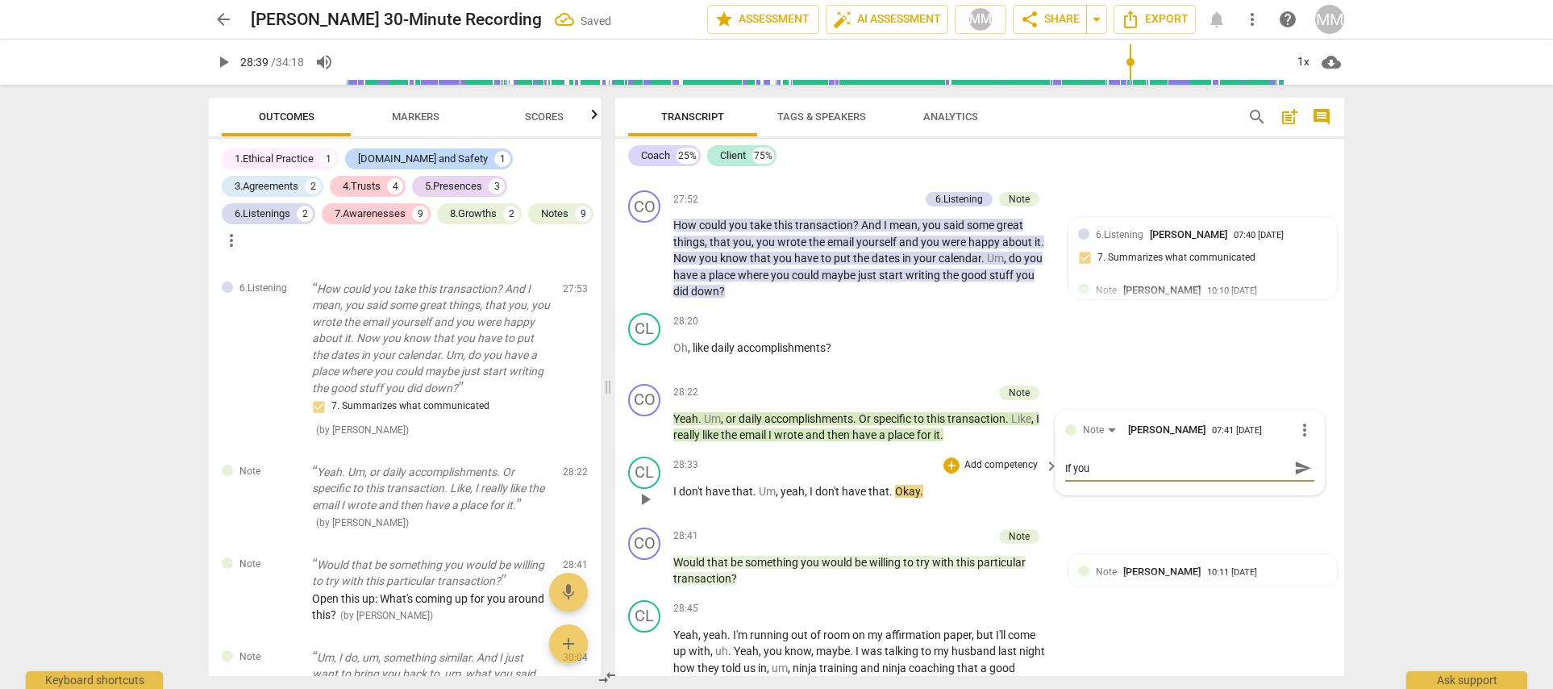
type textarea "If you a"
type textarea "If you ar"
type textarea "If you are"
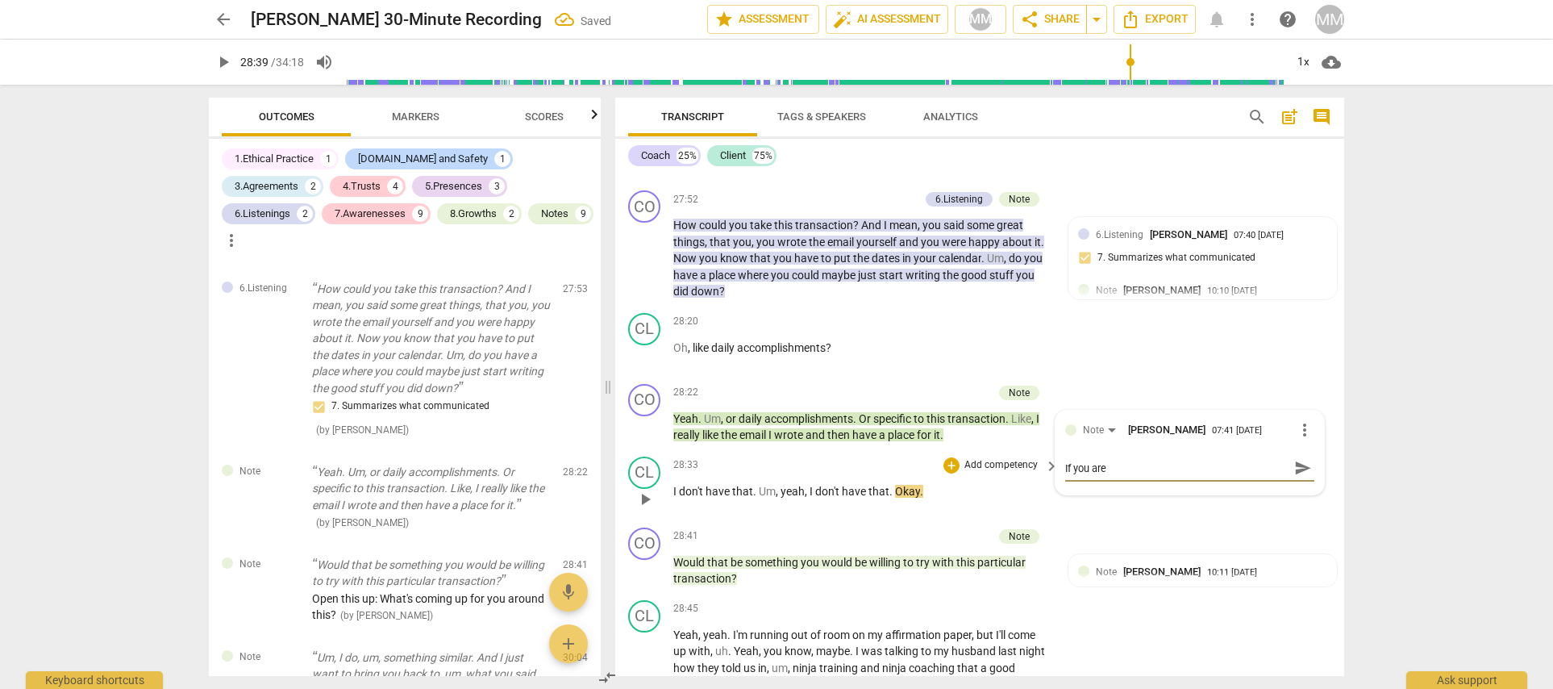
type textarea "If you are"
type textarea "If you are g"
type textarea "If you are go"
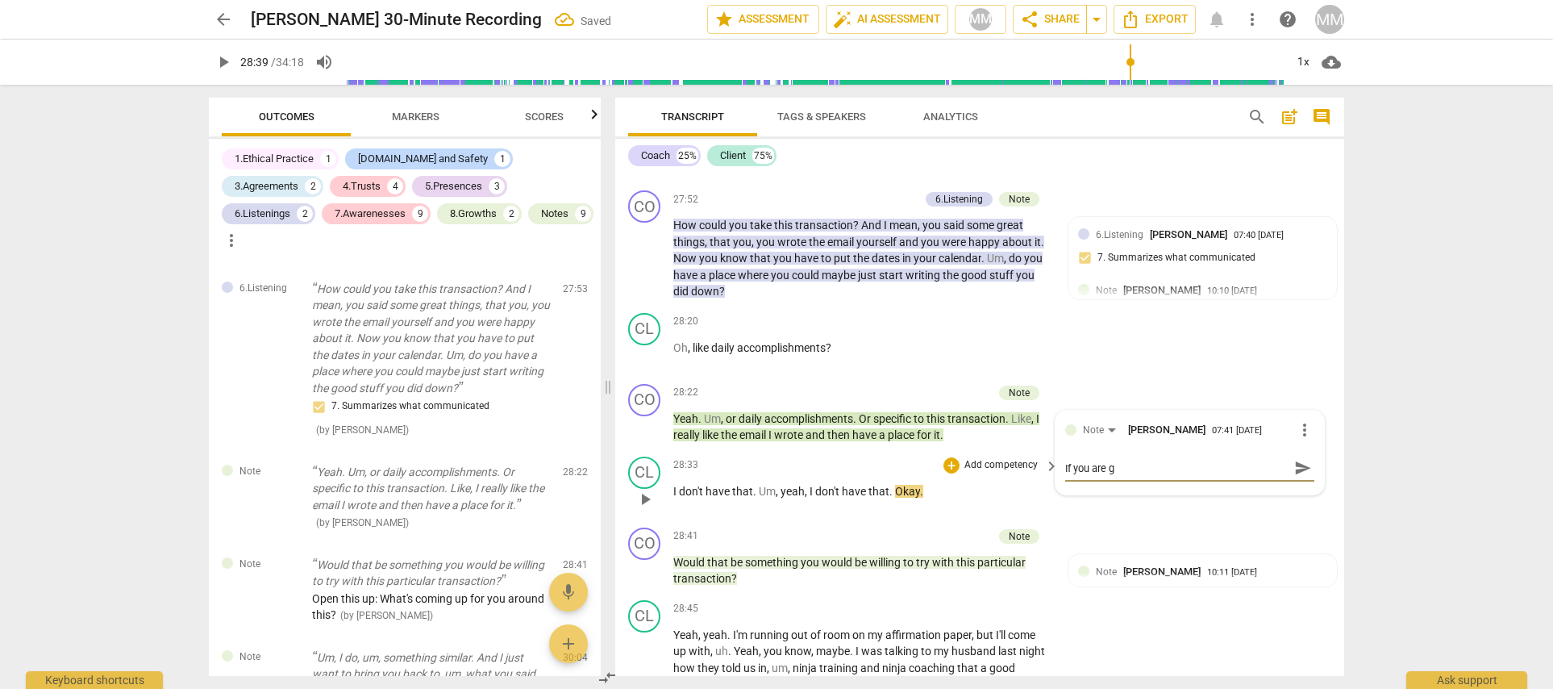
type textarea "If you are go"
type textarea "If you are goi"
type textarea "If you are goin"
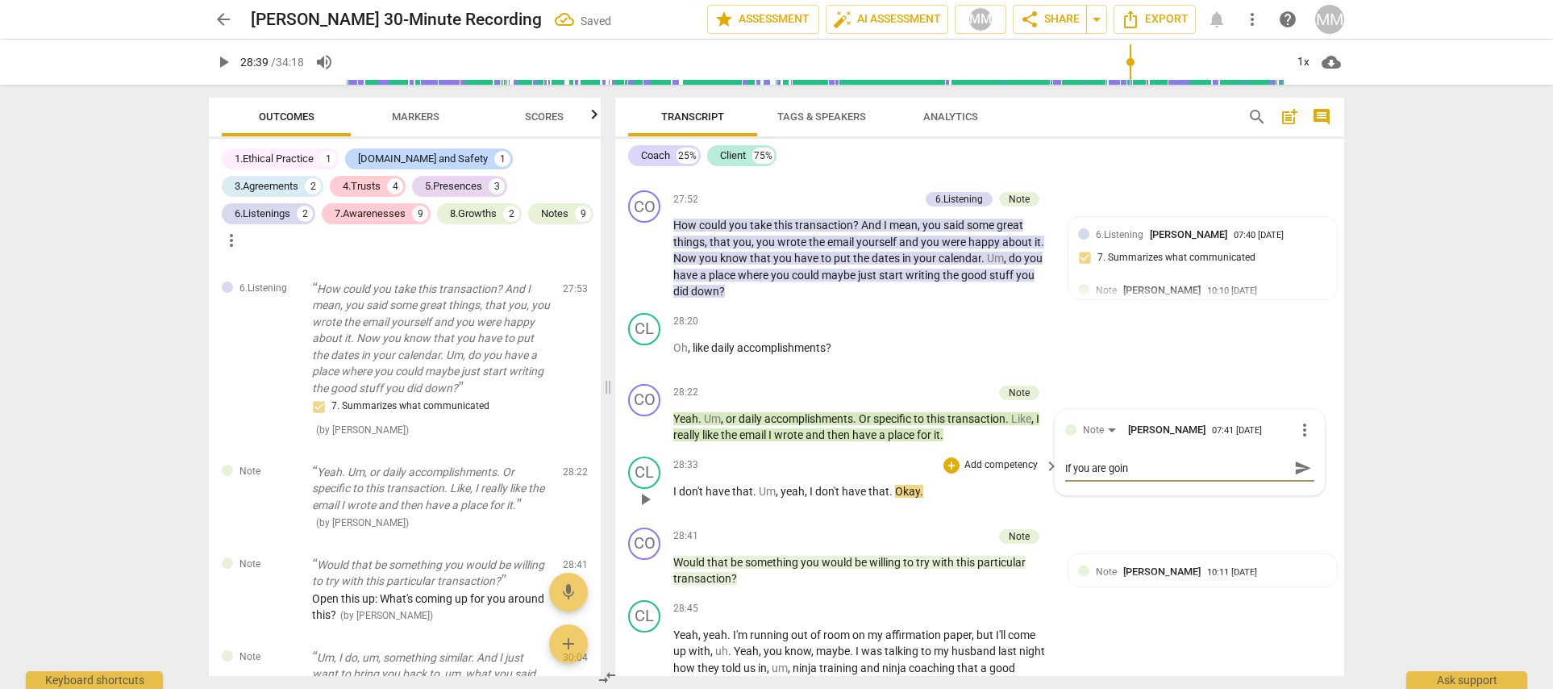
type textarea "If you are going"
type textarea "If you are going t"
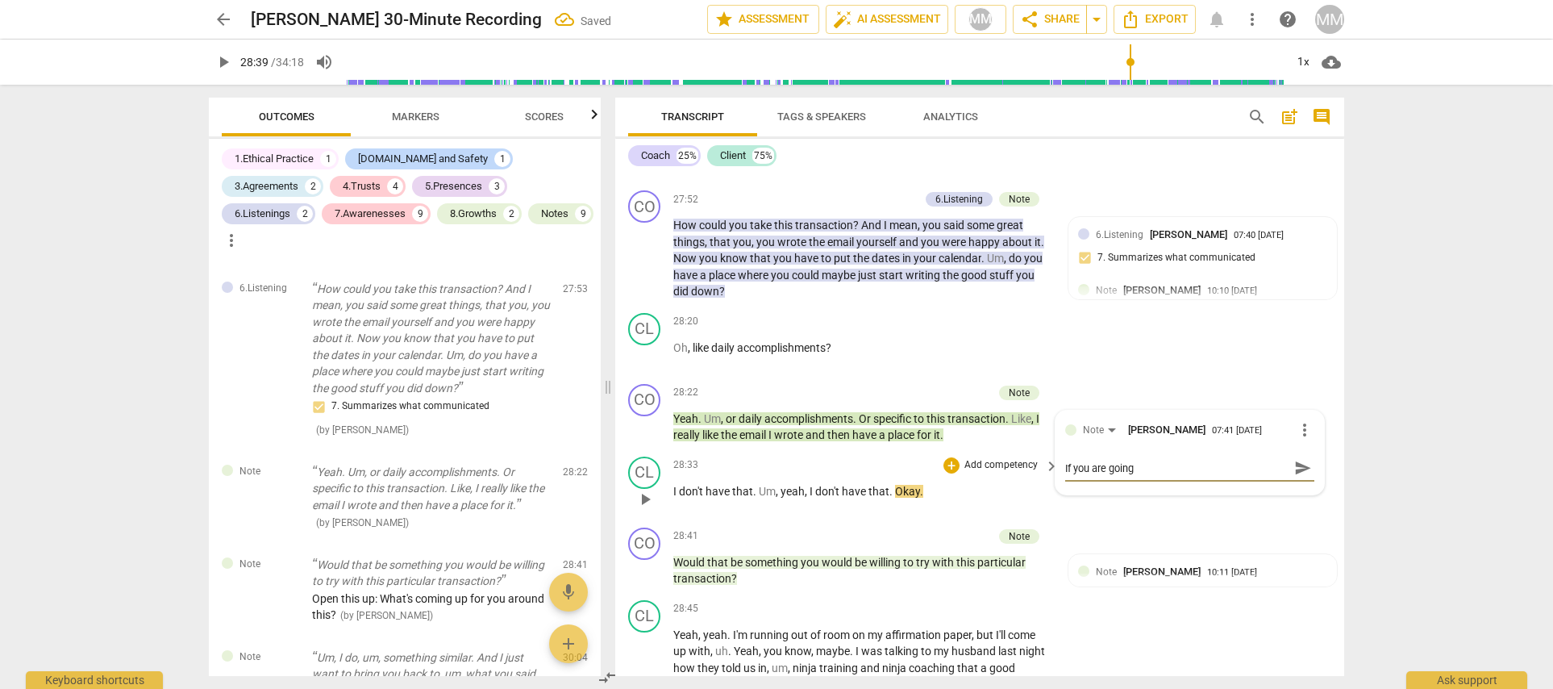
type textarea "If you are going t"
type textarea "If you are going to"
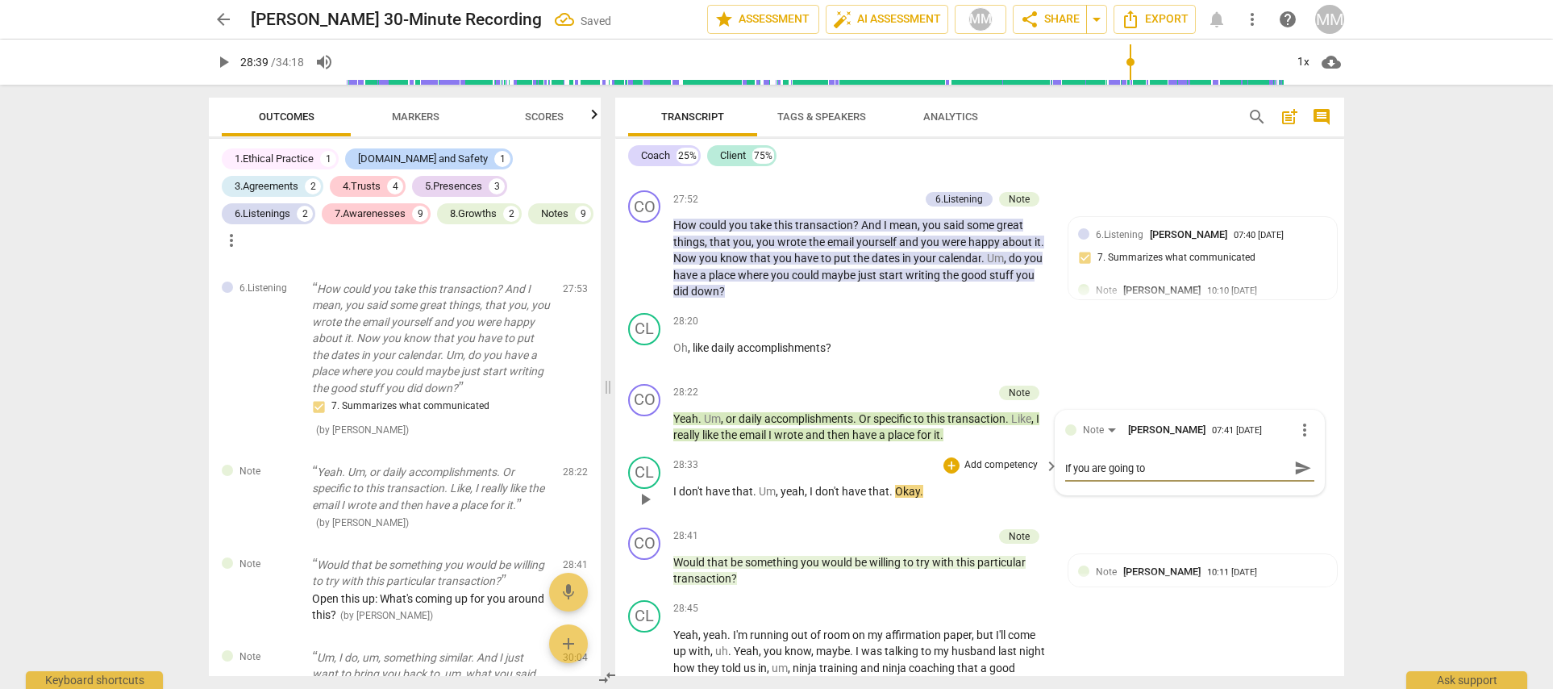
type textarea "If you are going to s"
type textarea "If you are going to su"
type textarea "If you are going to sug"
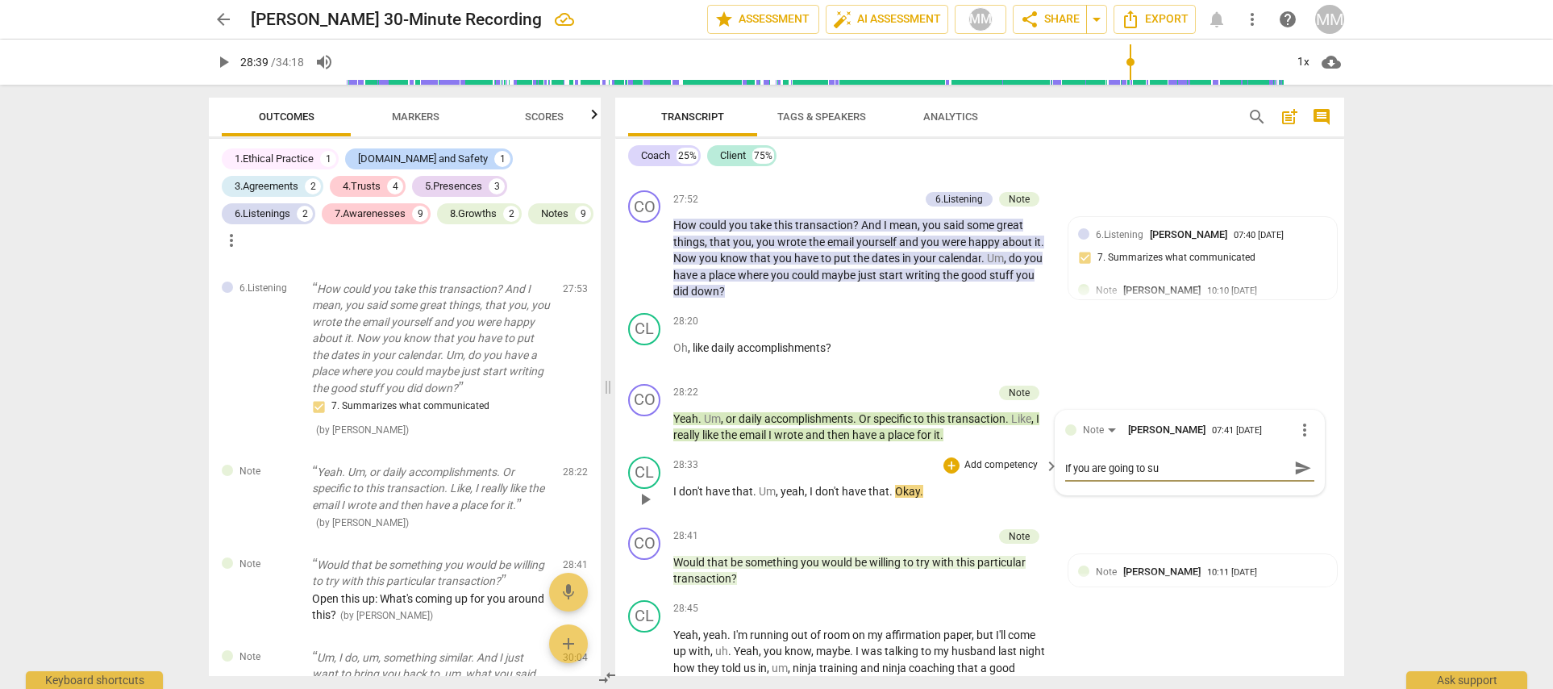
type textarea "If you are going to sug"
type textarea "If you are going to sugg"
type textarea "If you are going to sugge"
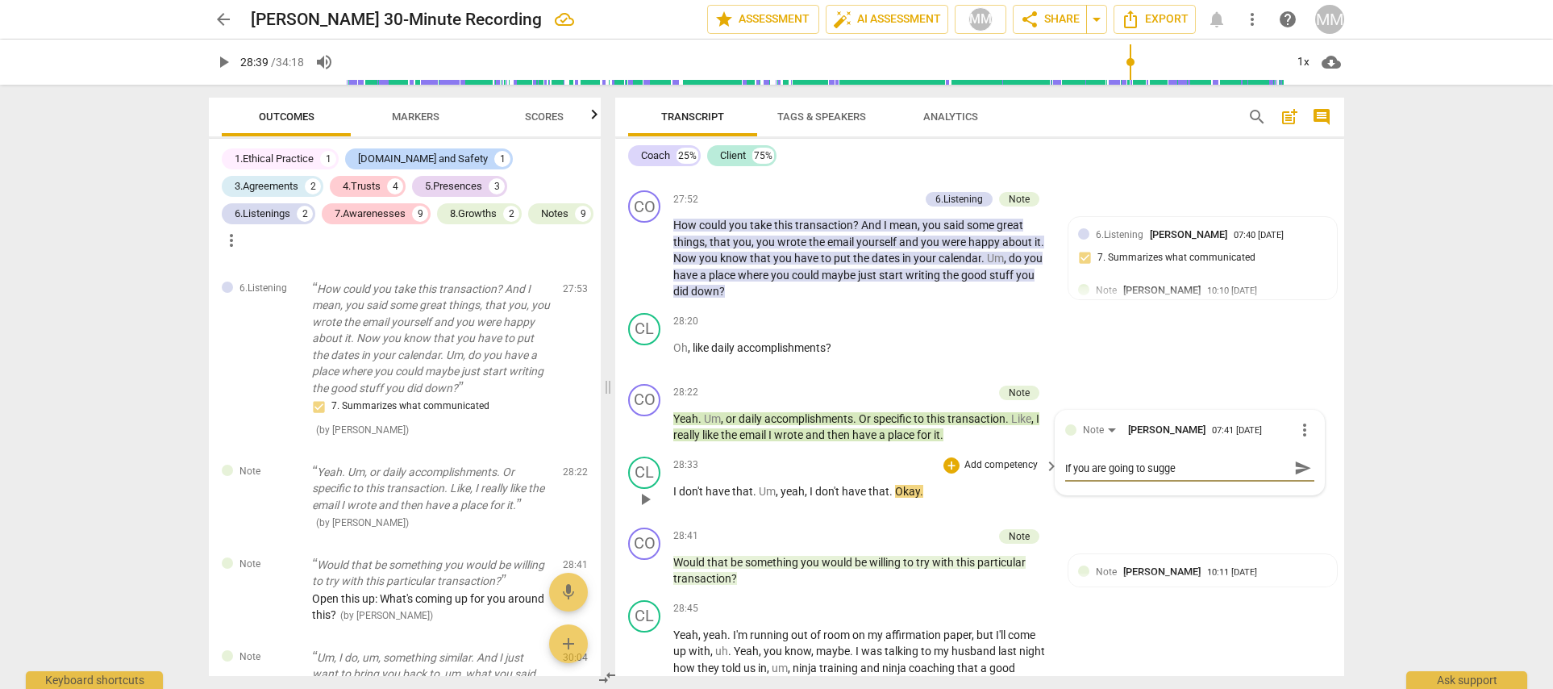
type textarea "If you are going to sugges"
type textarea "If you are going to suggest"
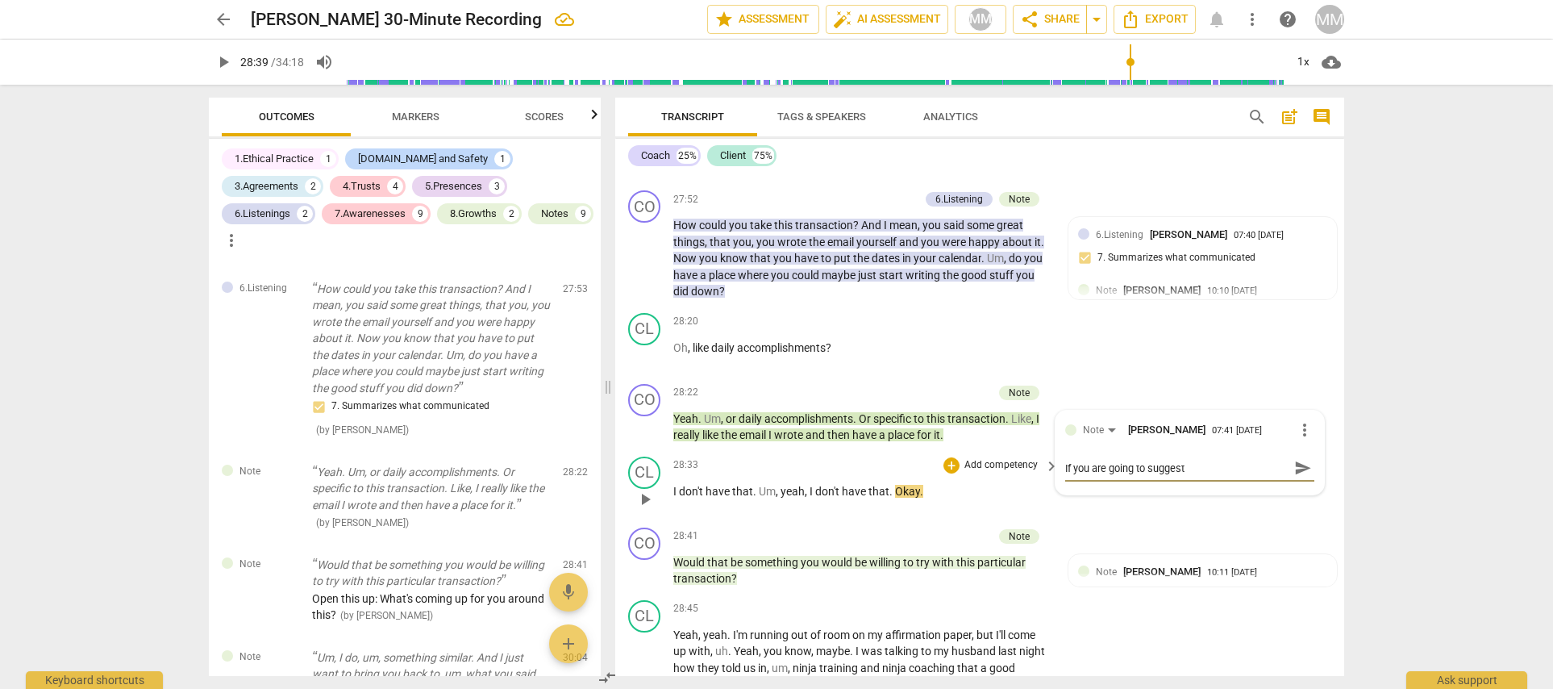
type textarea "If you are going to suggest"
type textarea "If you are going to suggest ("
type textarea "If you are going to suggest (w"
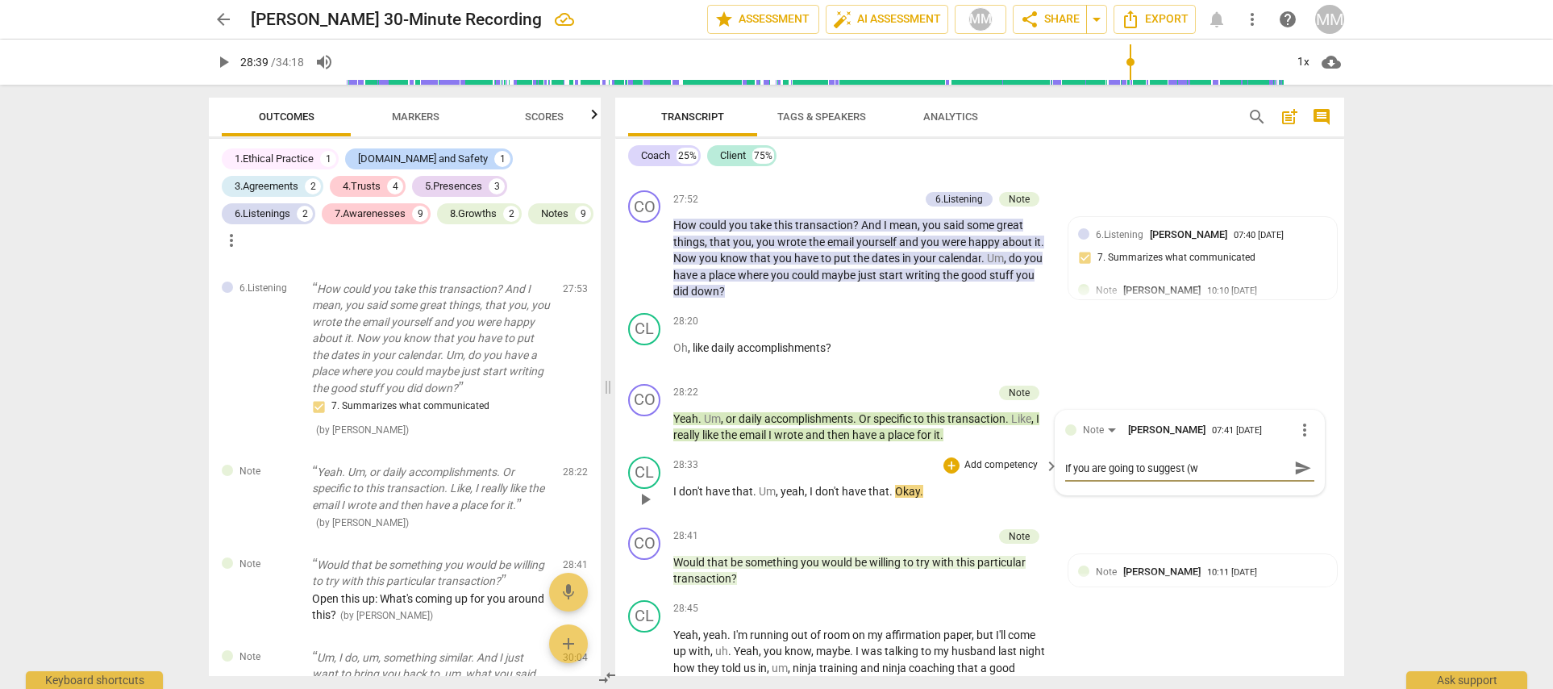
type textarea "If you are going to suggest (wh"
type textarea "If you are going to suggest (whi"
type textarea "If you are going to suggest (whic"
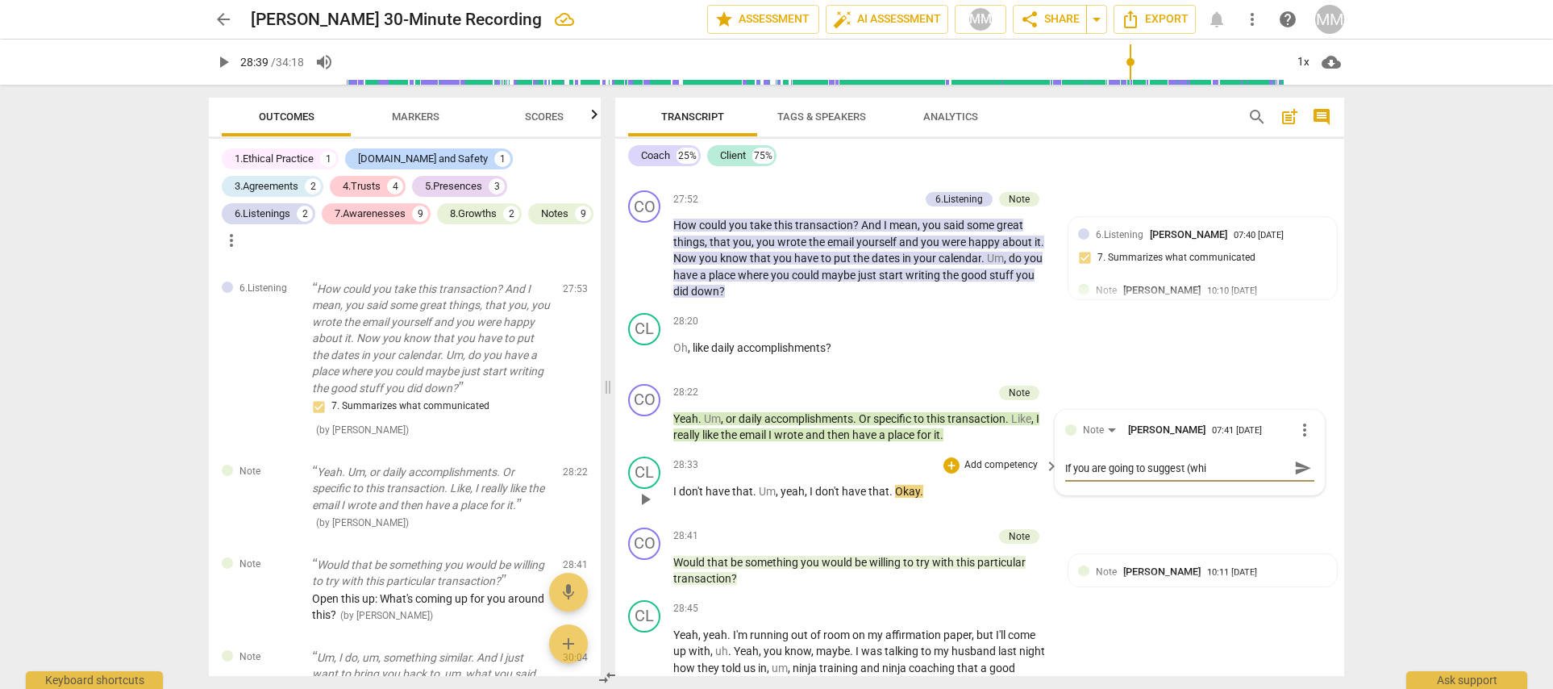
type textarea "If you are going to suggest (whic"
type textarea "If you are going to suggest (which"
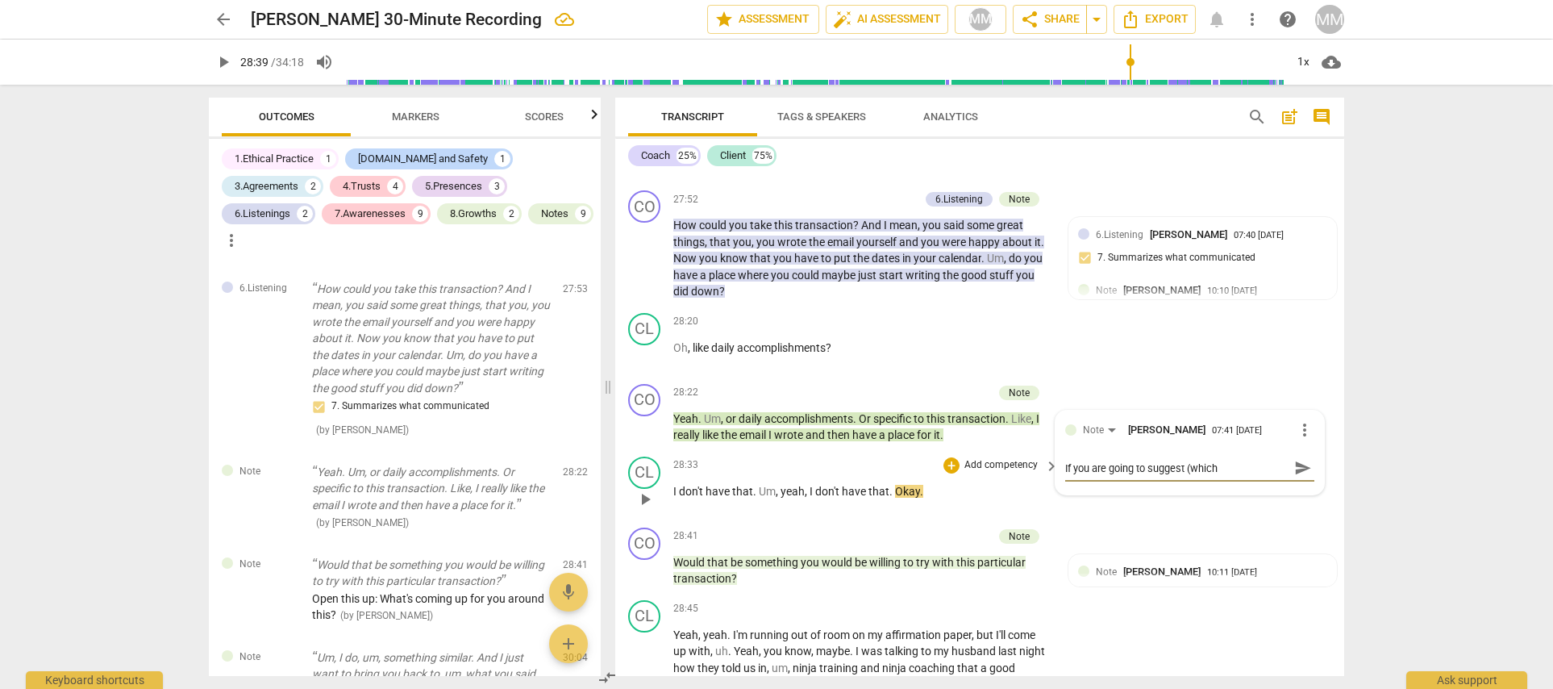
type textarea "If you are going to suggest (which s"
type textarea "If you are going to suggest (which sh"
type textarea "If you are going to suggest (which sho"
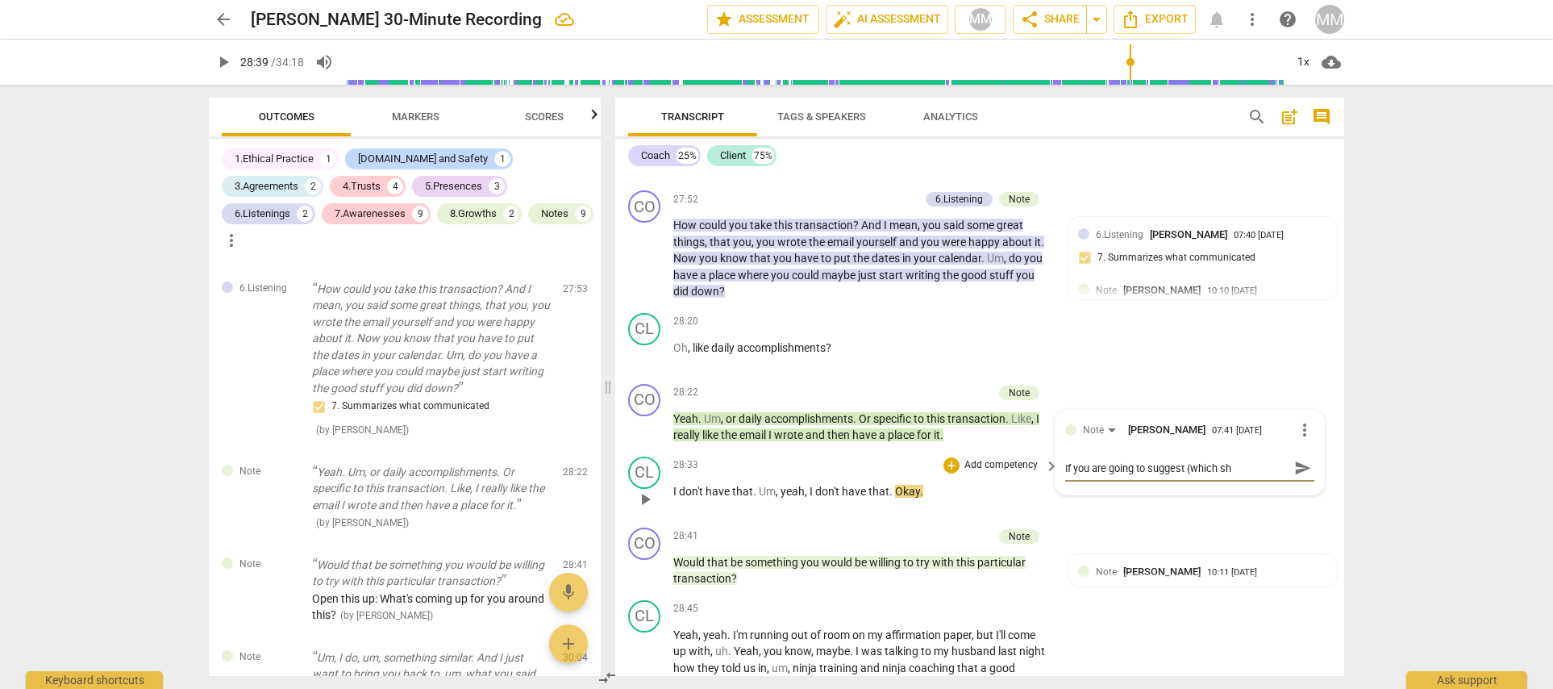
type textarea "If you are going to suggest (which sho"
type textarea "If you are going to suggest (which shou"
type textarea "If you are going to suggest (which shoul"
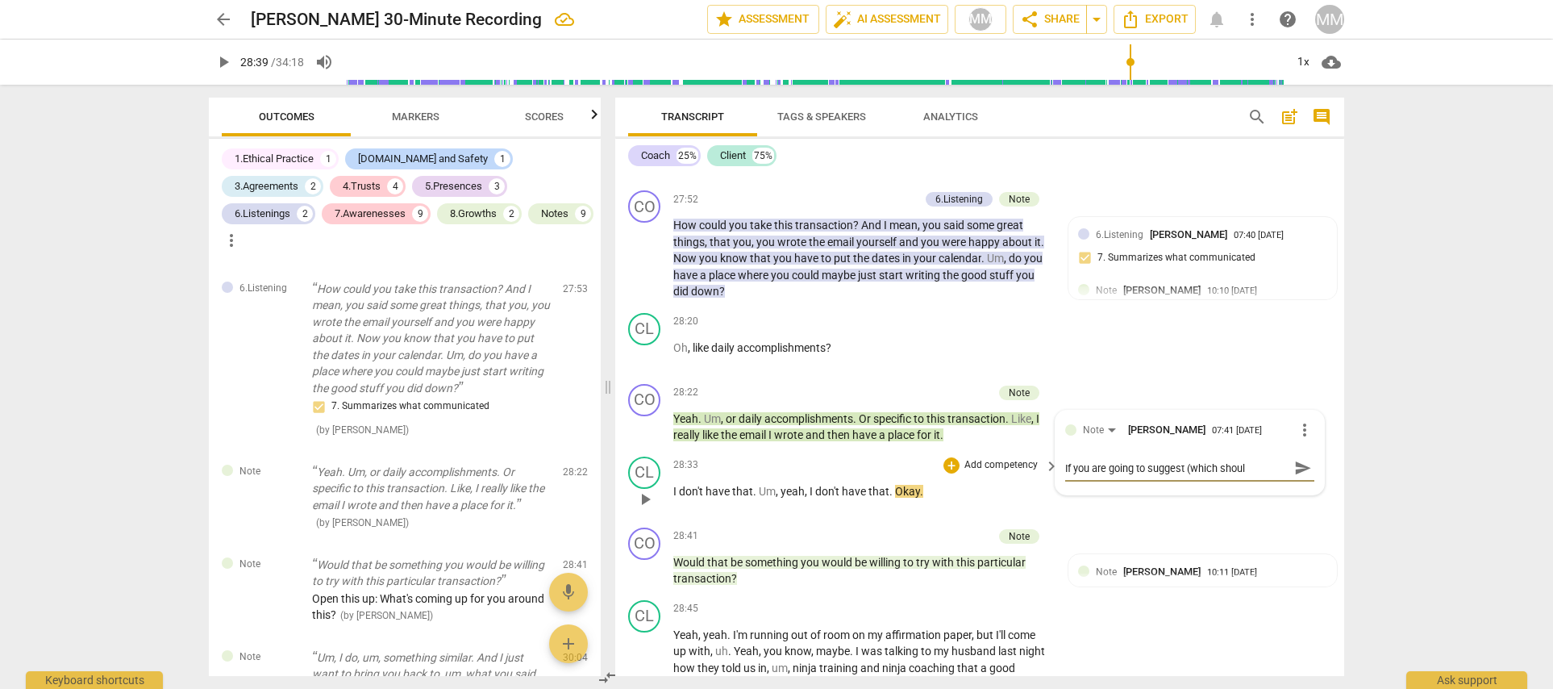
type textarea "If you are going to suggest (which should"
type textarea "If you are going to suggest (which should b"
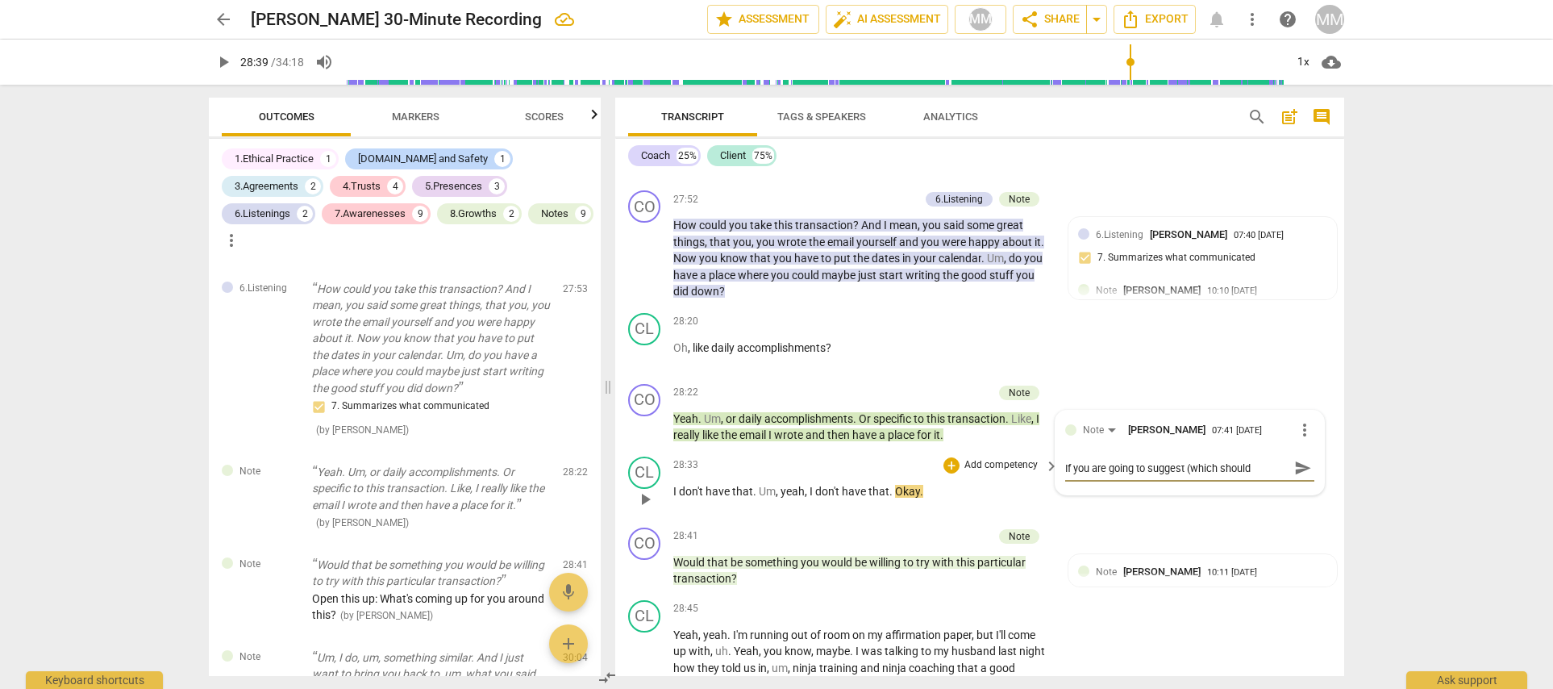
type textarea "If you are going to suggest (which should b"
type textarea "If you are going to suggest (which should be"
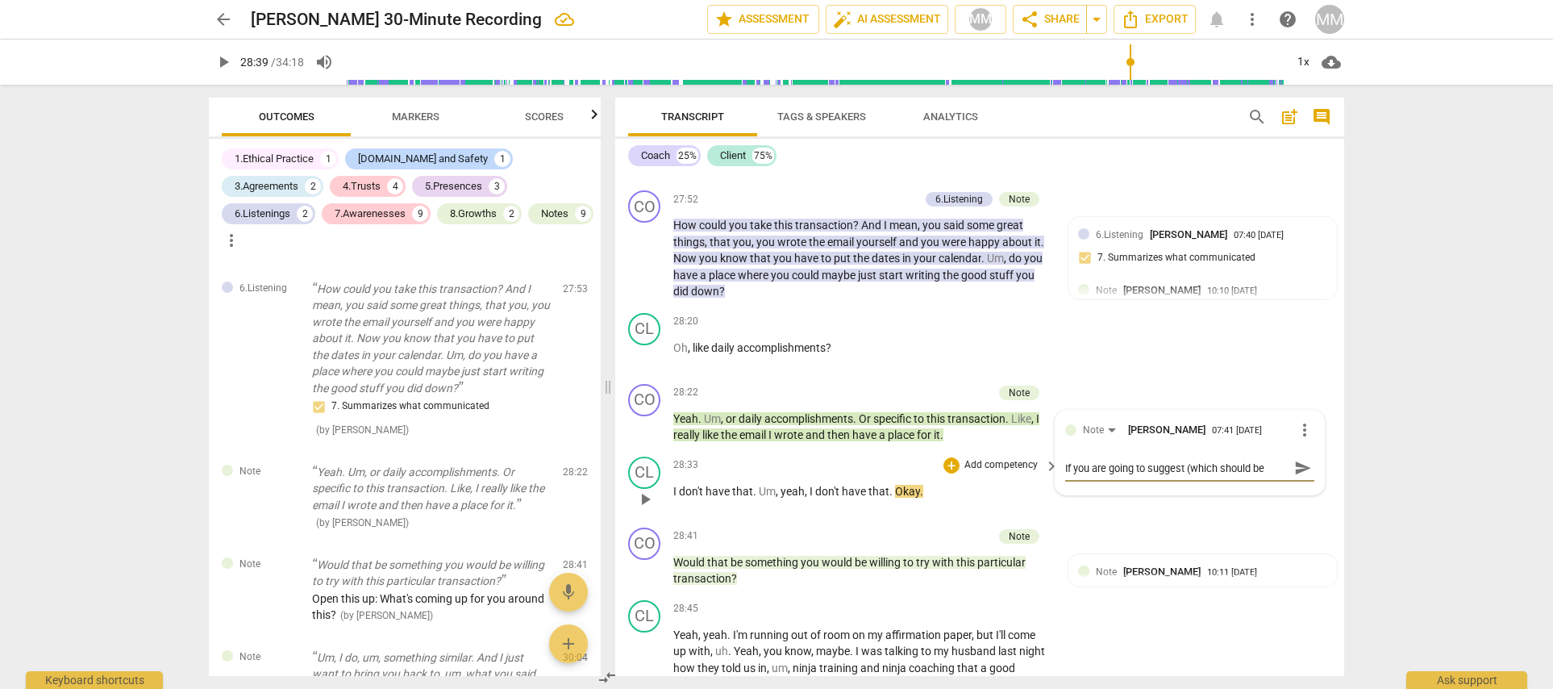
type textarea "If you are going to suggest (which should be a"
type textarea "If you are going to suggest (which should be at"
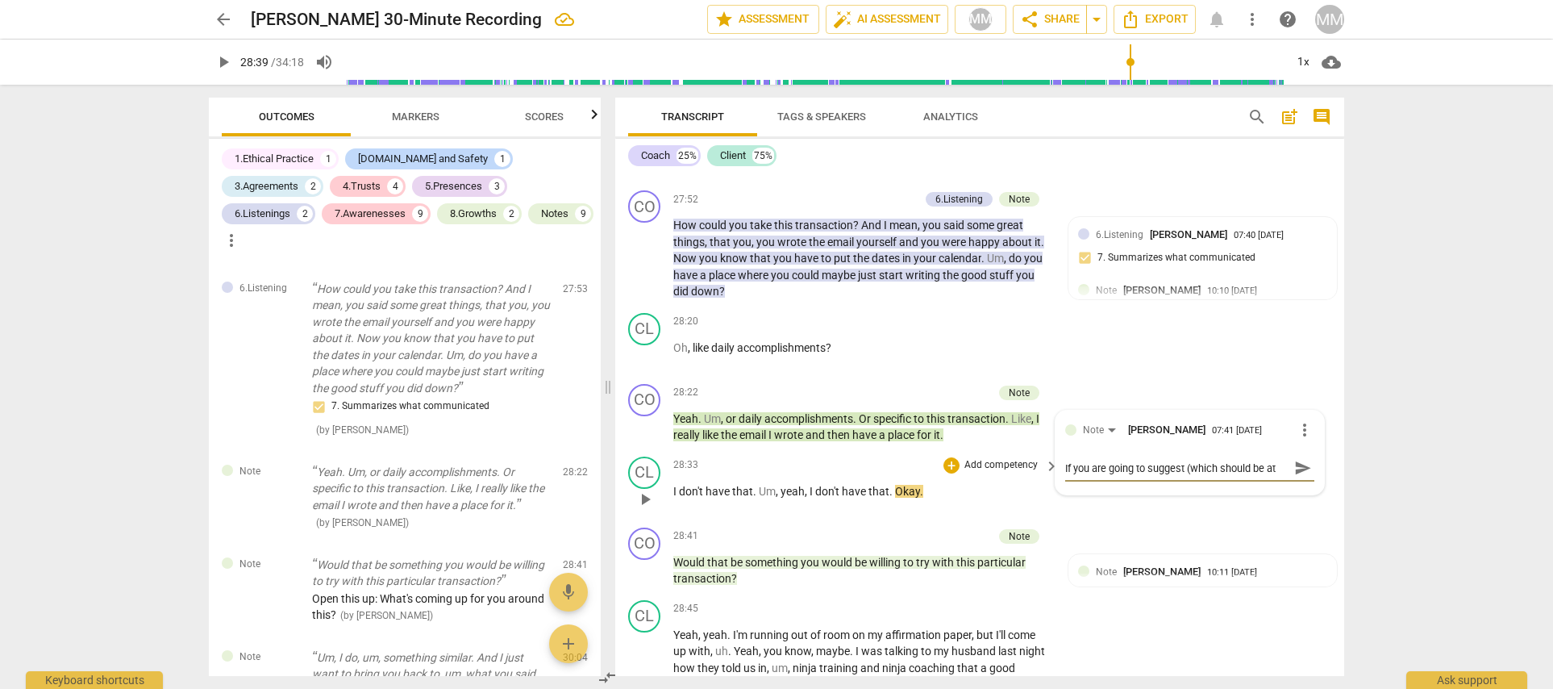
type textarea "If you are going to suggest (which should be at"
type textarea "If you are going to suggest (which should be at a"
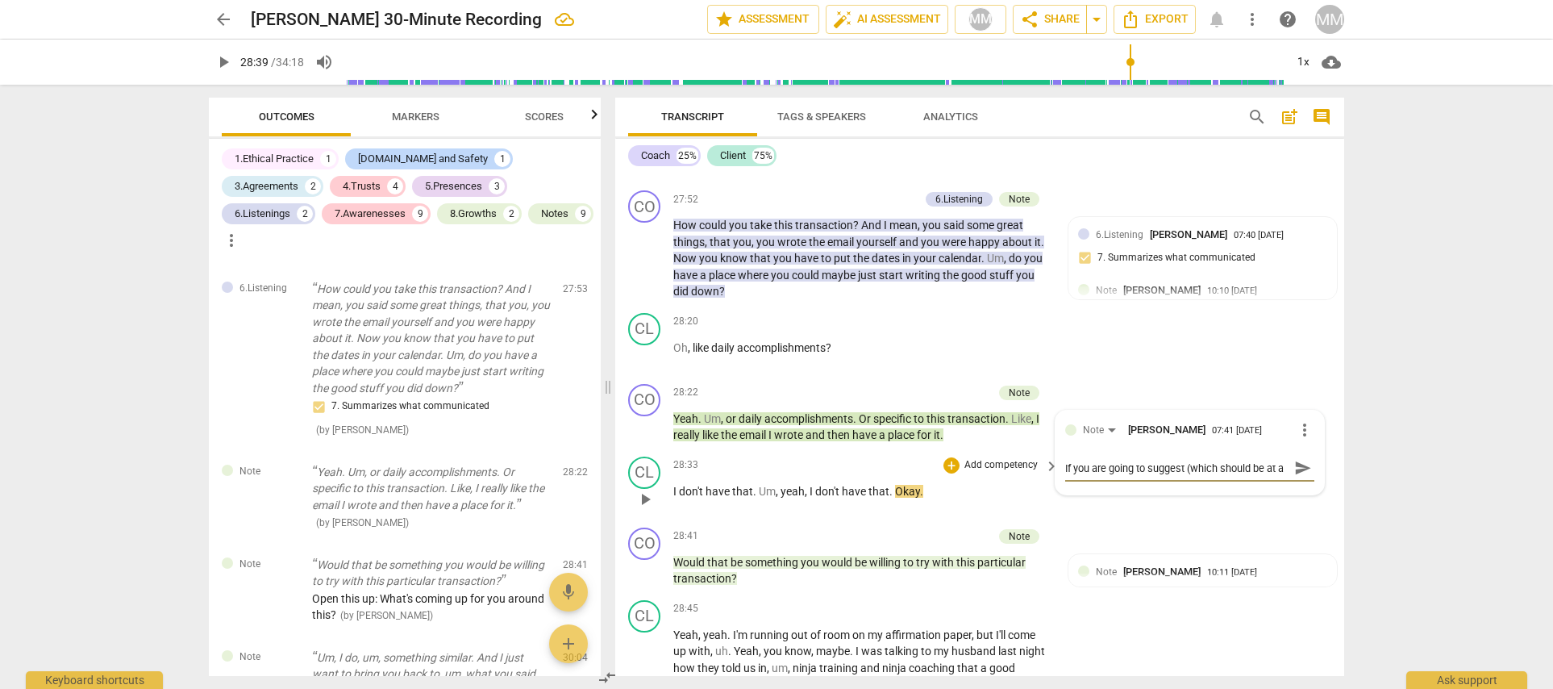
type textarea "If you are going to suggest (which should be at a"
type textarea "If you are going to suggest (which should be at a m"
type textarea "If you are going to suggest (which should be at a mi"
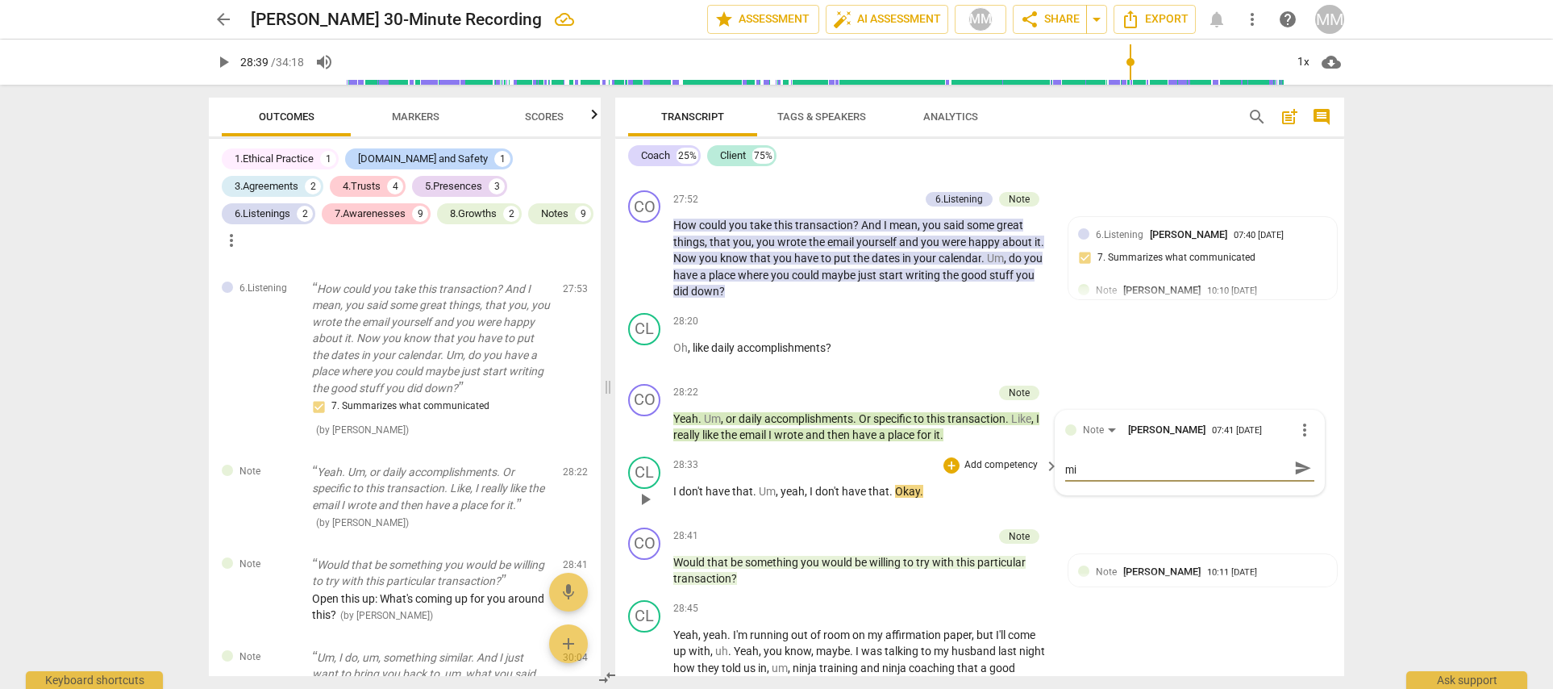
type textarea "If you are going to suggest (which should be at a min"
type textarea "If you are going to suggest (which should be at a mini"
type textarea "If you are going to suggest (which should be at a minim"
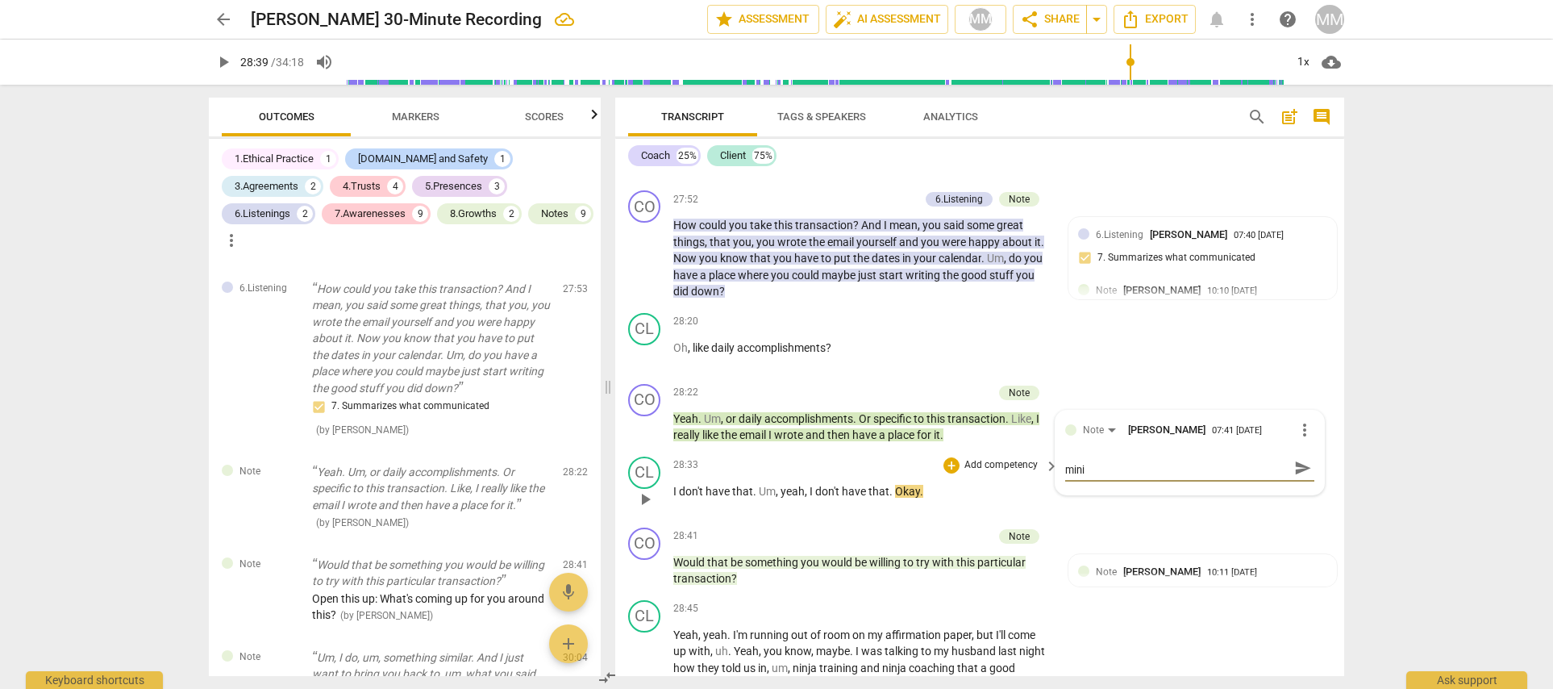
type textarea "If you are going to suggest (which should be at a minim"
type textarea "If you are going to suggest (which should be at a minimu"
type textarea "If you are going to suggest (which should be at a minimum"
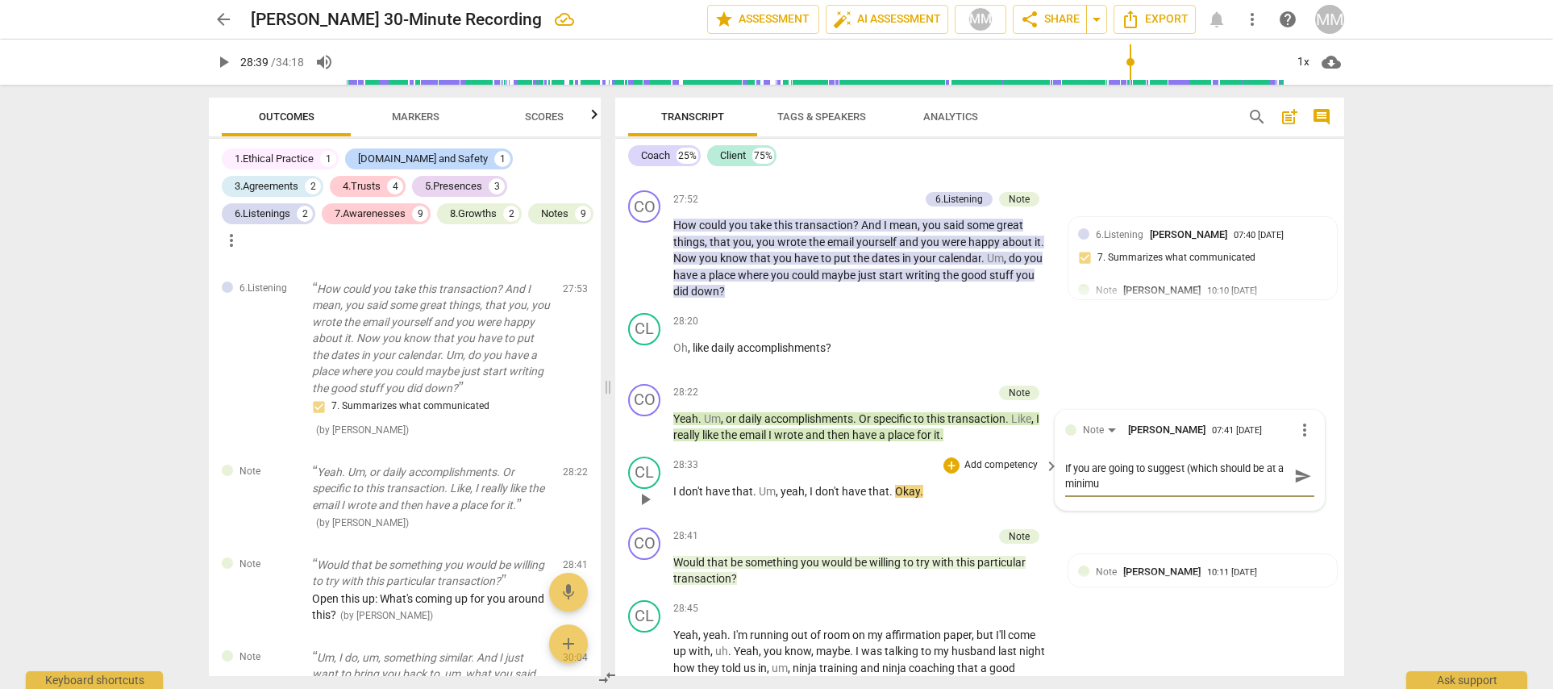
type textarea "If you are going to suggest (which should be at a minimum"
type textarea "If you are going to suggest (which should be at a minimum)"
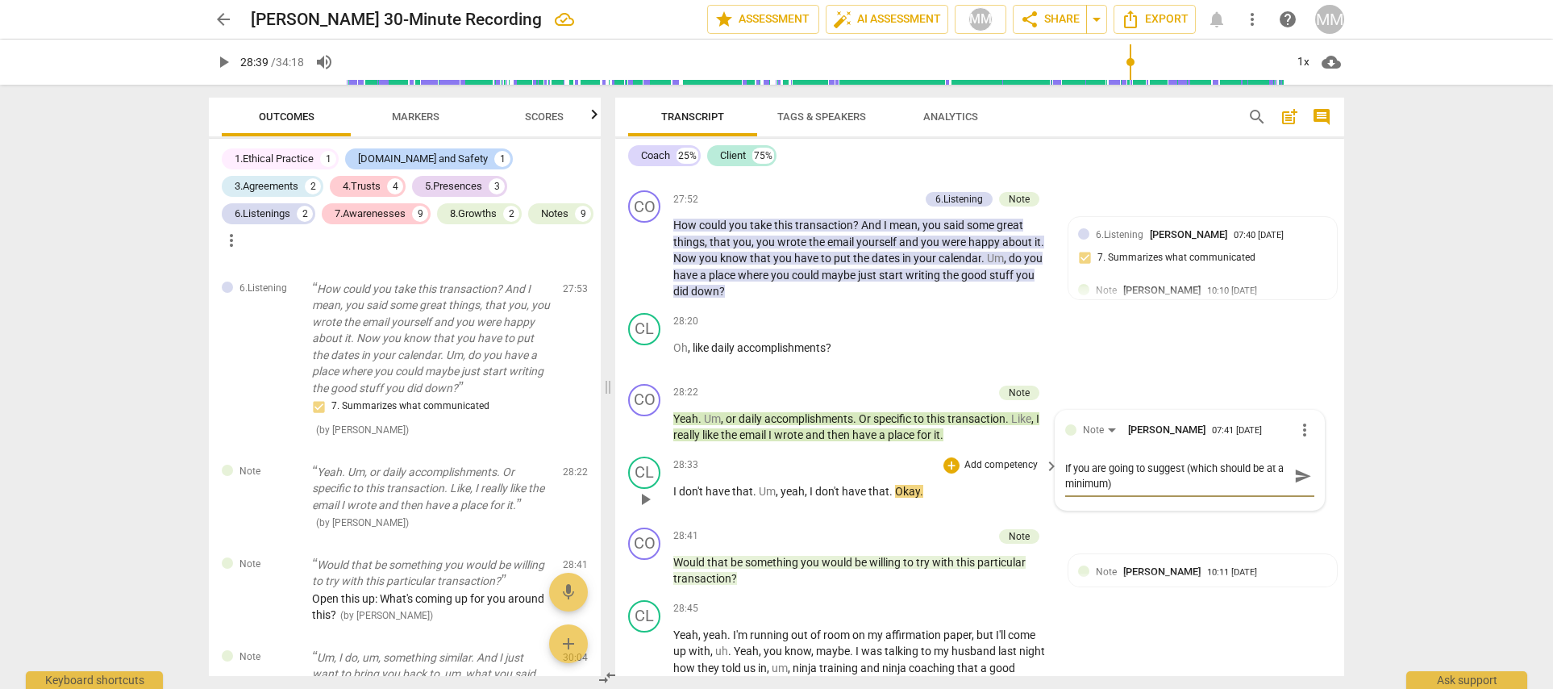
type textarea "If you are going to suggest (which should be at a minimum) a"
type textarea "If you are going to suggest (which should be at a minimum) as"
type textarea "If you are going to suggest (which should be at a minimum) ask"
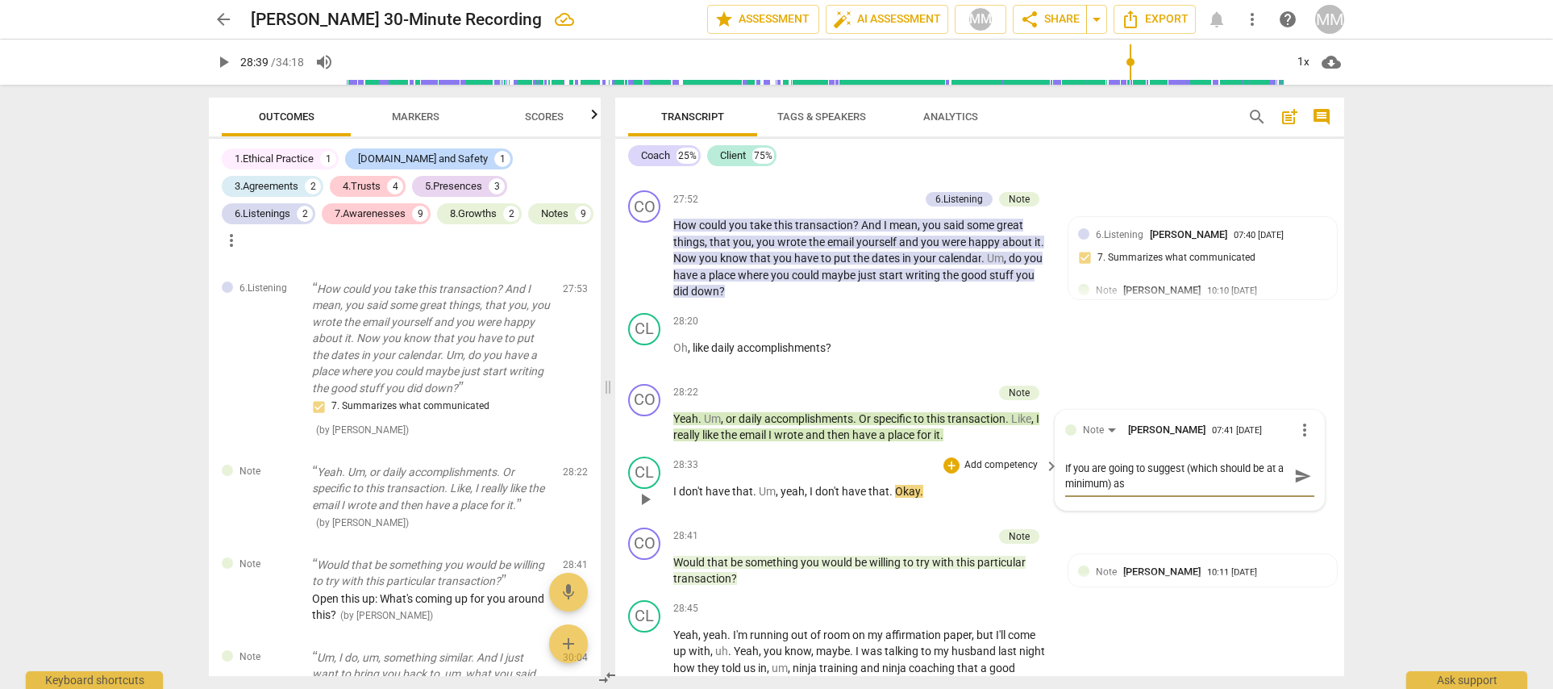
type textarea "If you are going to suggest (which should be at a minimum) ask"
type textarea "If you are going to suggest (which should be at a minimum) ask p"
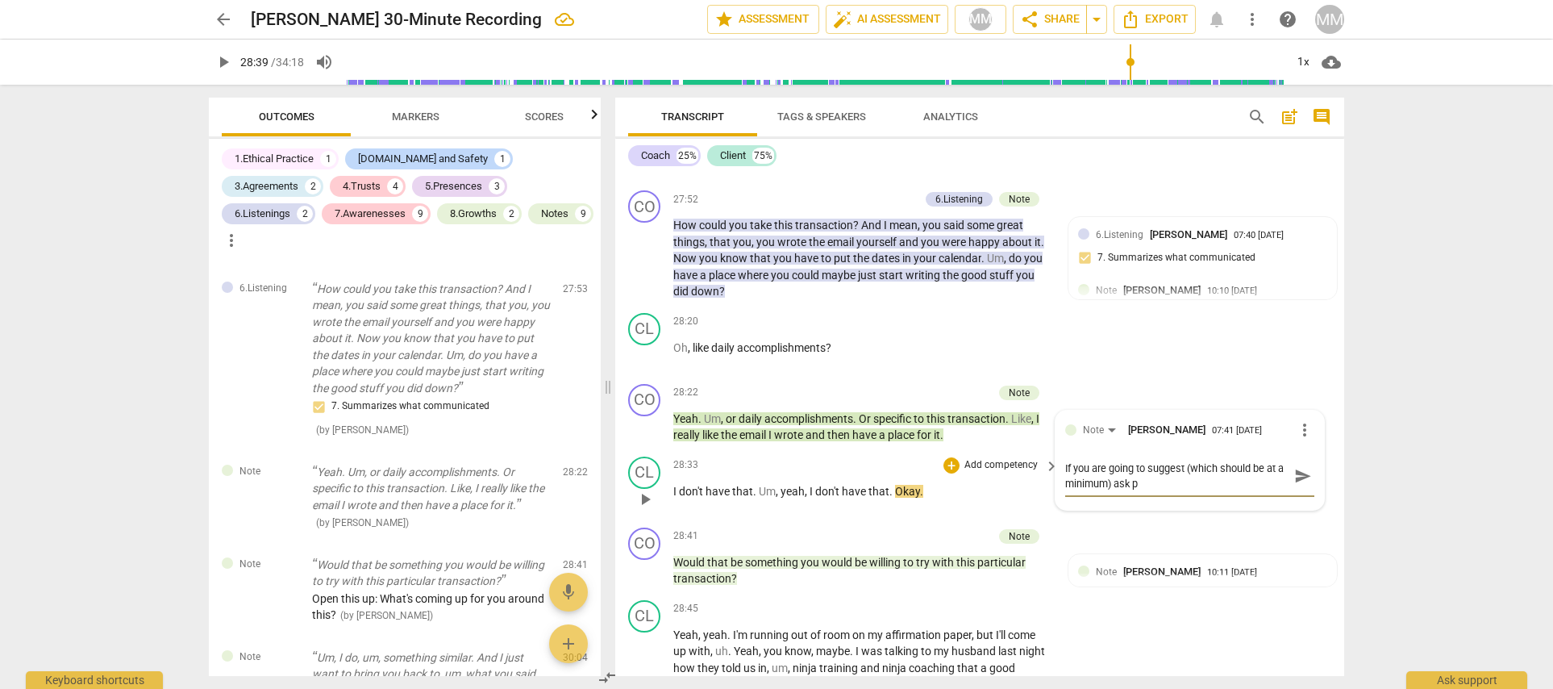
type textarea "If you are going to suggest (which should be at a minimum) ask pe"
type textarea "If you are going to suggest (which should be at a minimum) ask per"
type textarea "If you are going to suggest (which should be at a minimum) ask perm"
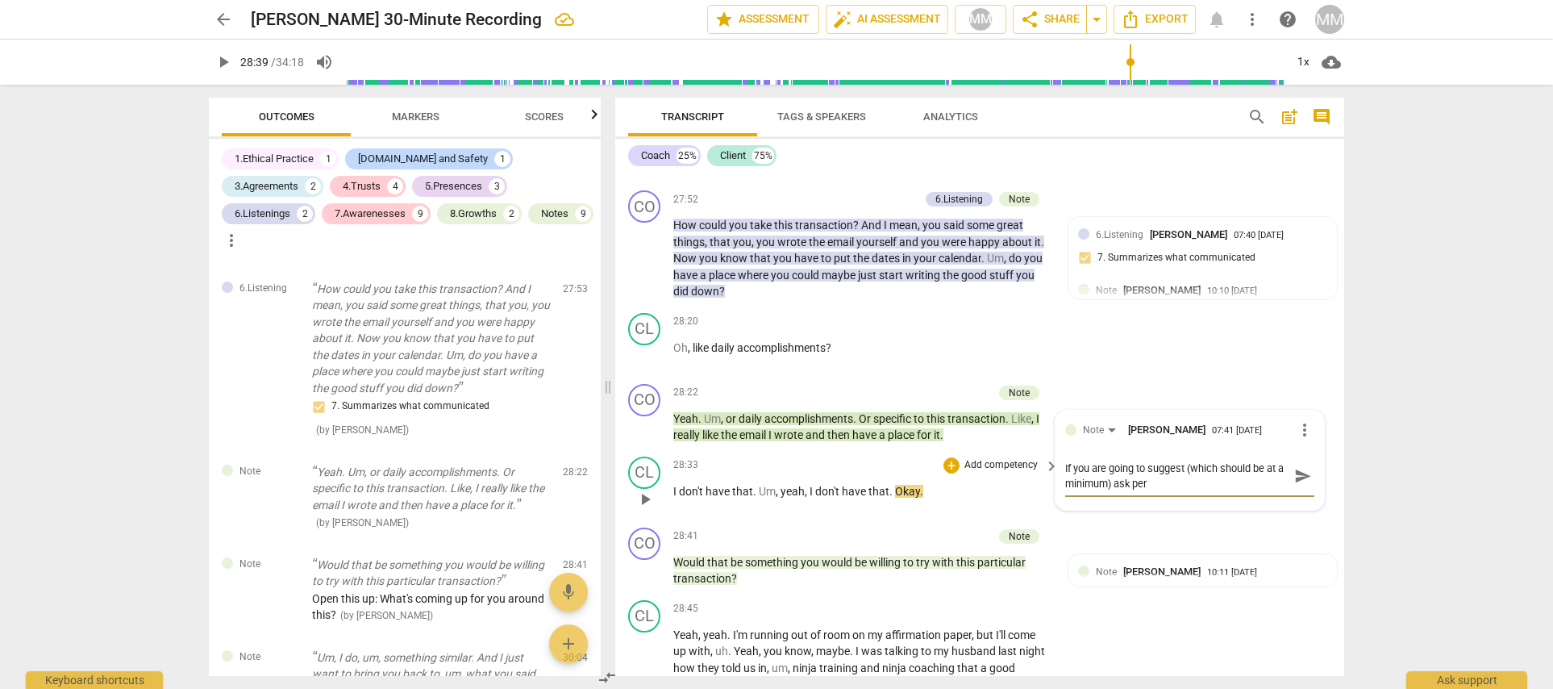
type textarea "If you are going to suggest (which should be at a minimum) ask perm"
type textarea "If you are going to suggest (which should be at a minimum) ask permi"
type textarea "If you are going to suggest (which should be at a minimum) ask permis"
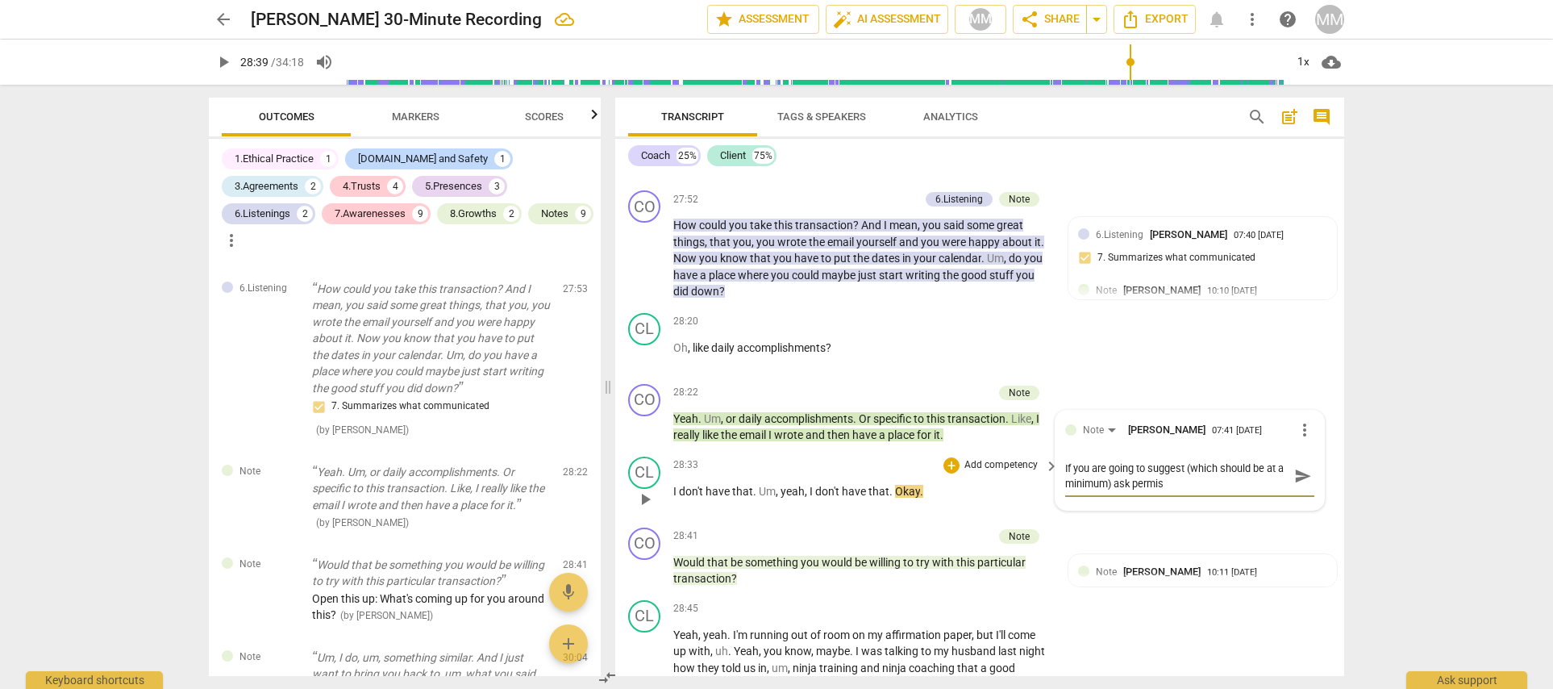
type textarea "If you are going to suggest (which should be at a minimum) ask permiss"
type textarea "If you are going to suggest (which should be at a minimum) ask permissi"
type textarea "If you are going to suggest (which should be at a minimum) ask permissio"
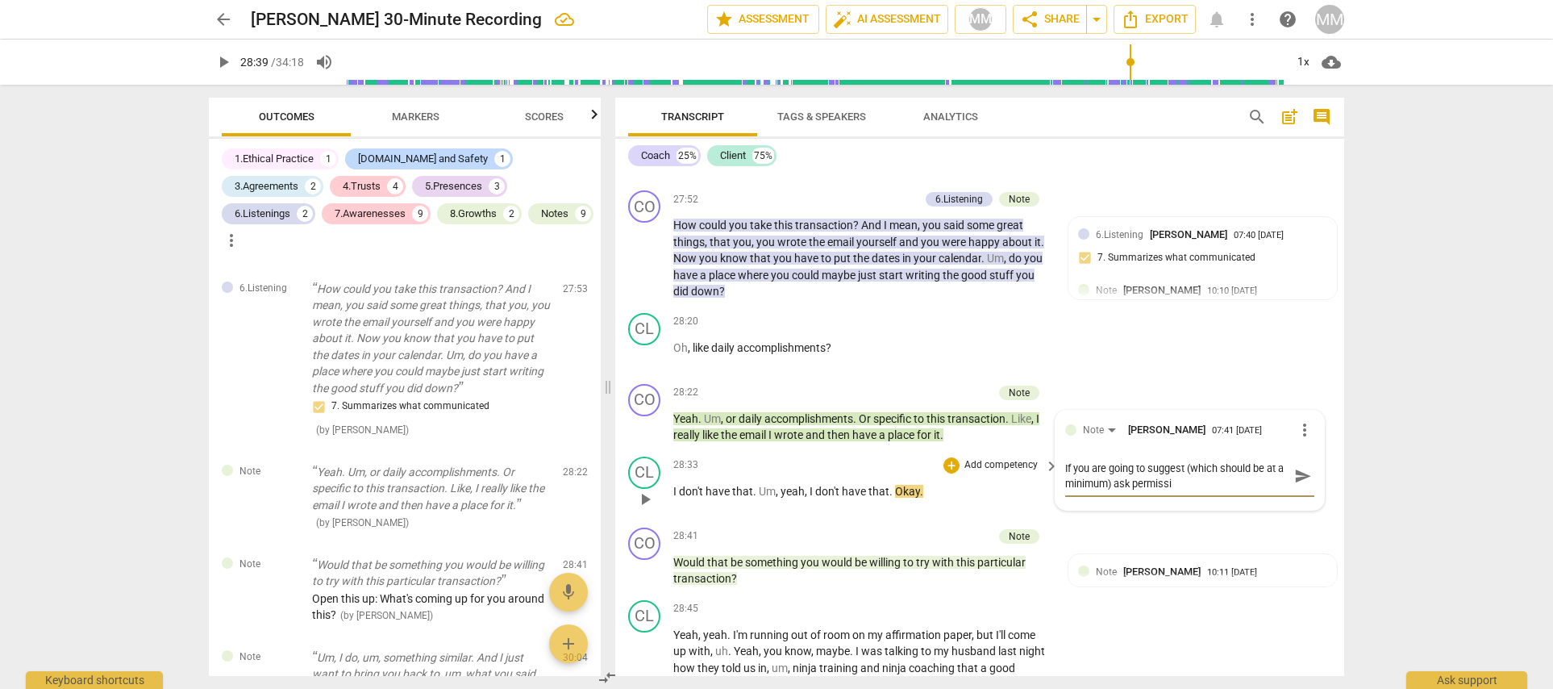
type textarea "If you are going to suggest (which should be at a minimum) ask permissio"
type textarea "If you are going to suggest (which should be at a minimum) ask permission"
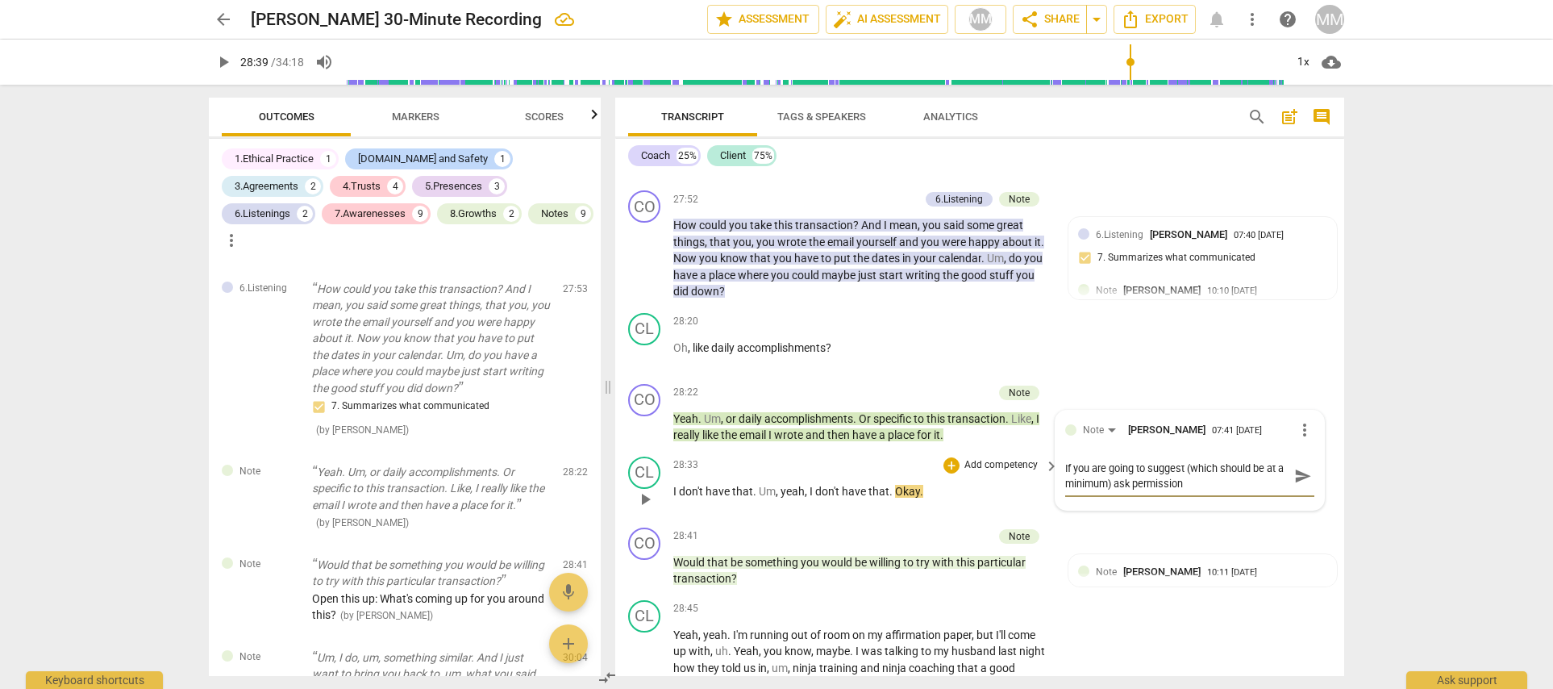
type textarea "If you are going to suggest (which should be at a minimum) ask permission t"
type textarea "If you are going to suggest (which should be at a minimum) ask permission to"
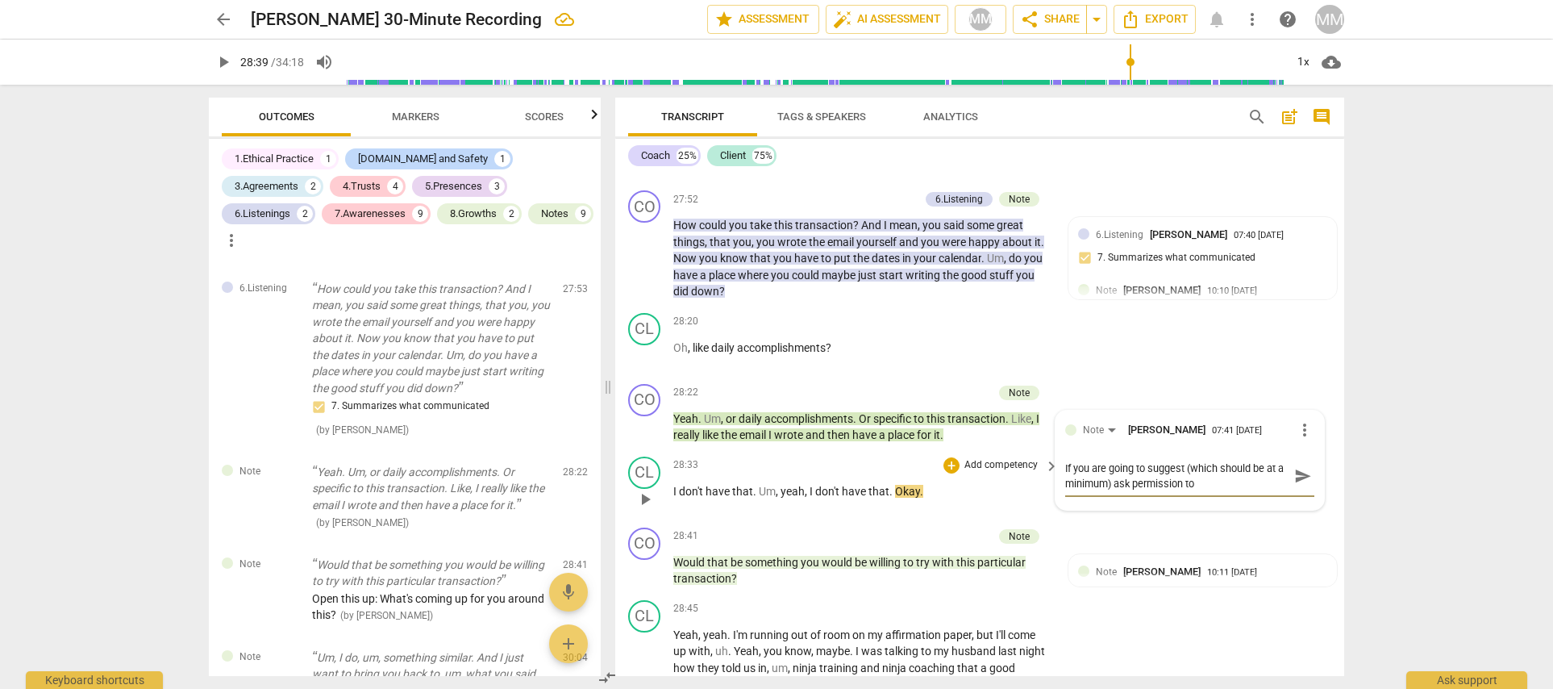
type textarea "If you are going to suggest (which should be at a minimum) ask permission to"
type textarea "If you are going to suggest (which should be at a minimum) ask permission to d"
type textarea "If you are going to suggest (which should be at a minimum) ask permission to do"
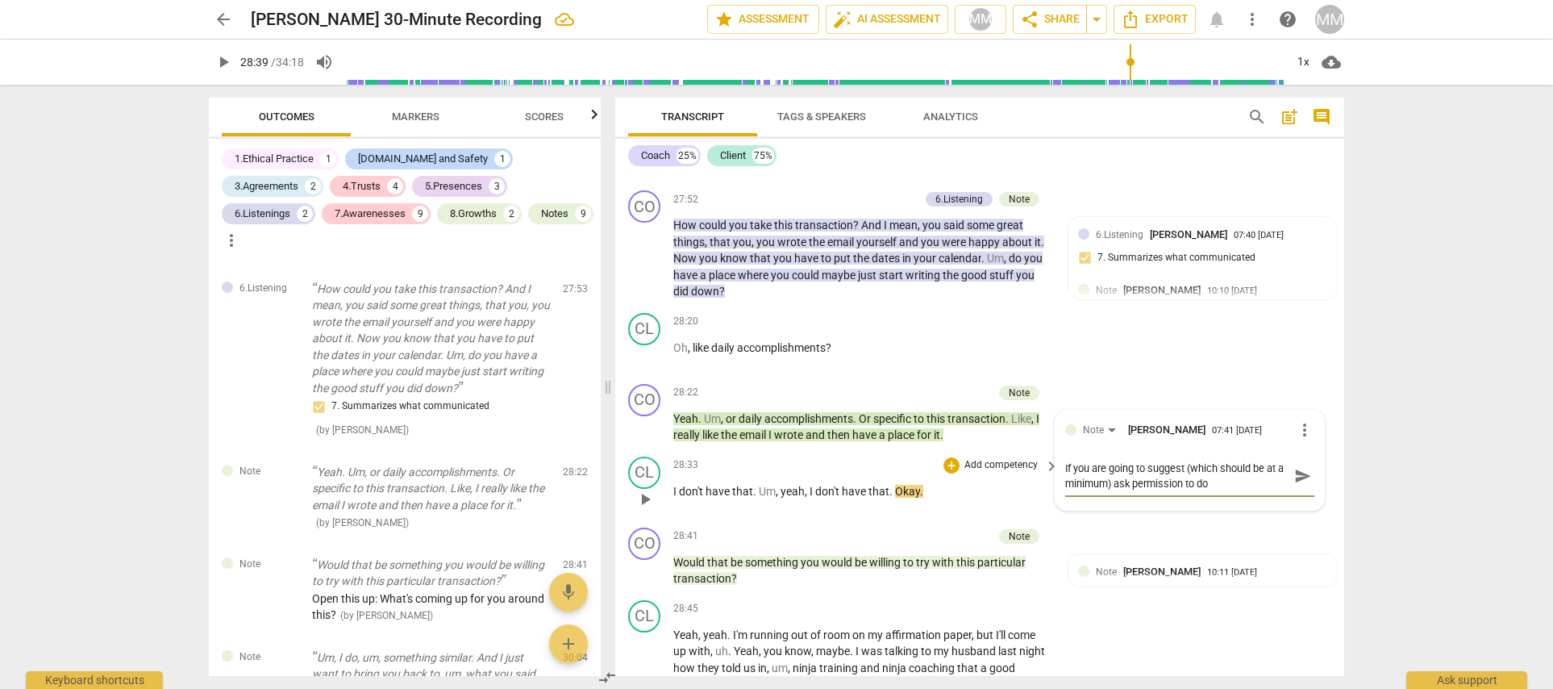
type textarea "If you are going to suggest (which should be at a minimum) ask permission to do"
type textarea "If you are going to suggest (which should be at a minimum) ask permission to do…"
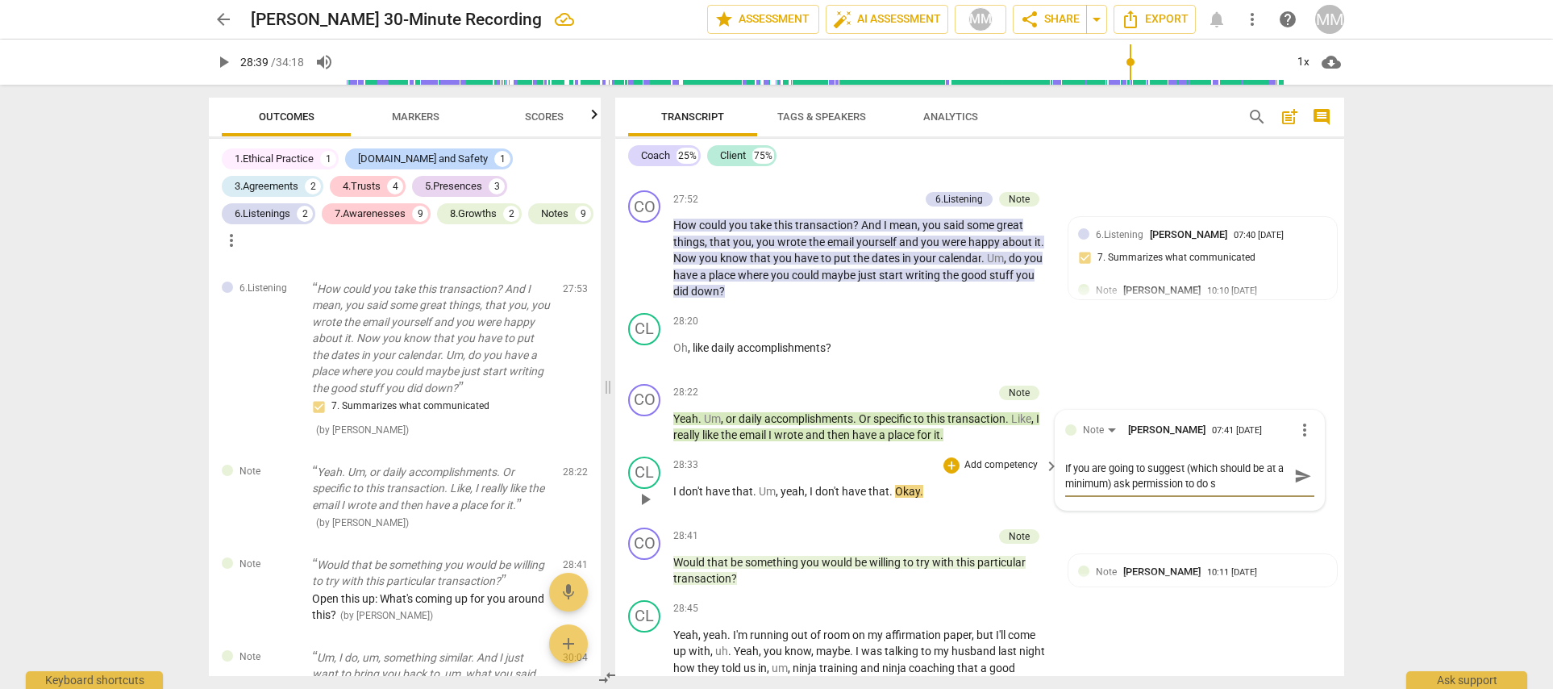
type textarea "If you are going to suggest (which should be at a minimum) ask permission to do…"
click at [1295, 467] on span "send" at bounding box center [1303, 476] width 18 height 18
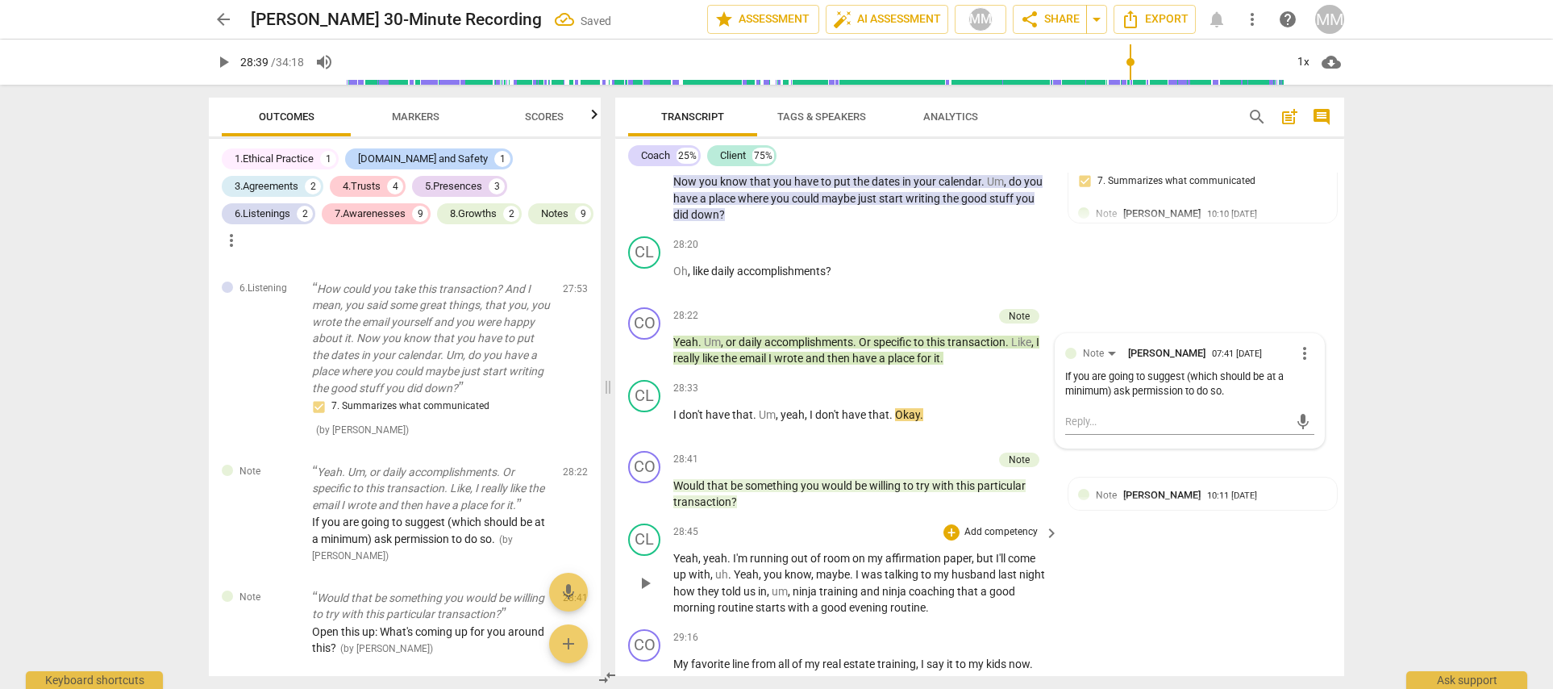
scroll to position [8763, 0]
click at [981, 404] on p "I don't have that . Um , yeah , I don't have that . Okay ." at bounding box center [861, 412] width 377 height 17
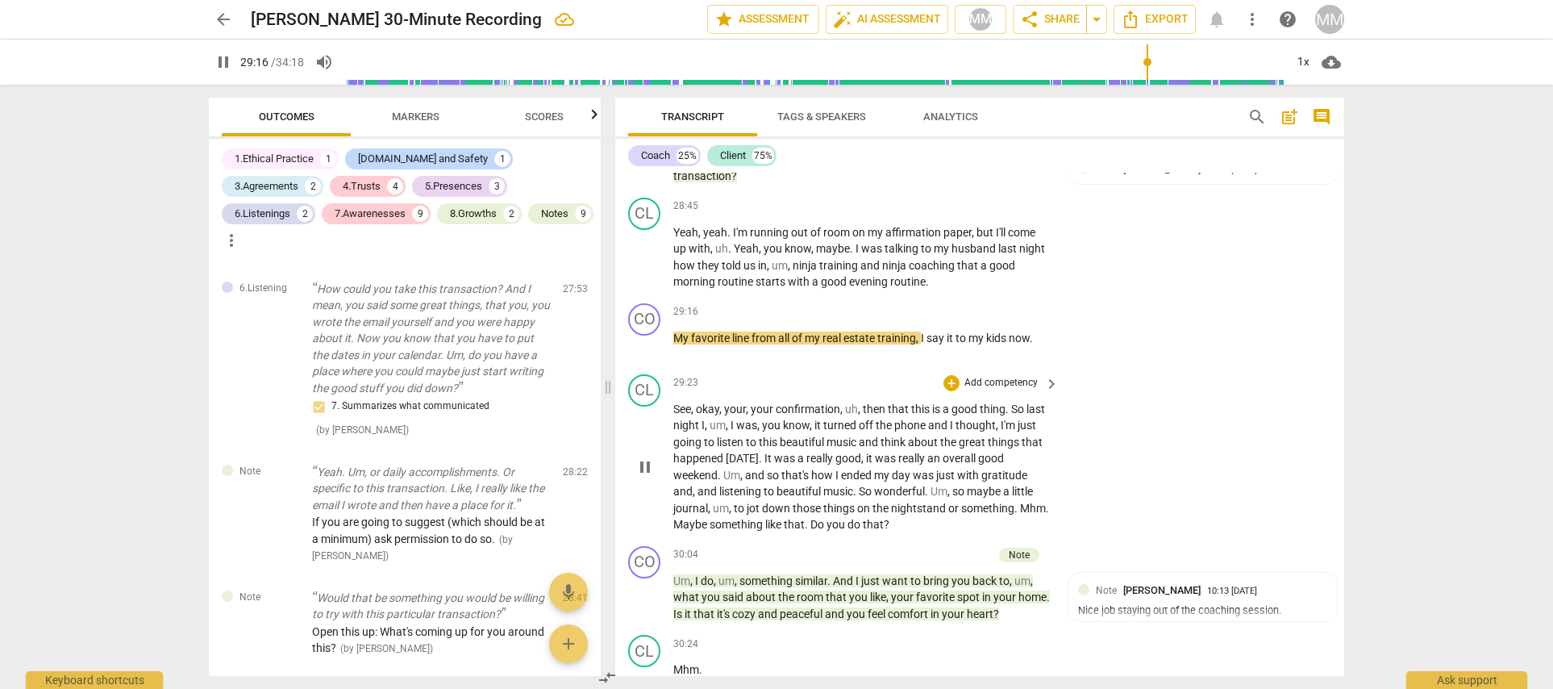
scroll to position [9141, 0]
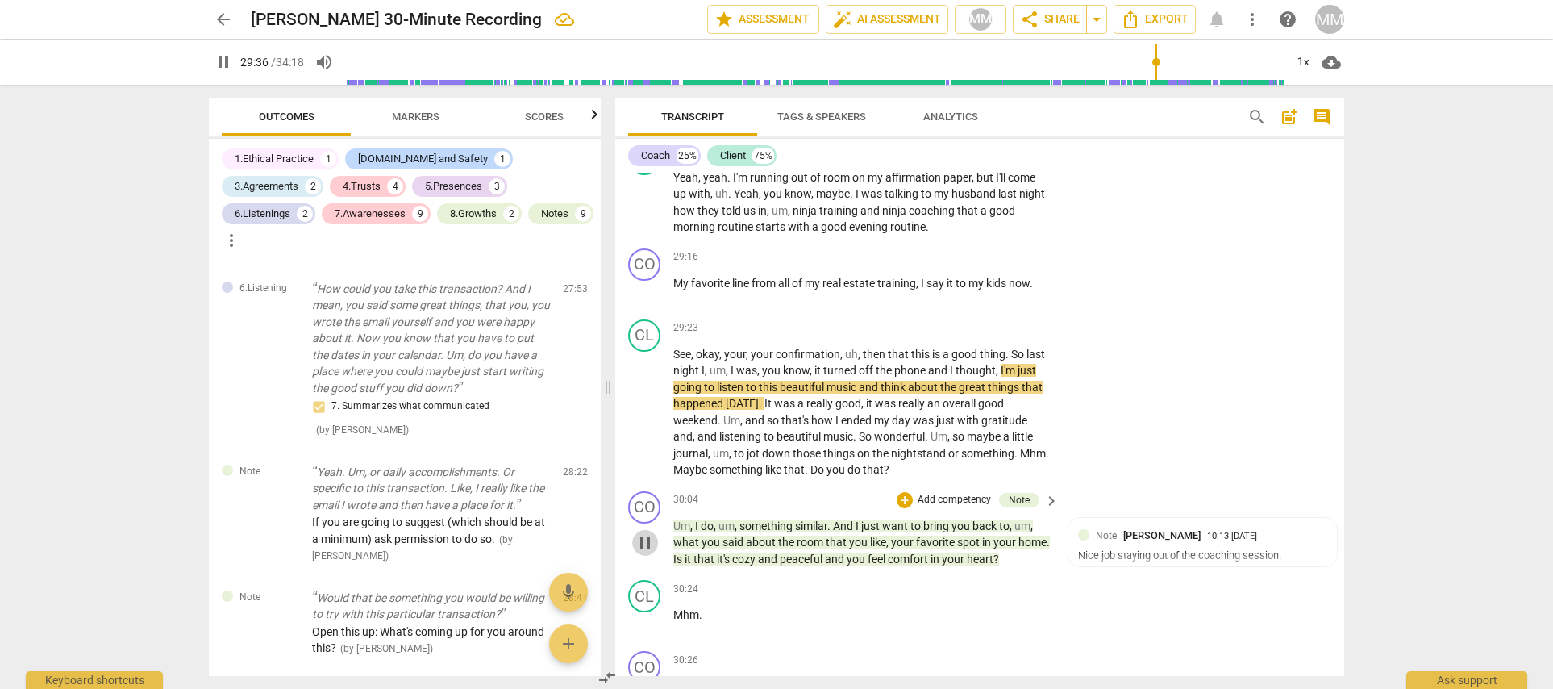
click at [644, 533] on span "pause" at bounding box center [644, 542] width 19 height 19
click at [644, 533] on span "play_arrow" at bounding box center [644, 542] width 19 height 19
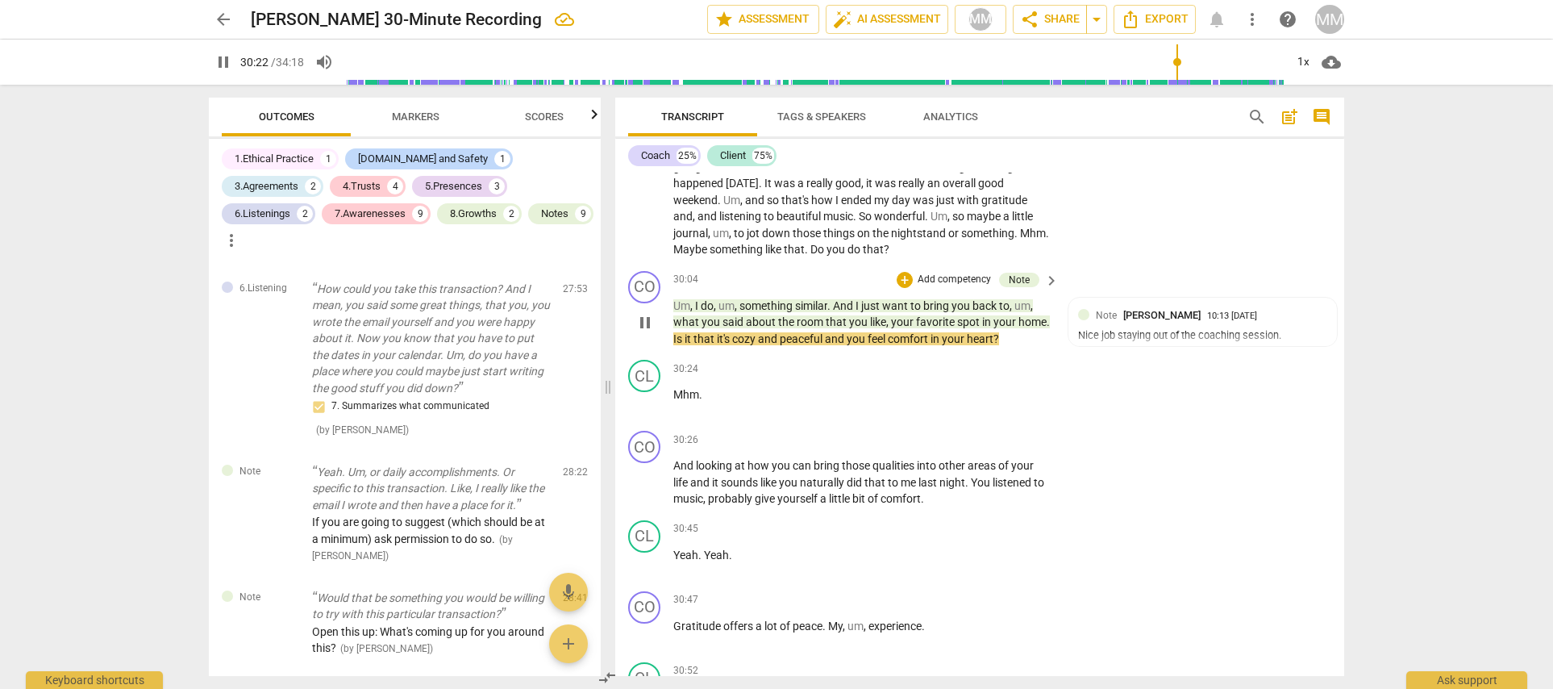
scroll to position [9375, 0]
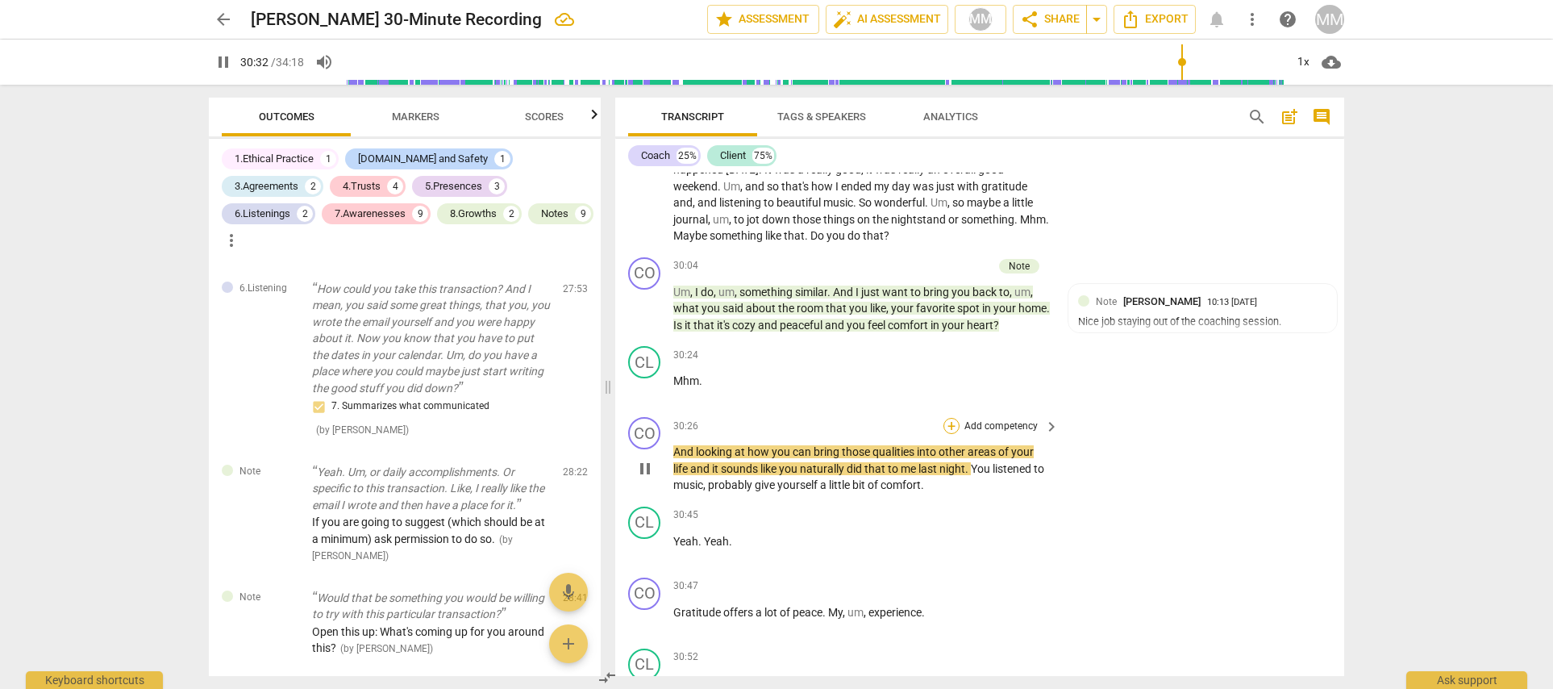
click at [952, 418] on div "+" at bounding box center [951, 426] width 16 height 16
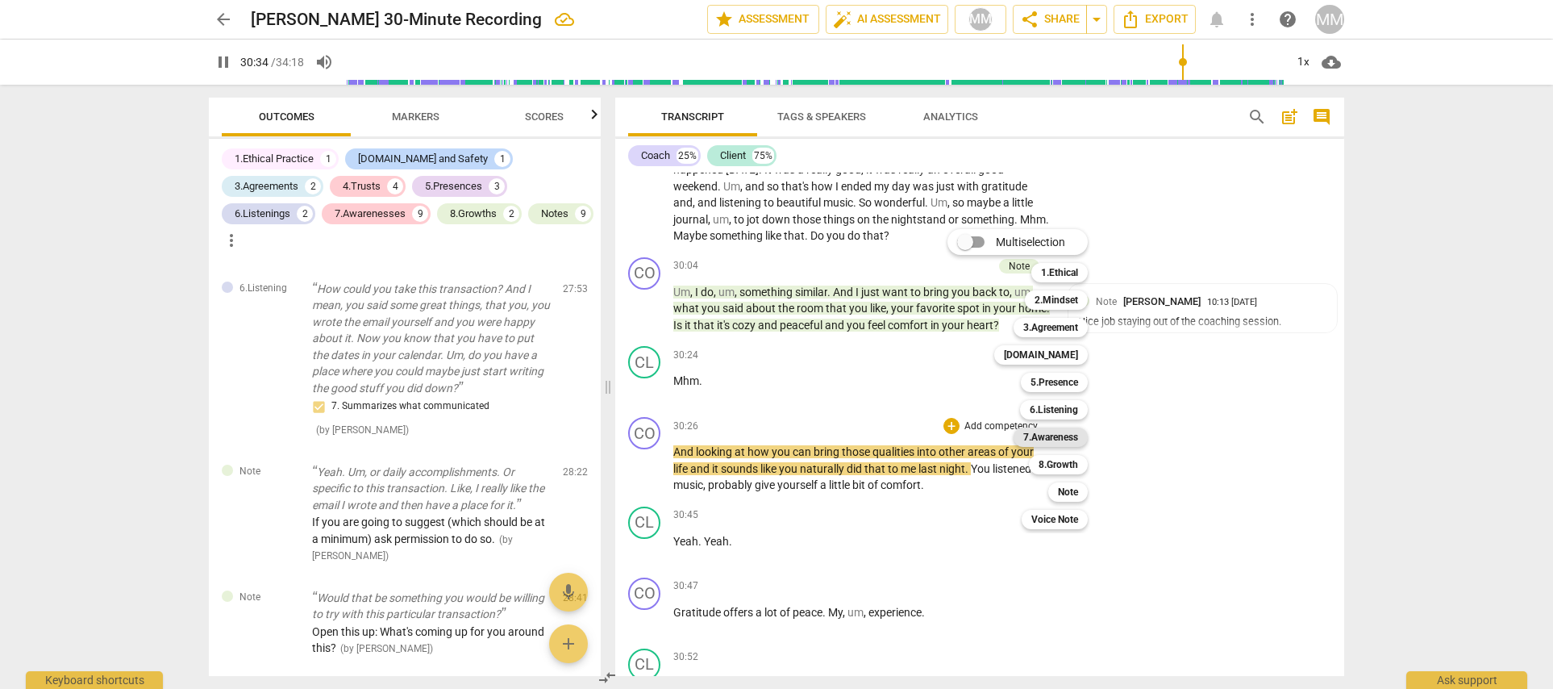
click at [1059, 432] on b "7.Awareness" at bounding box center [1050, 436] width 55 height 19
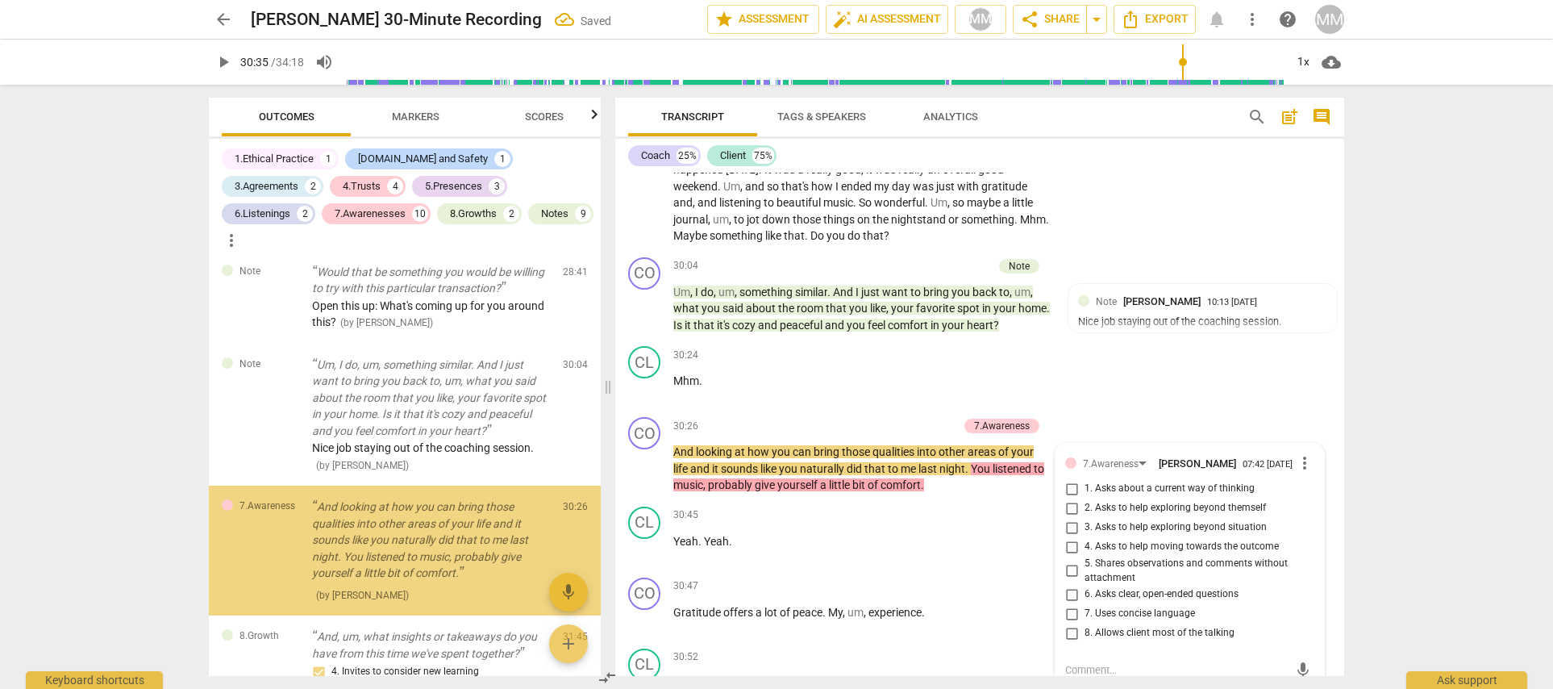
scroll to position [4879, 0]
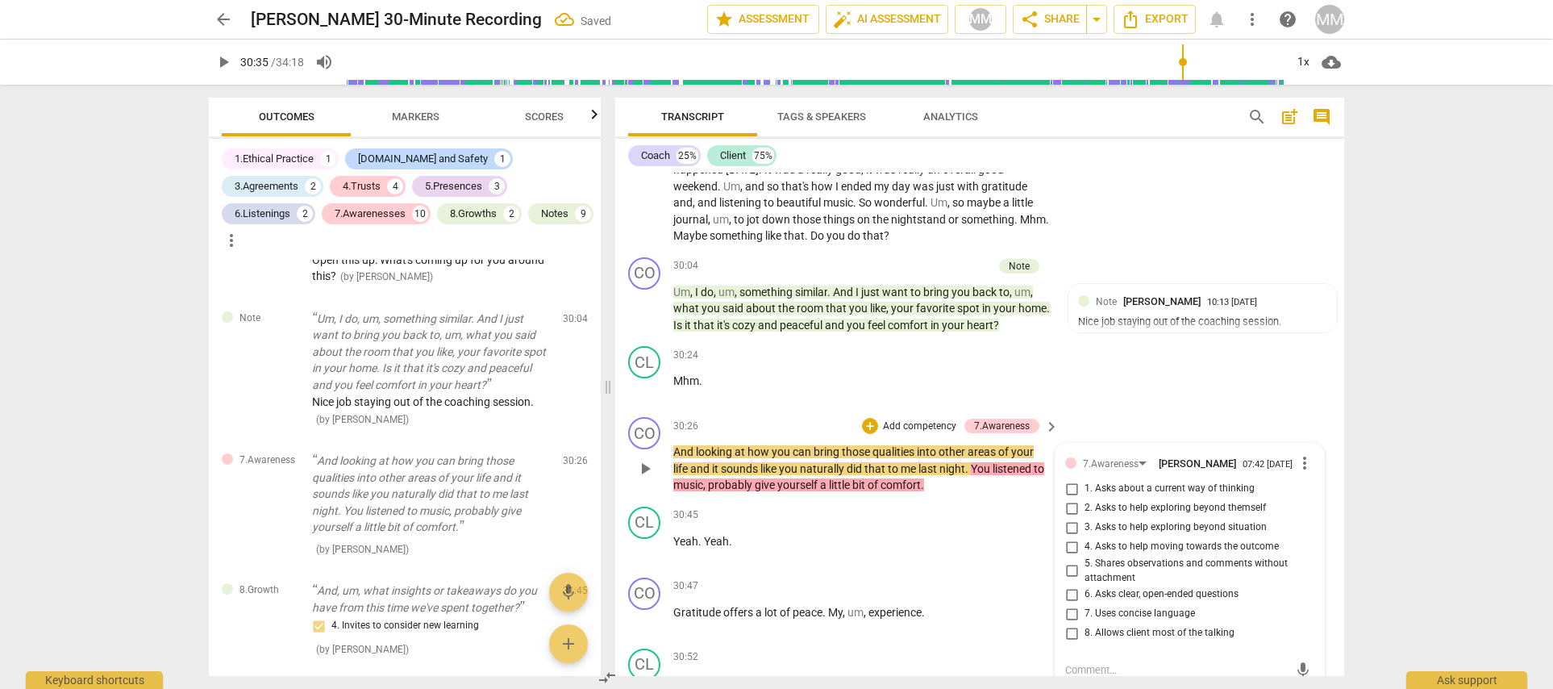
click at [1069, 518] on input "3. Asks to help exploring beyond situation" at bounding box center [1072, 527] width 26 height 19
click at [1069, 537] on input "4. Asks to help moving towards the outcome" at bounding box center [1072, 546] width 26 height 19
click at [1147, 344] on div "CL play_arrow pause 30:24 + Add competency keyboard_arrow_right Mhm ." at bounding box center [979, 374] width 729 height 71
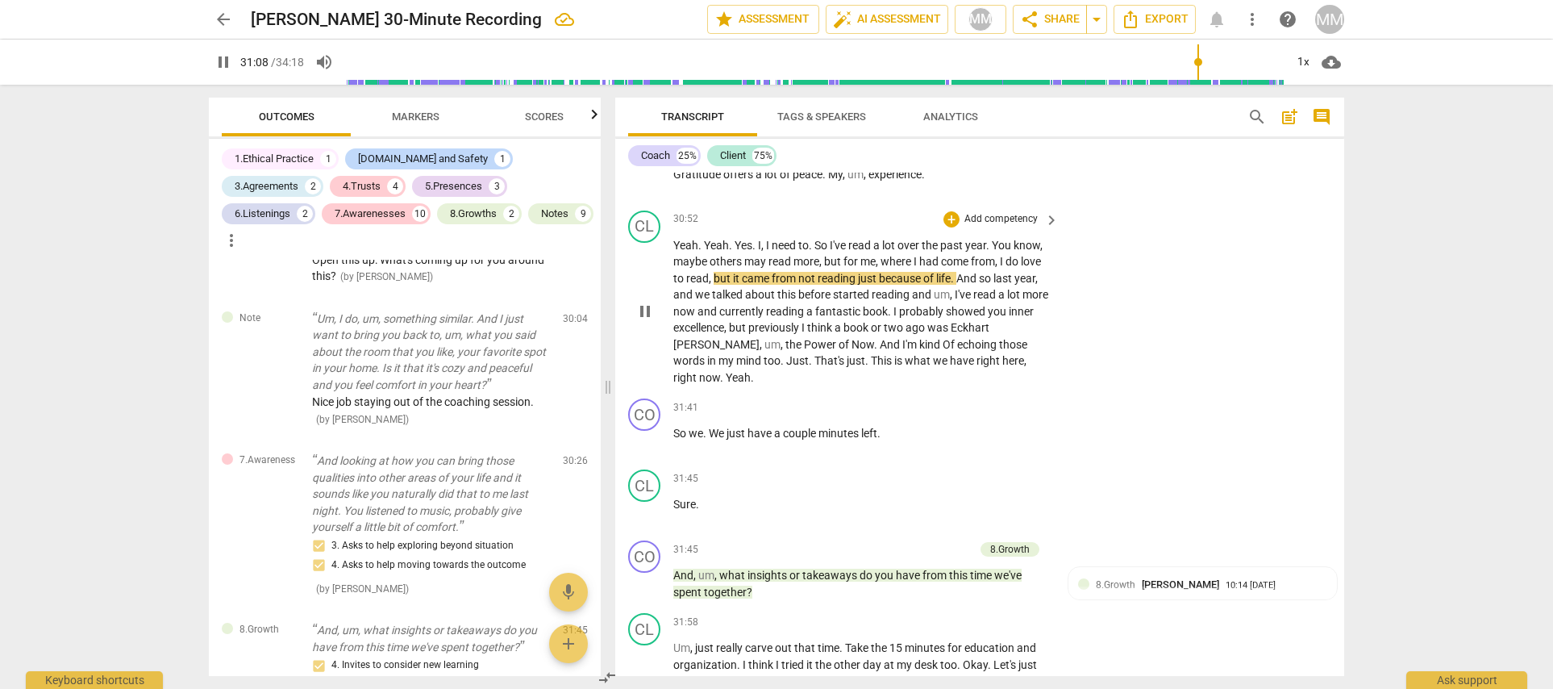
scroll to position [9857, 0]
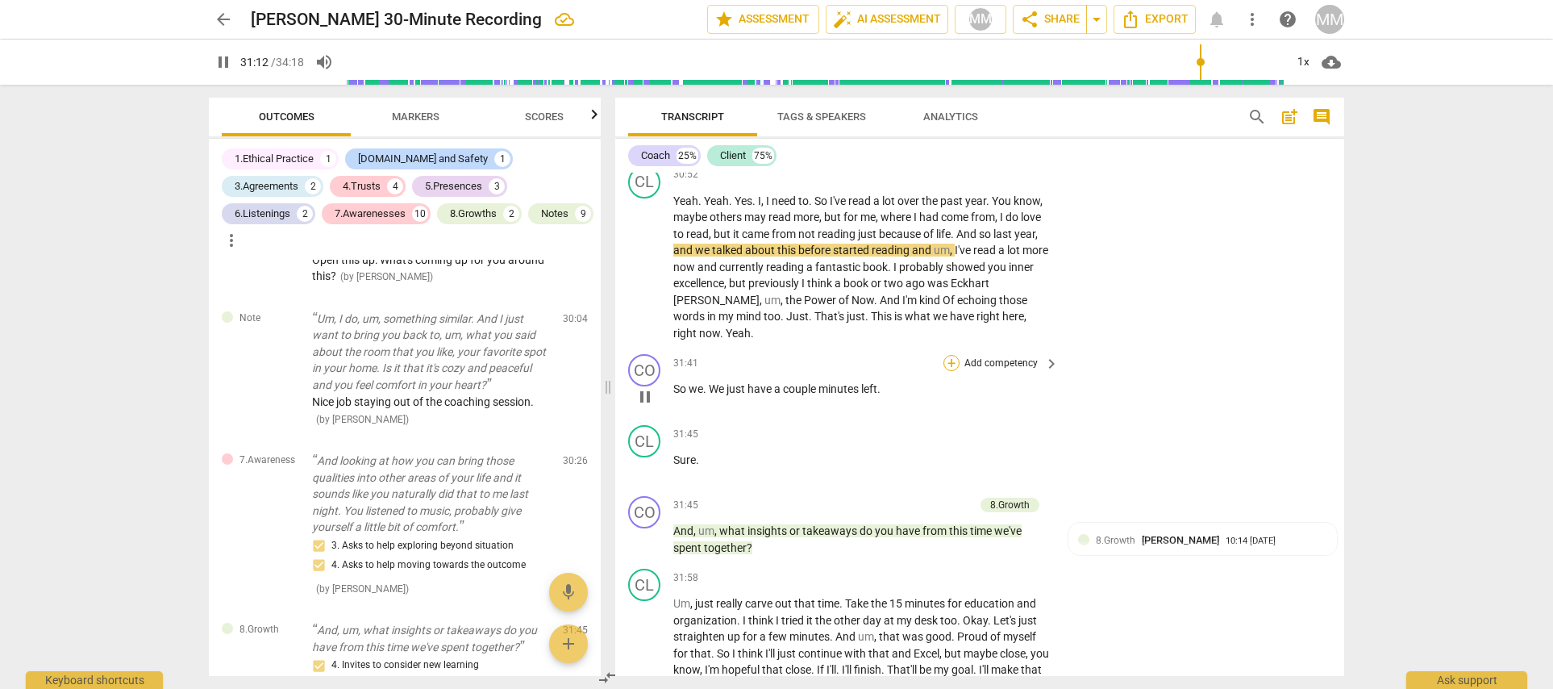
click at [953, 355] on div "+" at bounding box center [951, 363] width 16 height 16
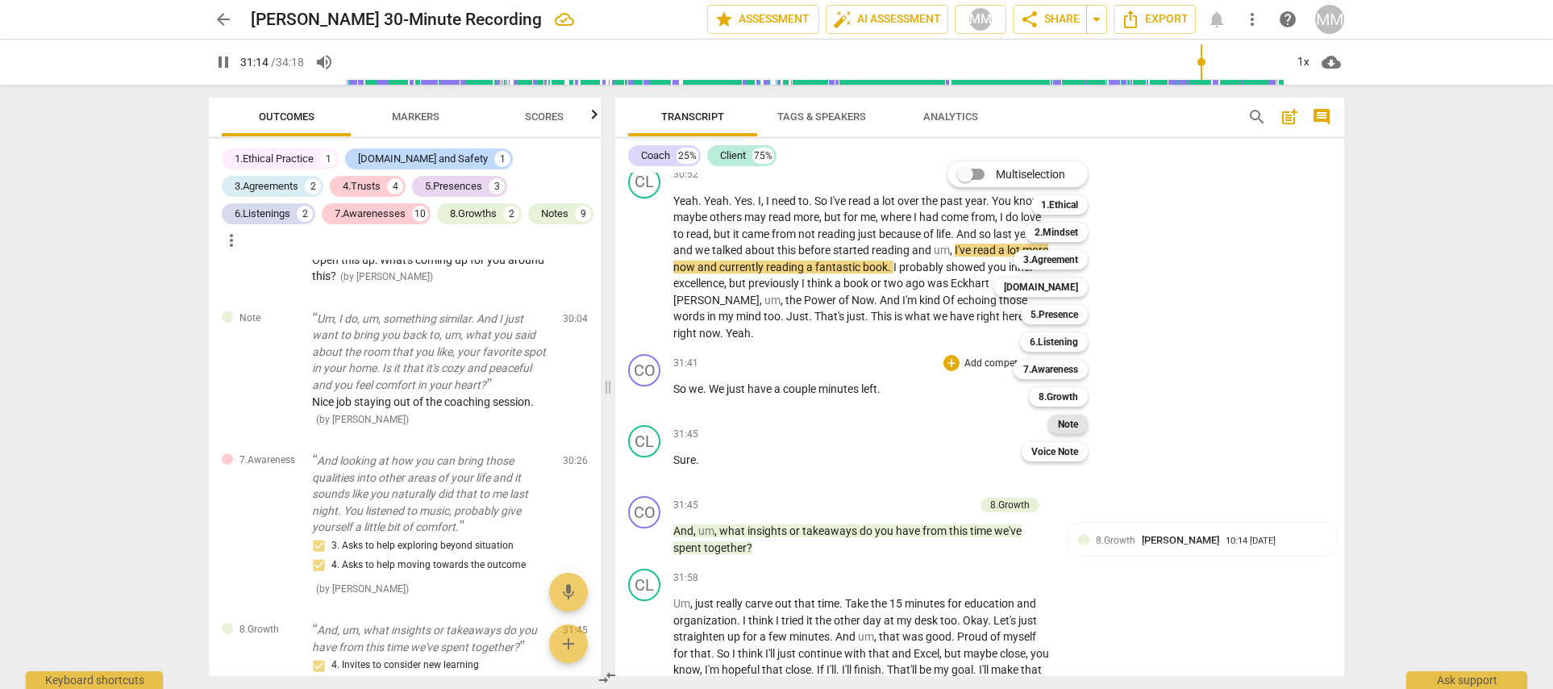
click at [1069, 423] on b "Note" at bounding box center [1068, 423] width 20 height 19
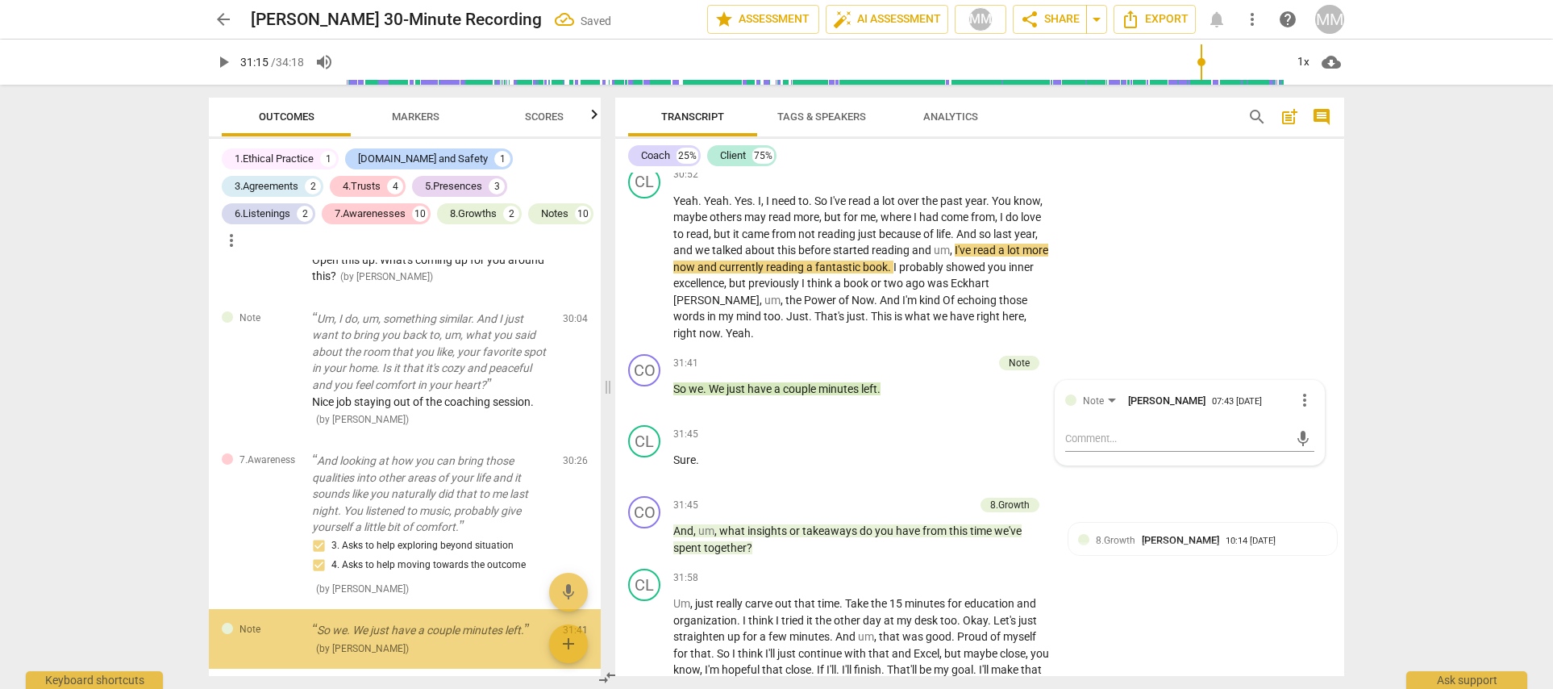
scroll to position [5012, 0]
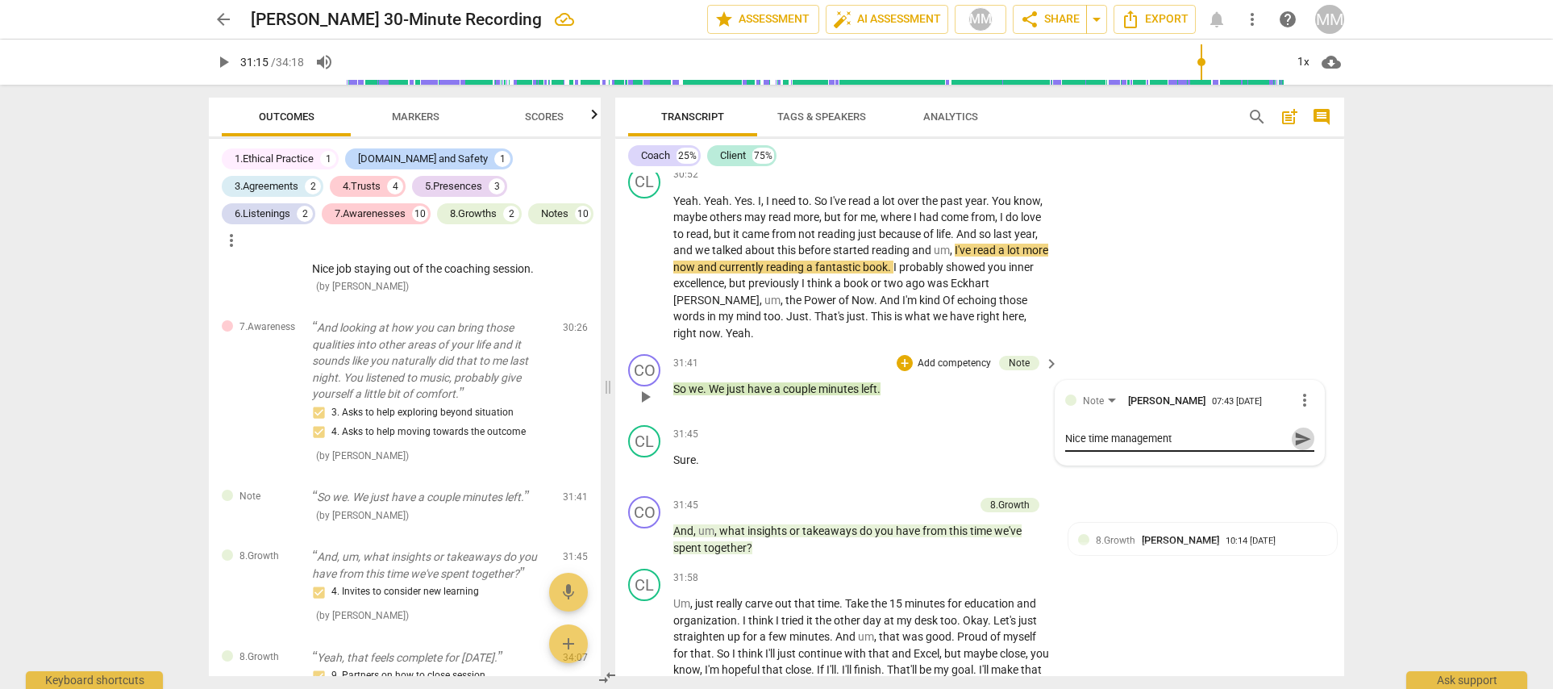
click at [1294, 430] on span "send" at bounding box center [1303, 439] width 18 height 18
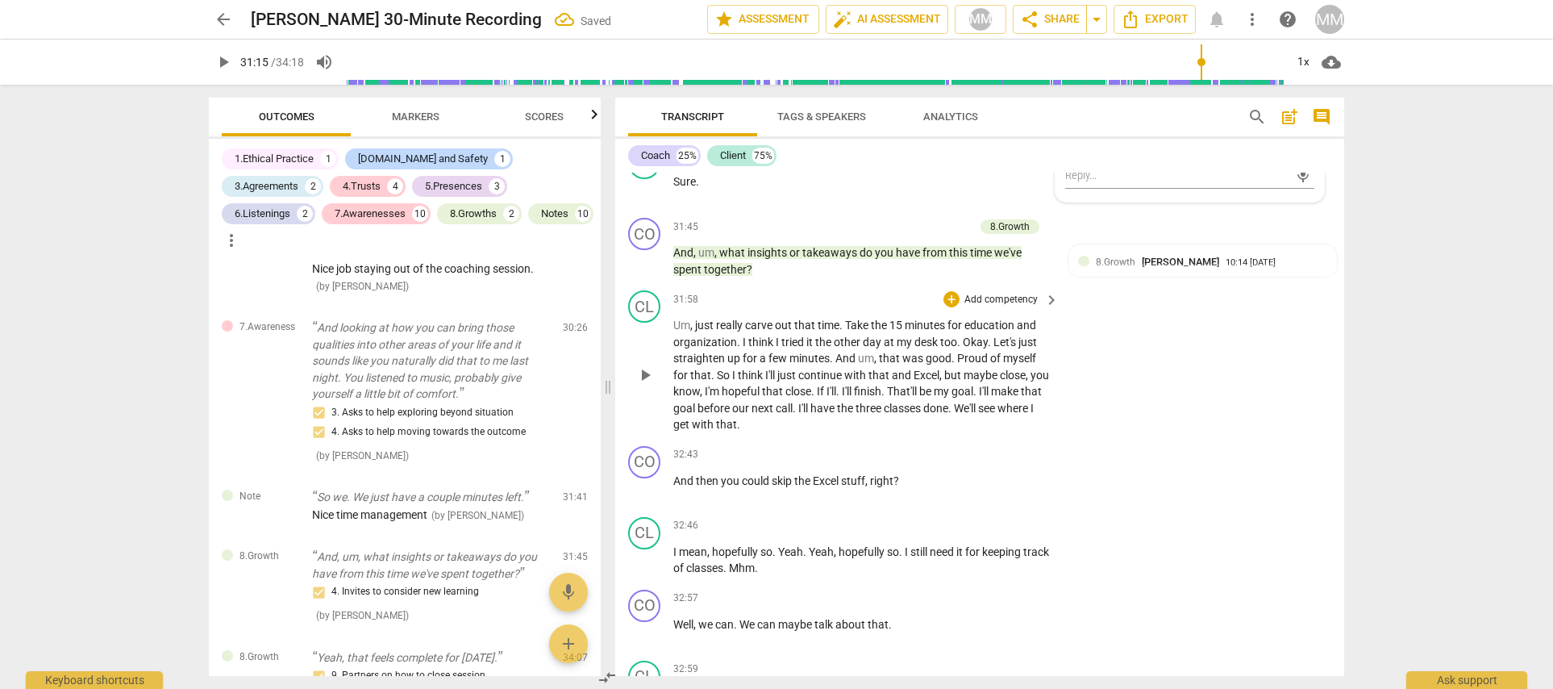
scroll to position [10184, 0]
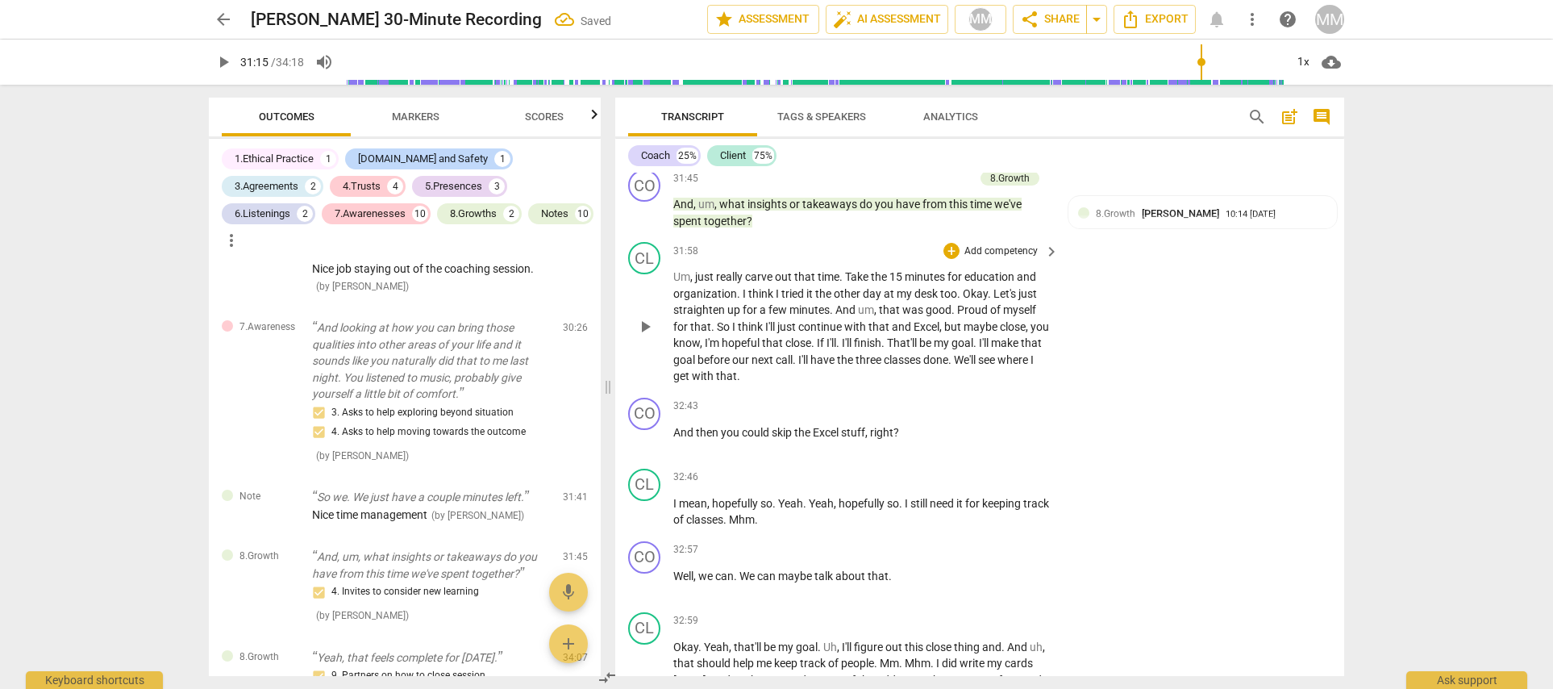
click at [646, 317] on span "play_arrow" at bounding box center [644, 326] width 19 height 19
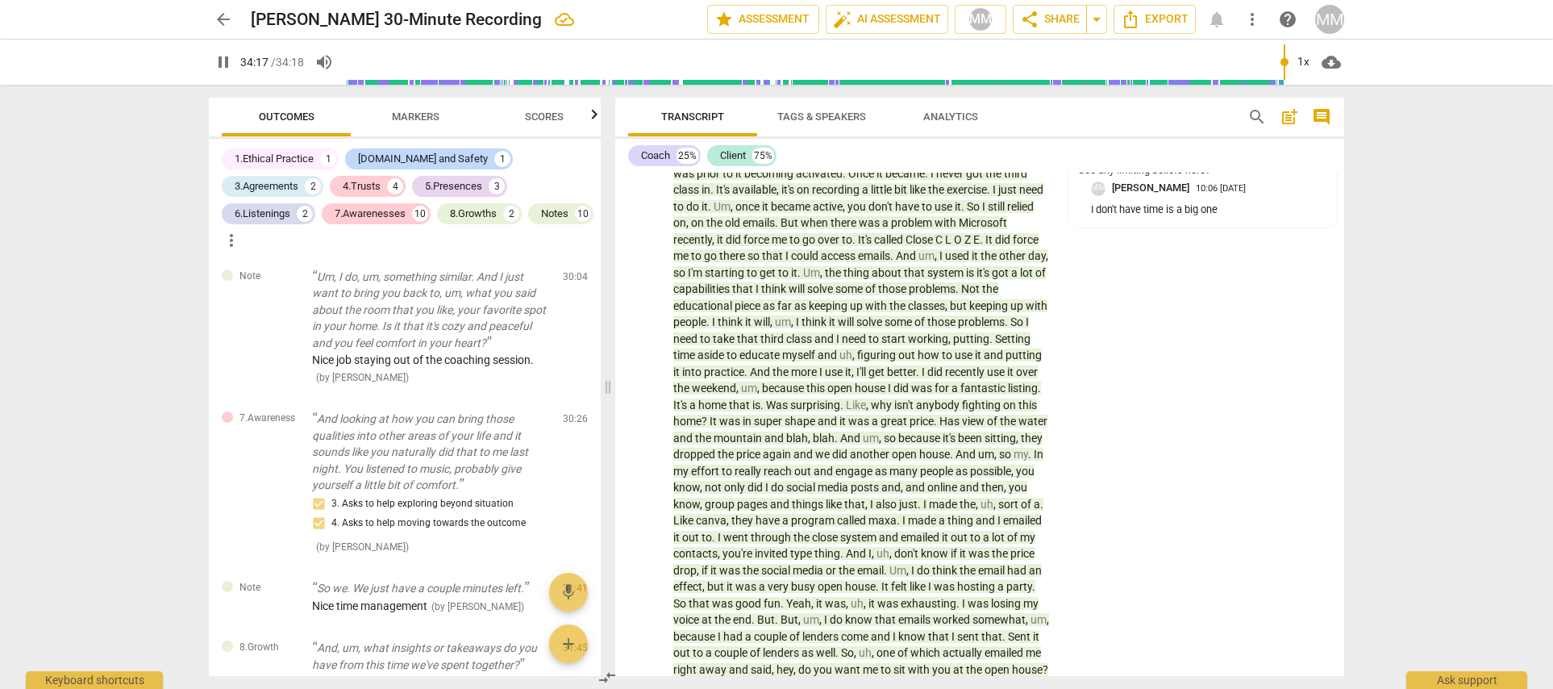
scroll to position [5383, 0]
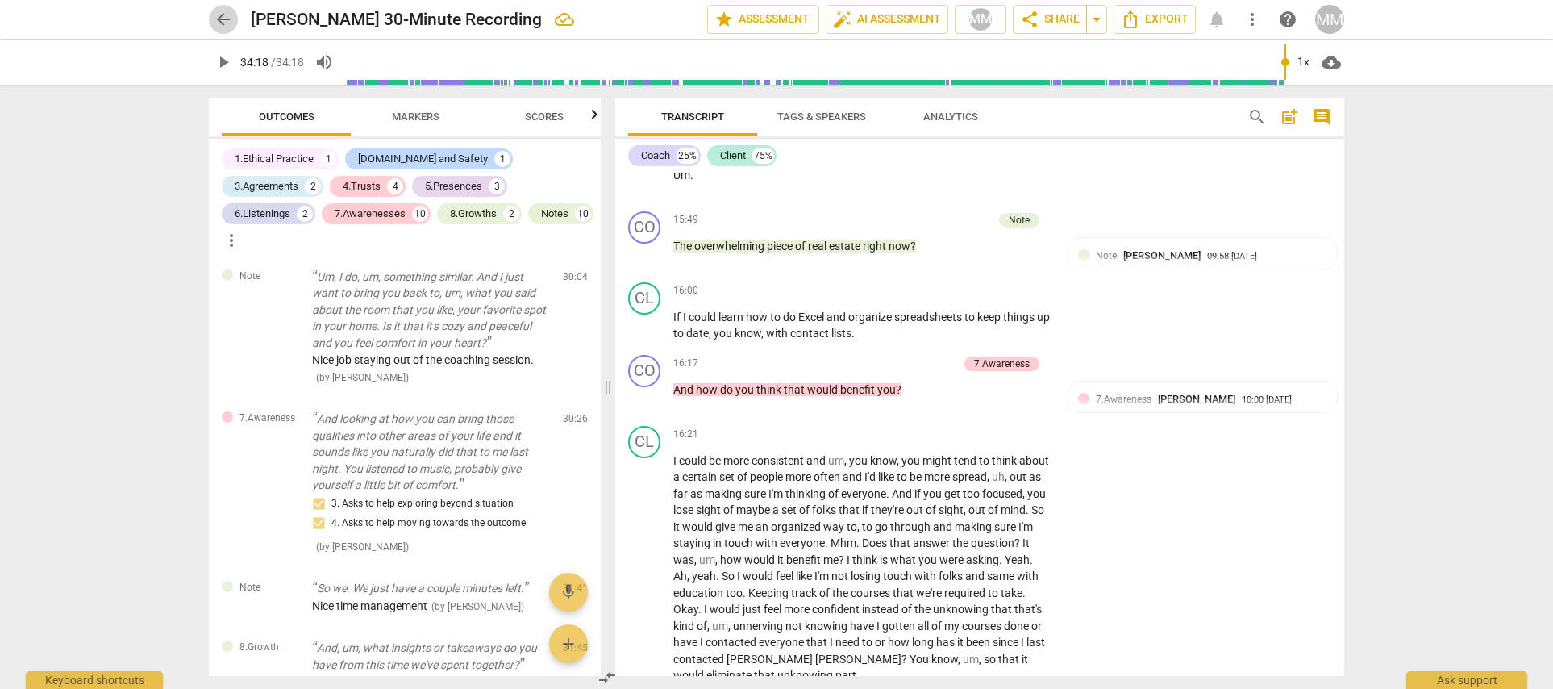
click at [219, 17] on span "arrow_back" at bounding box center [223, 19] width 19 height 19
